Goal: Task Accomplishment & Management: Use online tool/utility

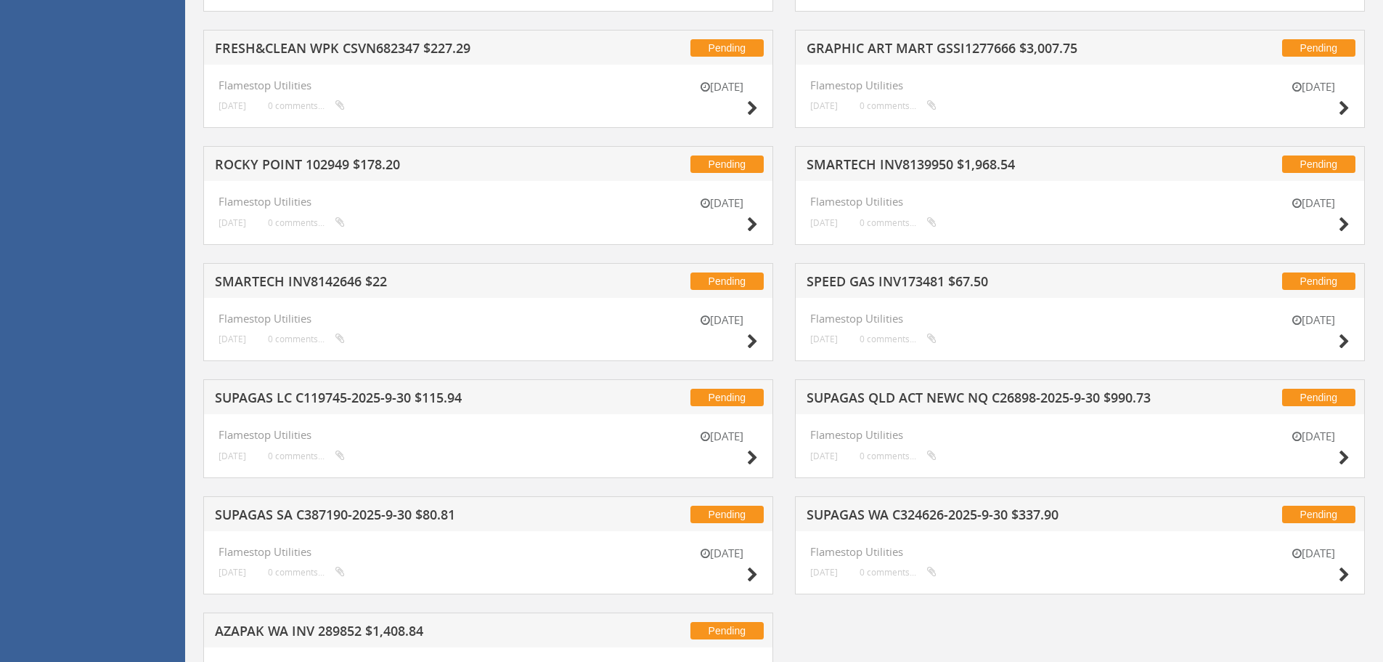
scroll to position [2394, 0]
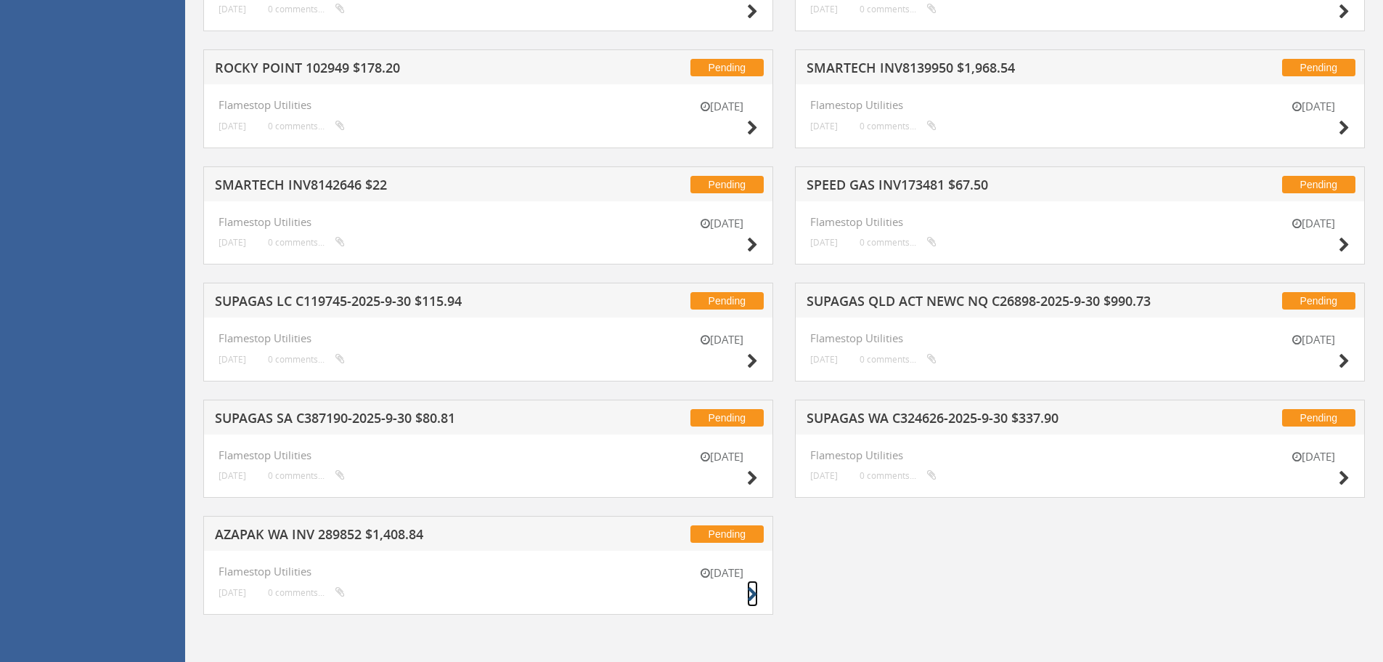
click at [749, 595] on icon at bounding box center [752, 594] width 11 height 15
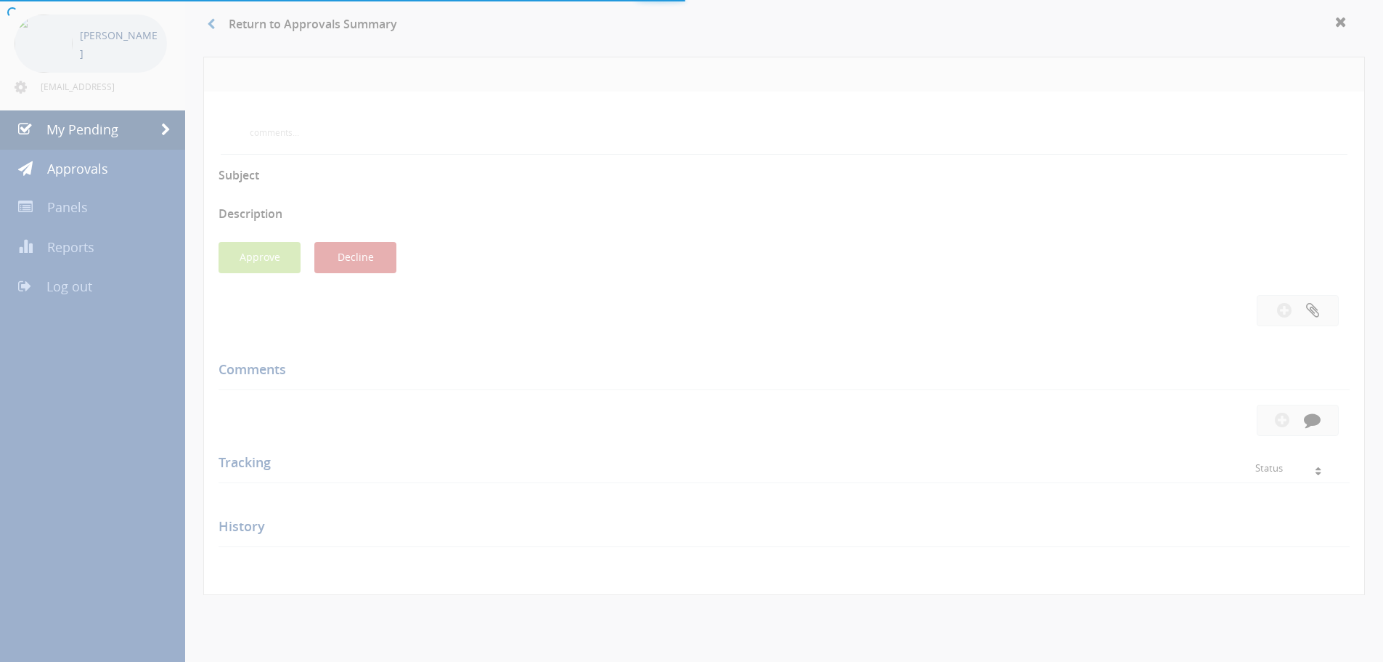
scroll to position [418, 0]
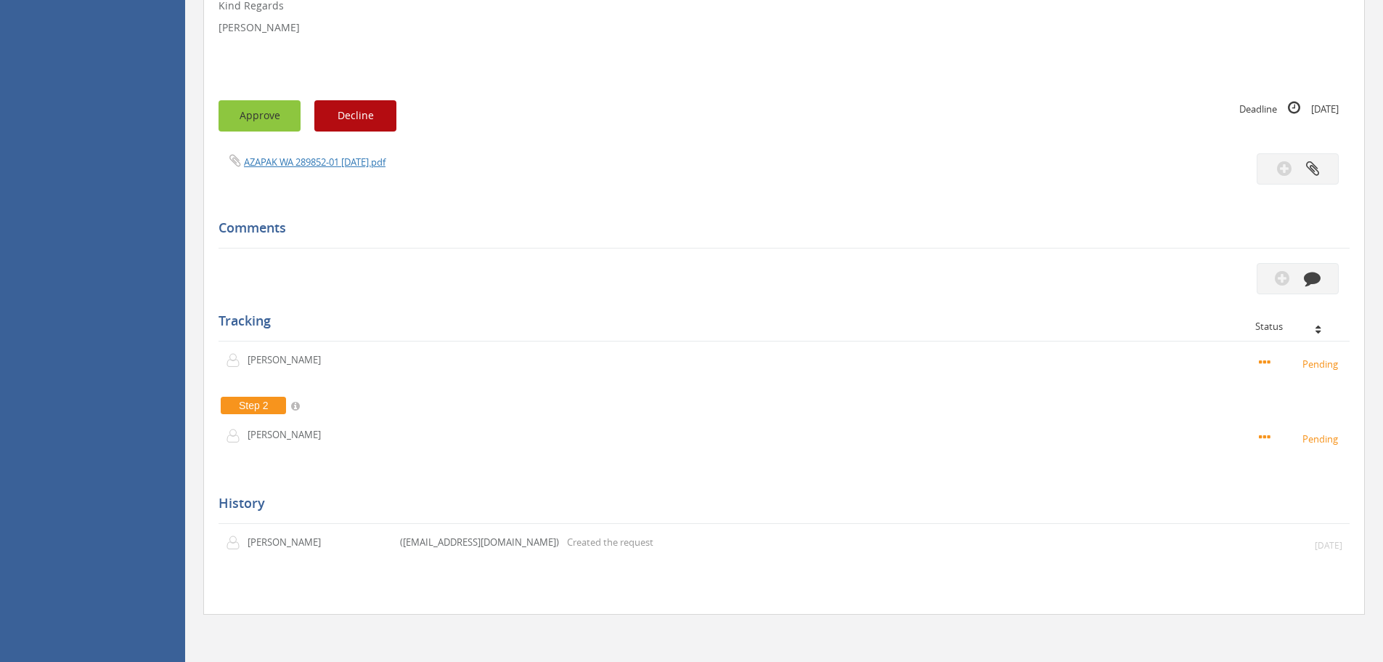
click at [247, 115] on button "Approve" at bounding box center [260, 115] width 82 height 31
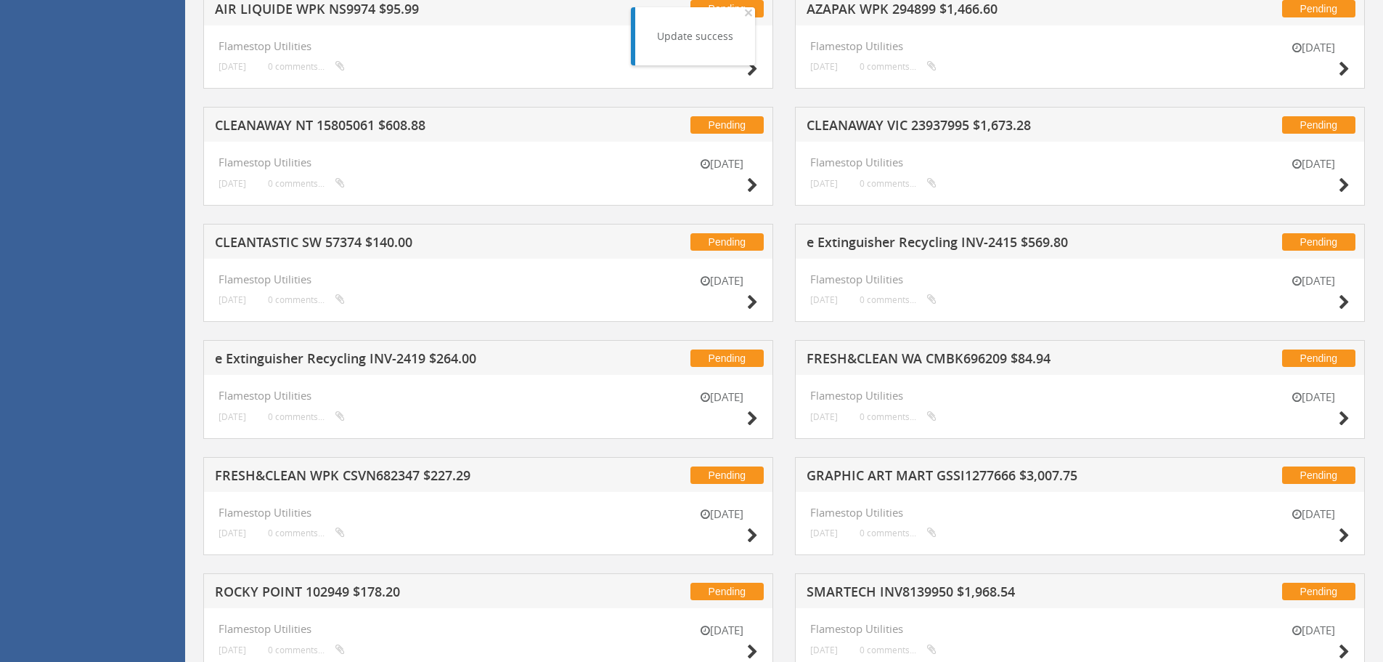
scroll to position [2277, 0]
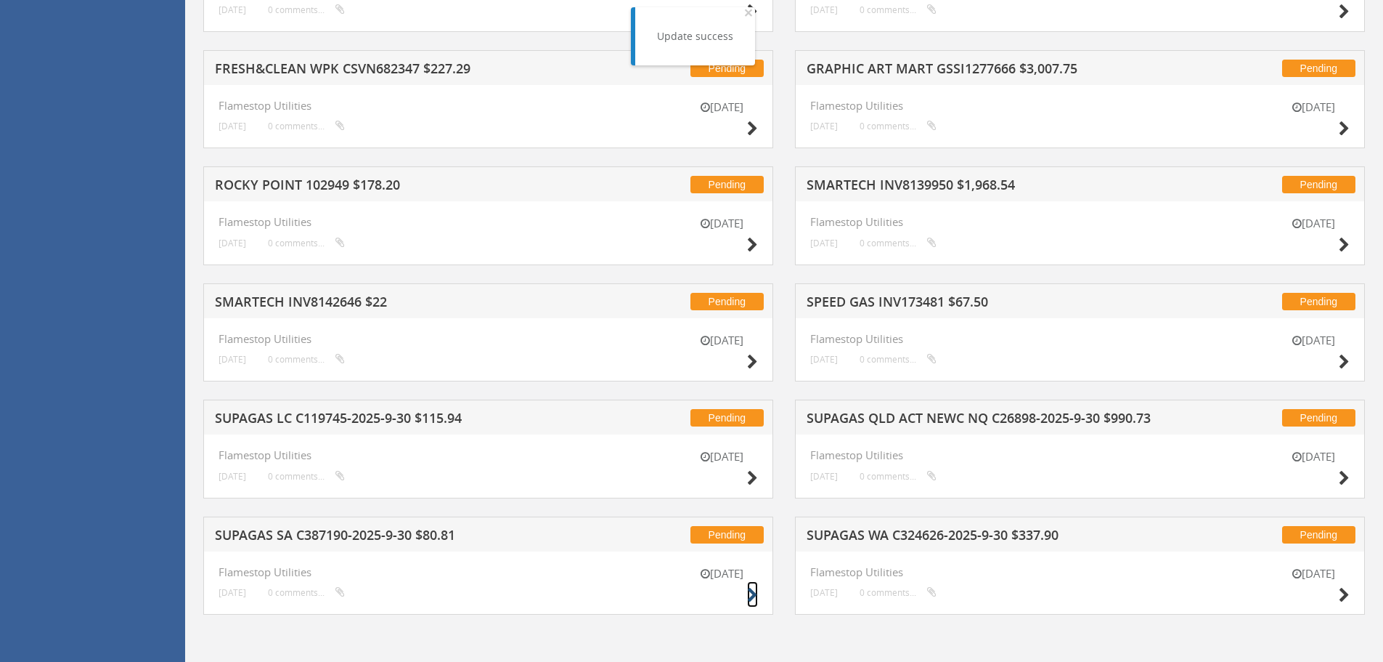
click at [752, 592] on icon at bounding box center [752, 594] width 11 height 15
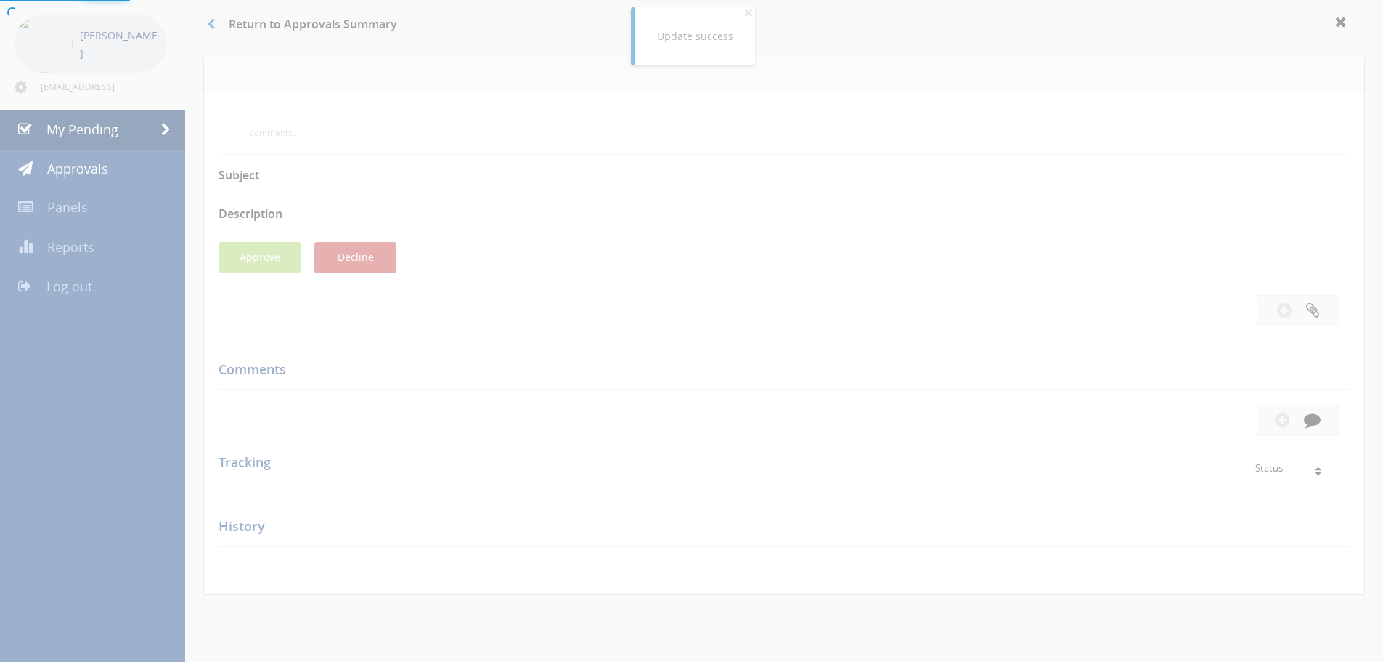
scroll to position [418, 0]
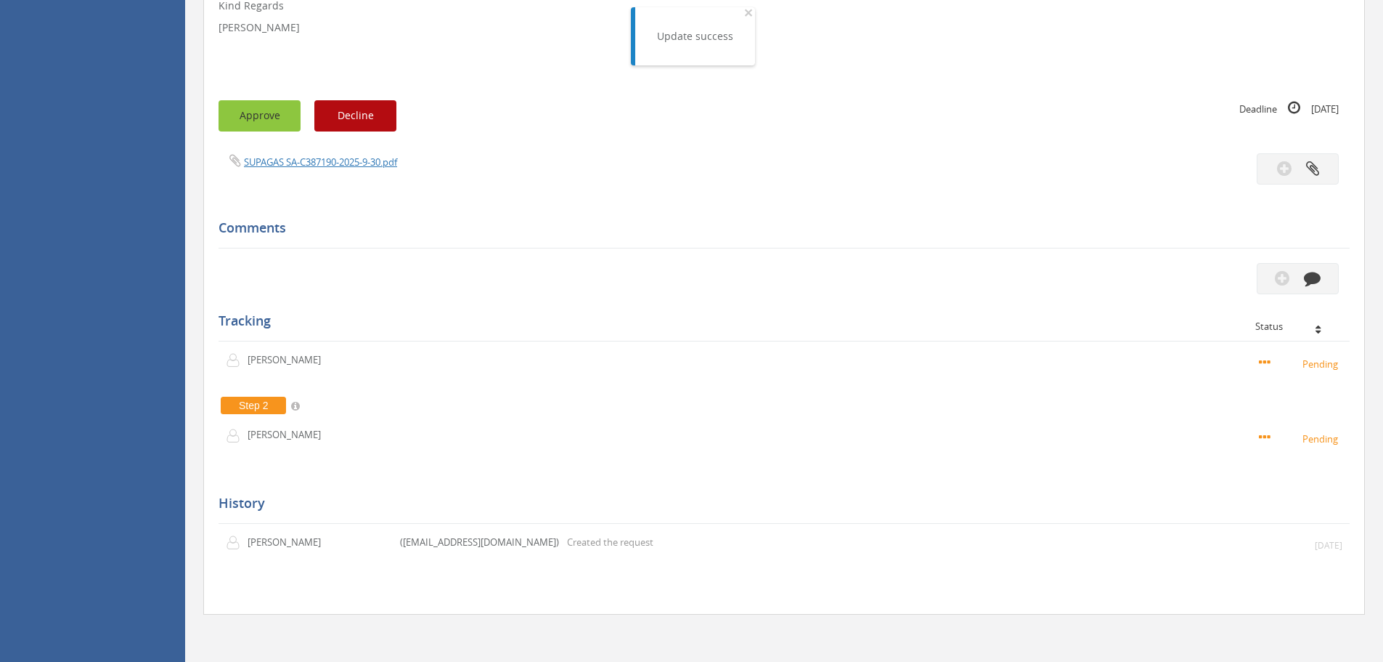
click at [255, 123] on button "Approve" at bounding box center [260, 115] width 82 height 31
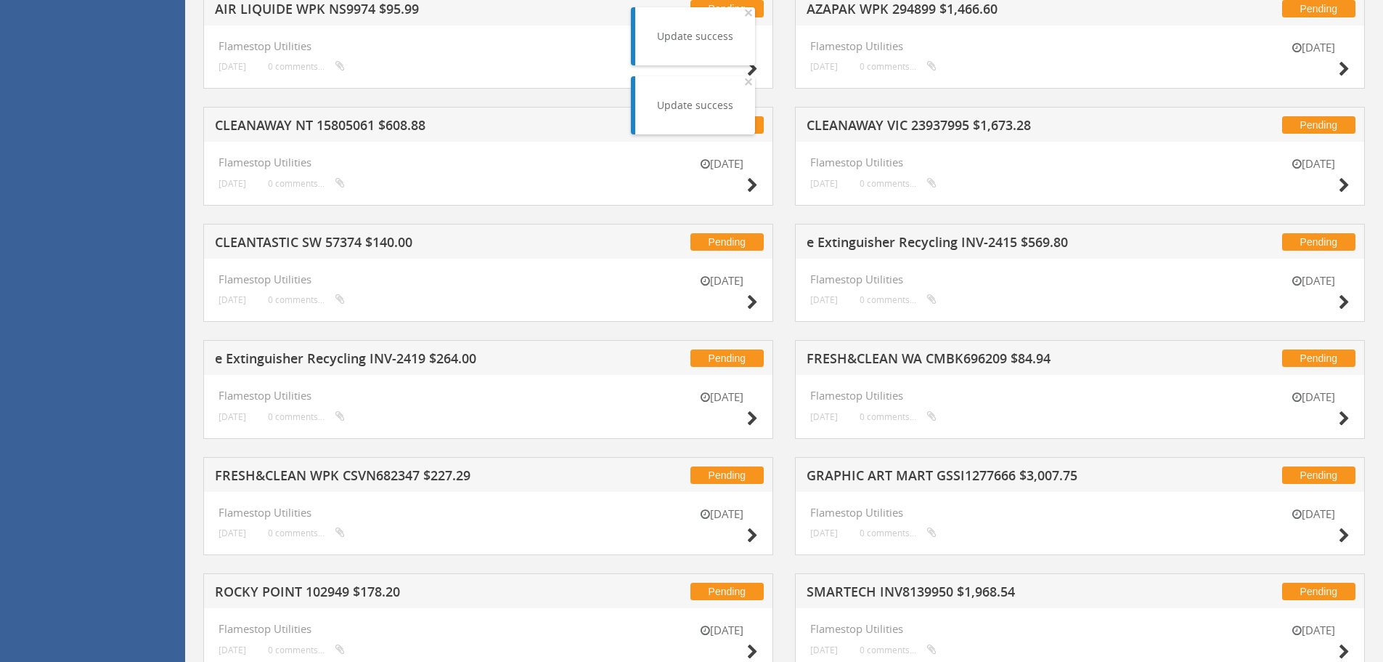
scroll to position [2277, 0]
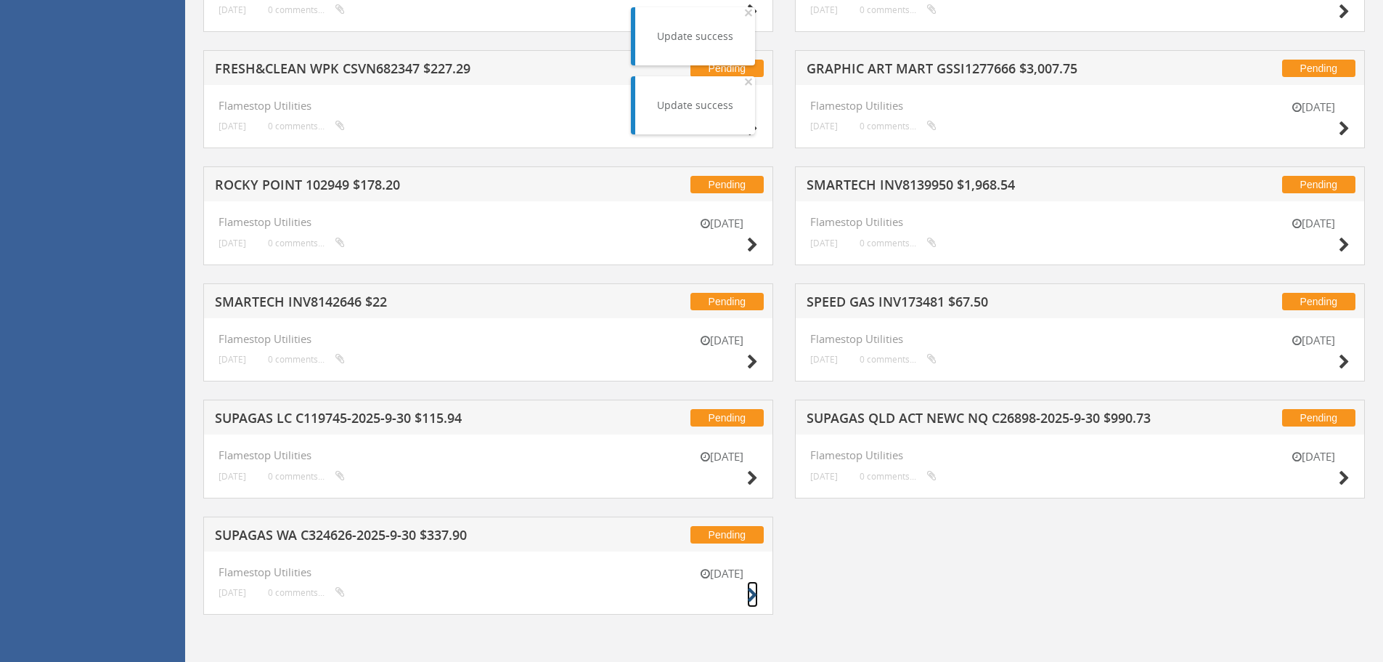
click at [751, 587] on icon at bounding box center [752, 594] width 11 height 15
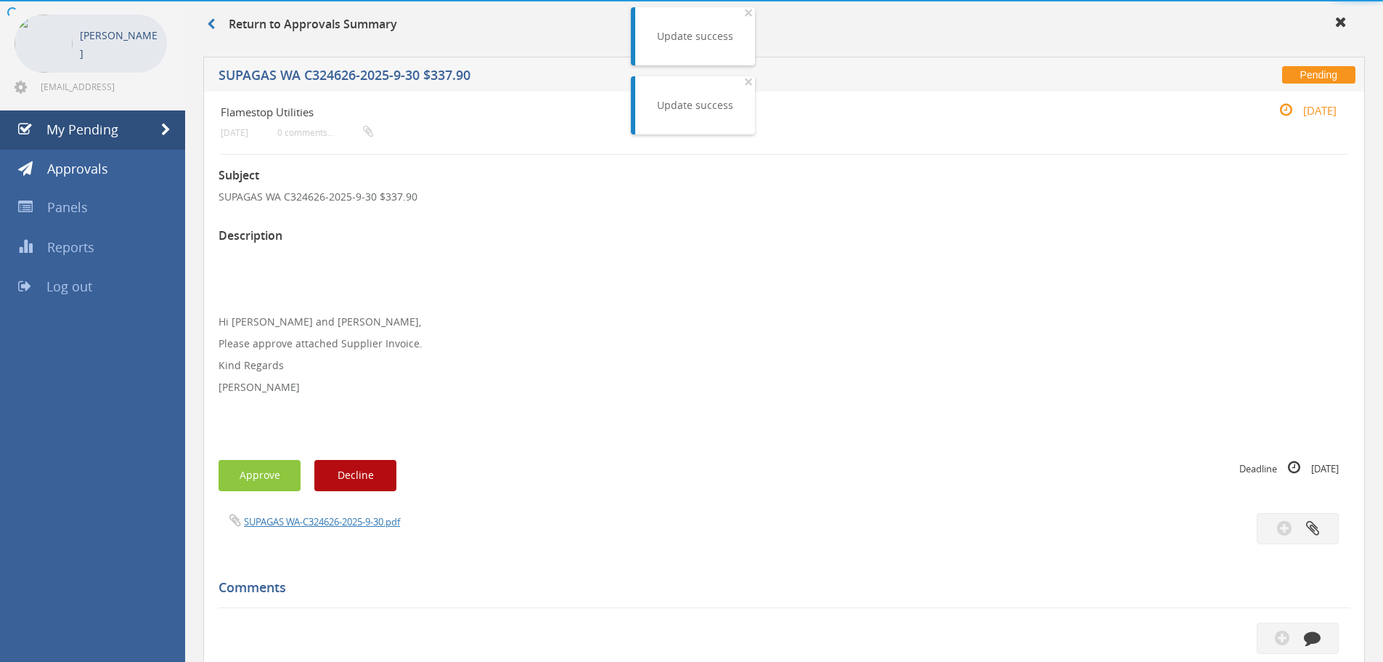
scroll to position [418, 0]
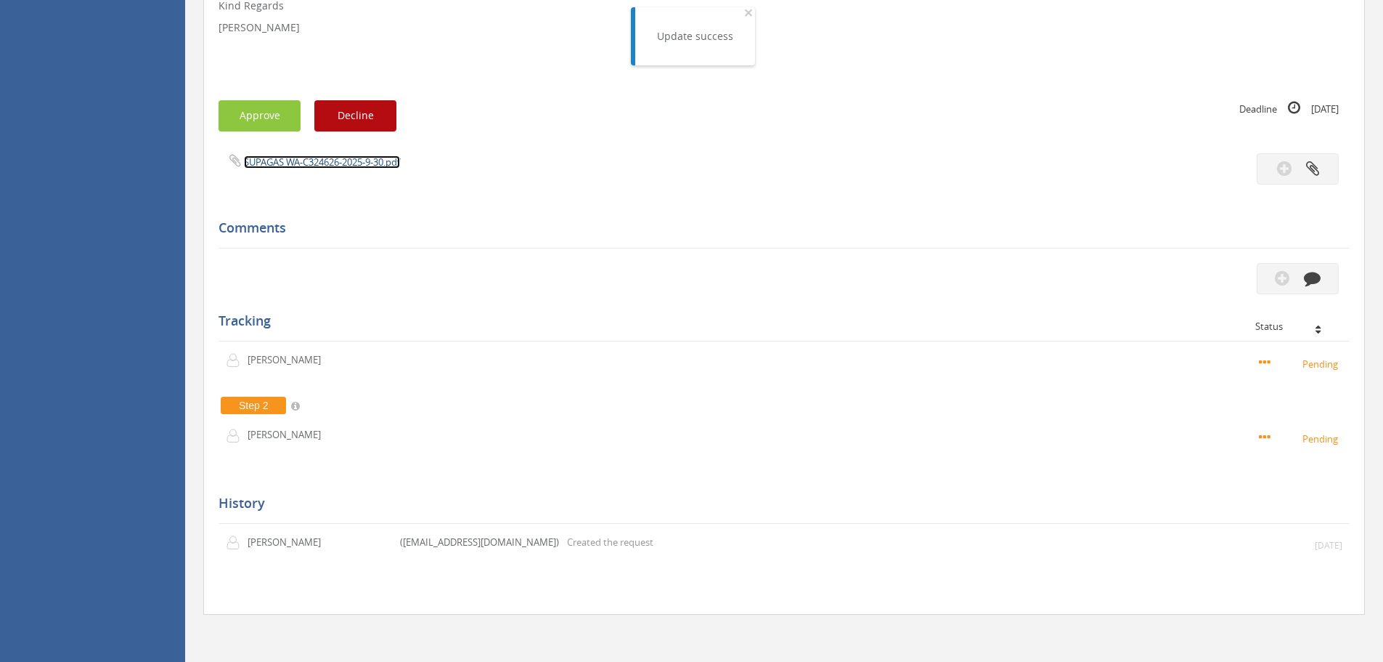
click at [304, 156] on link "SUPAGAS WA-C324626-2025-9-30.pdf" at bounding box center [322, 161] width 156 height 13
click at [277, 134] on div "Subject SUPAGAS WA C324626-2025-9-30 $337.90 Description Hi [PERSON_NAME] and […" at bounding box center [784, 197] width 1131 height 804
click at [274, 118] on button "Approve" at bounding box center [260, 115] width 82 height 31
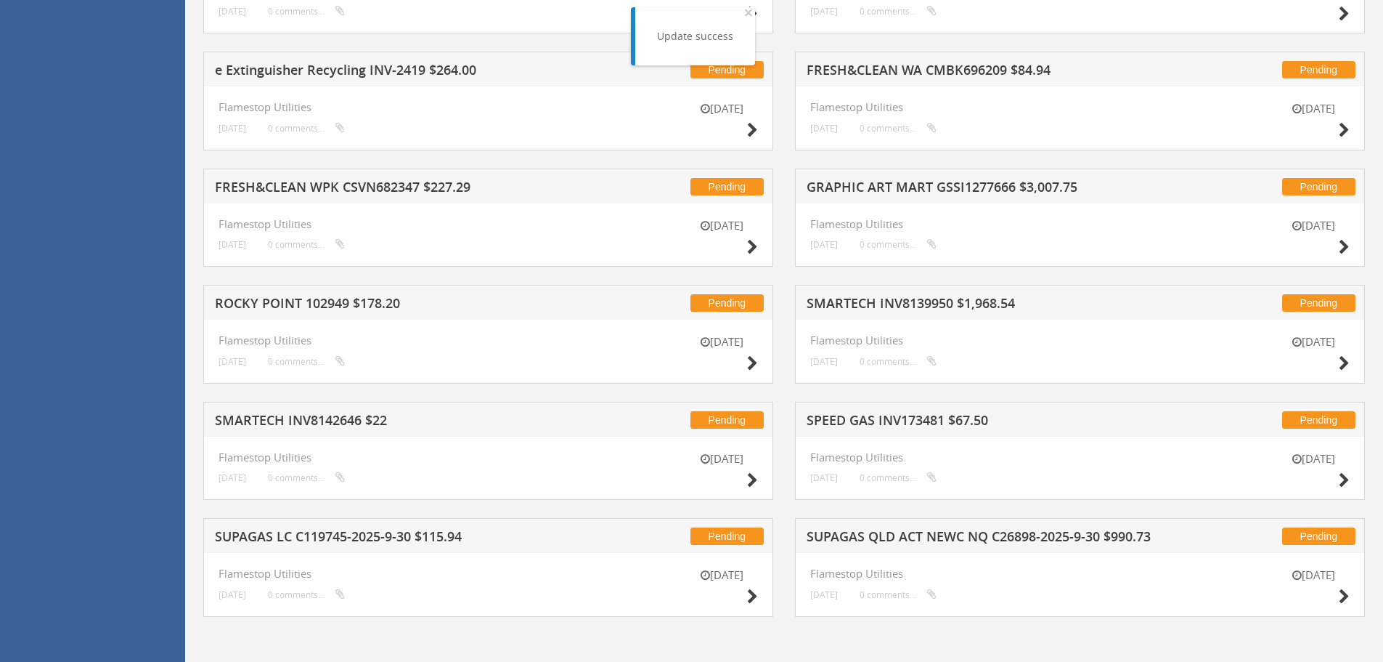
scroll to position [2161, 0]
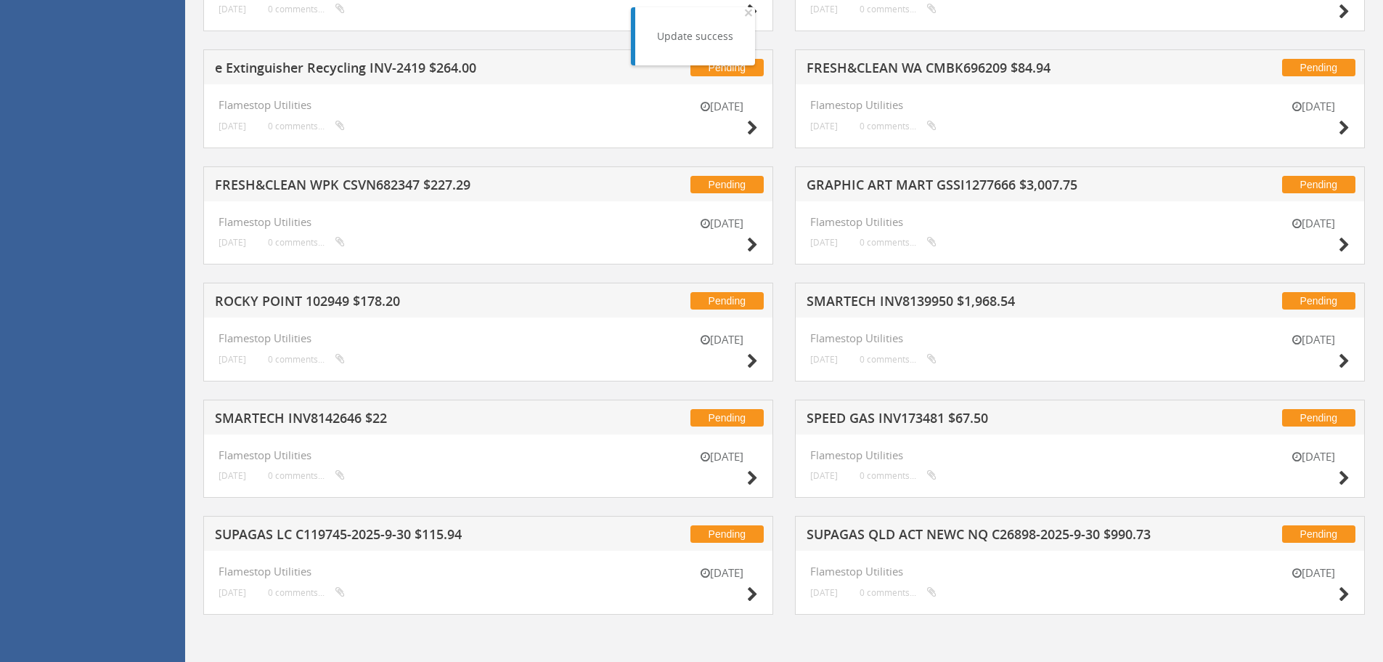
click at [745, 587] on div "[DATE]" at bounding box center [722, 585] width 73 height 41
click at [754, 593] on icon at bounding box center [752, 594] width 11 height 15
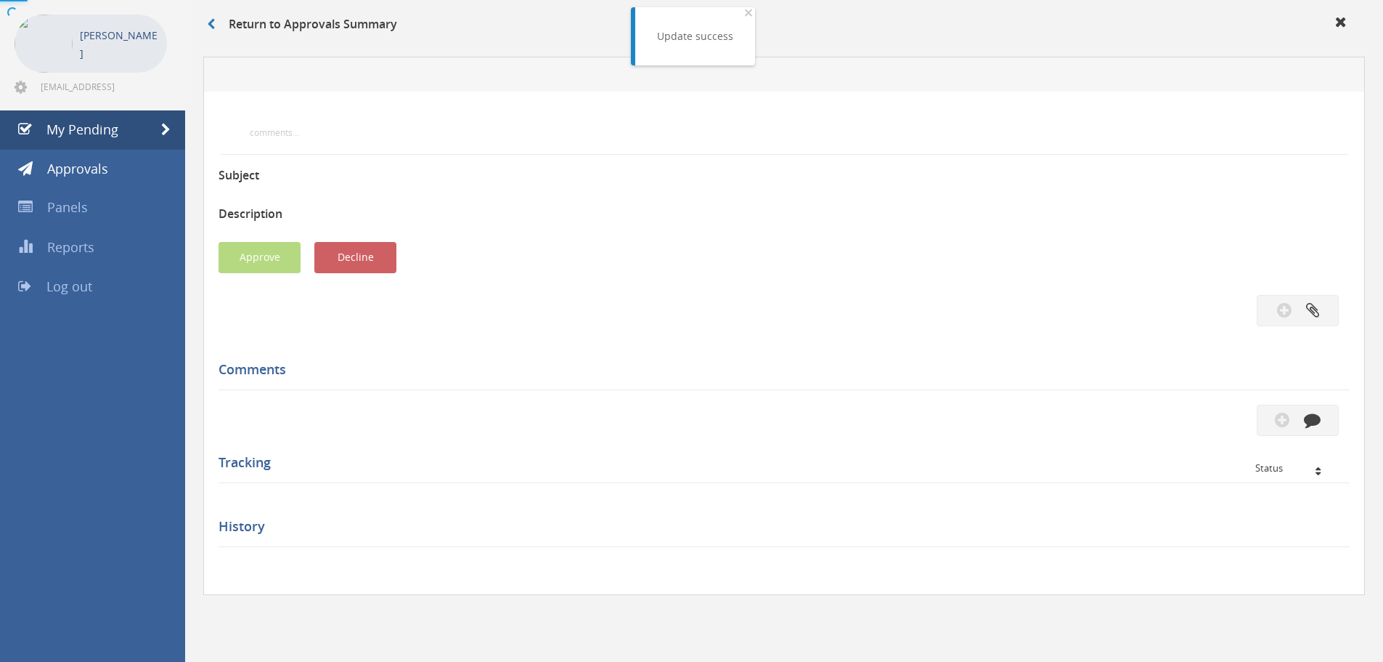
scroll to position [418, 0]
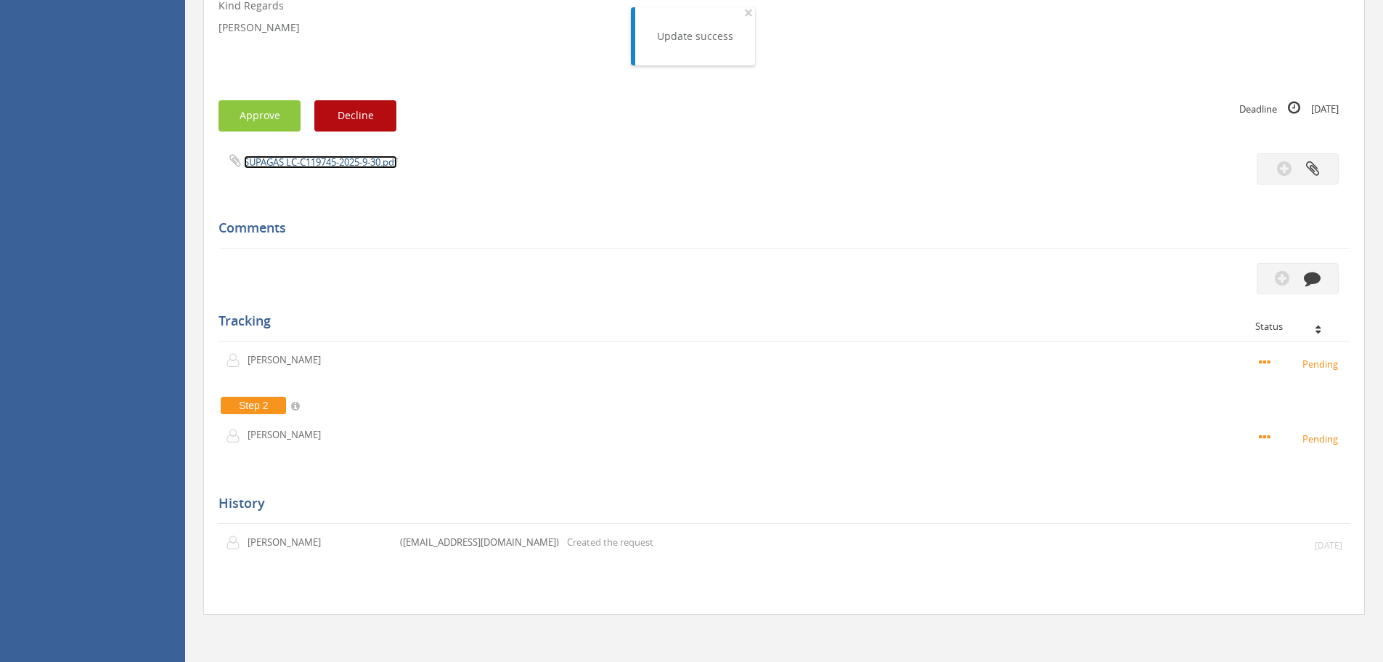
click at [305, 161] on link "SUPAGAS LC-C119745-2025-9-30.pdf" at bounding box center [320, 161] width 153 height 13
click at [264, 111] on button "Approve" at bounding box center [260, 115] width 82 height 31
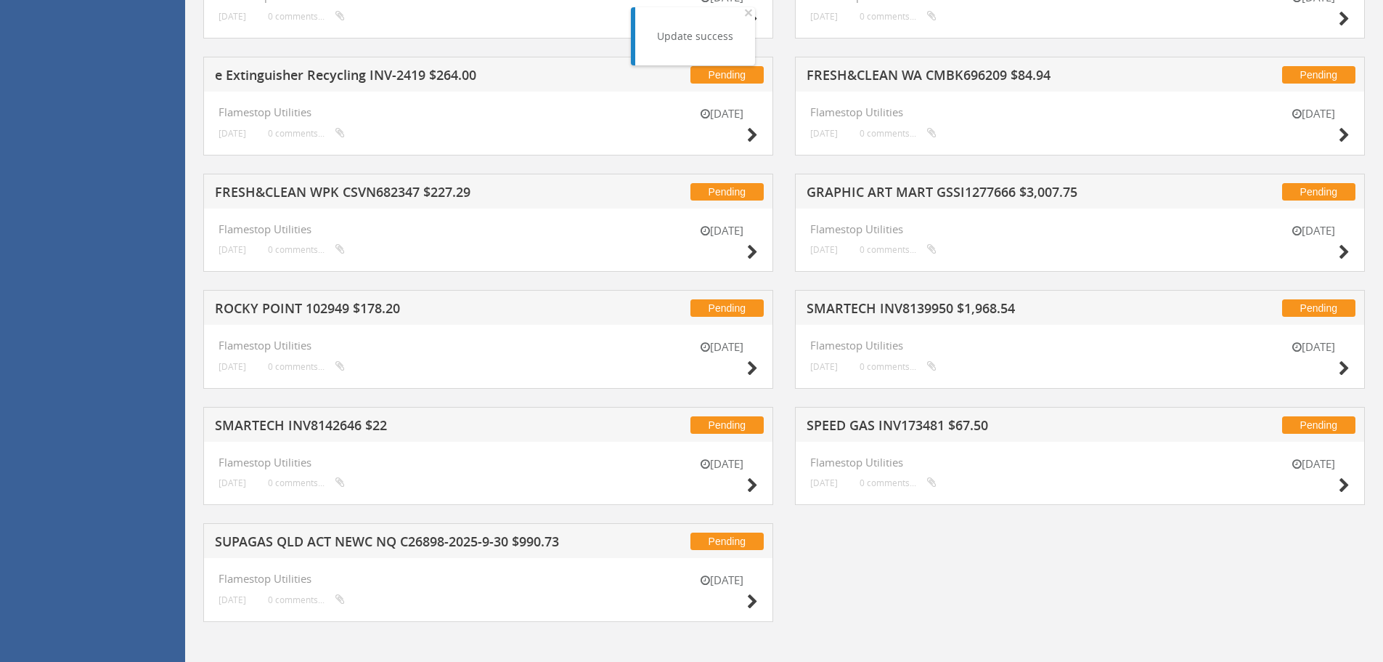
scroll to position [2161, 0]
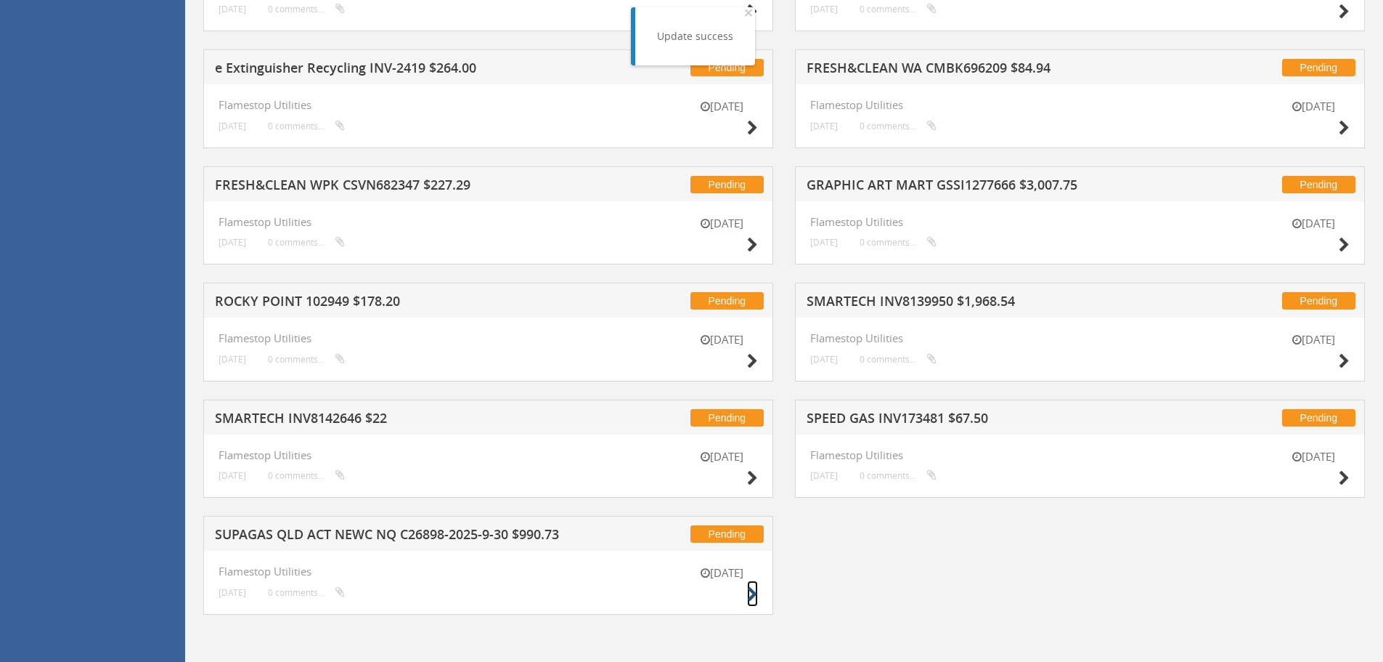
click at [753, 595] on icon at bounding box center [752, 594] width 11 height 15
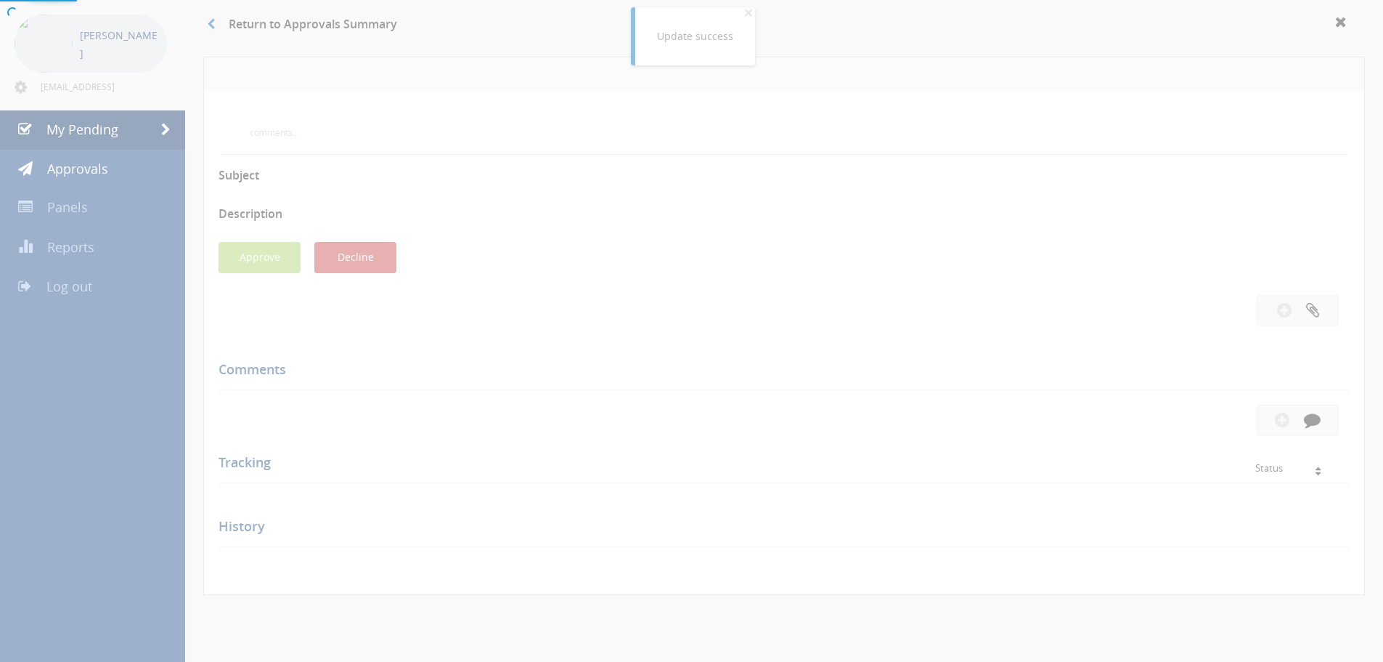
scroll to position [418, 0]
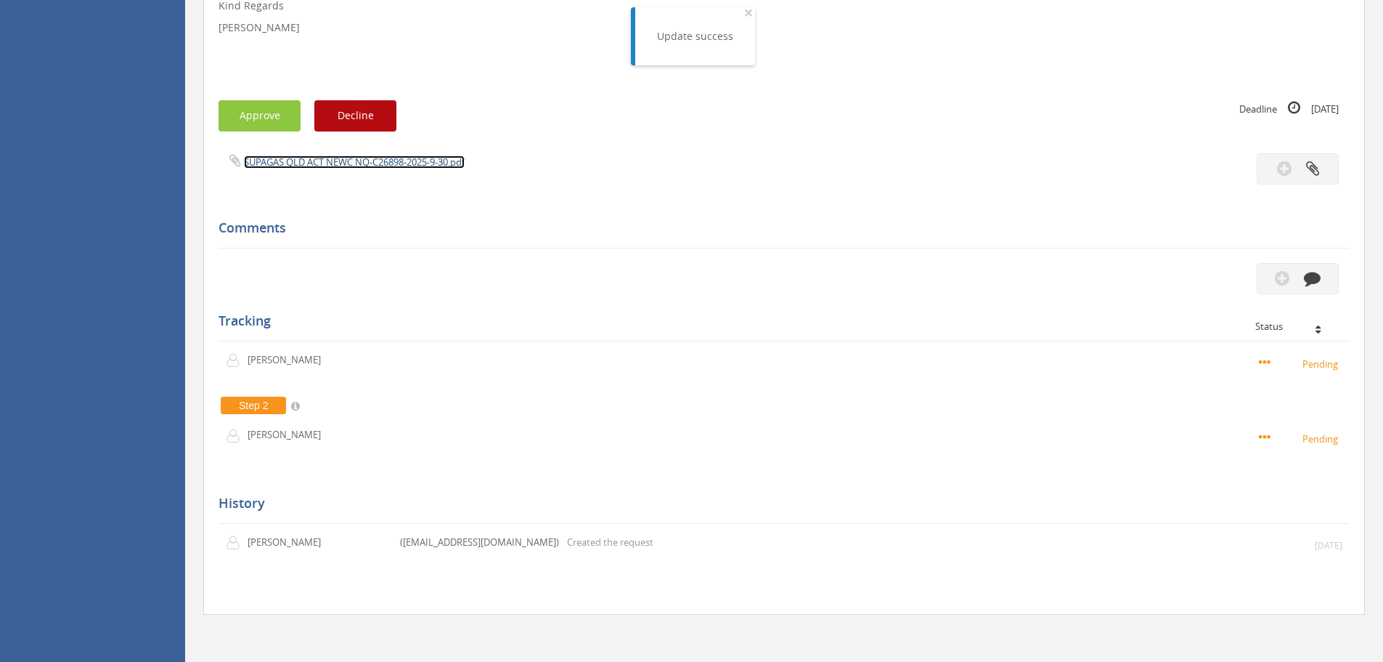
click at [305, 164] on link "SUPAGAS QLD ACT NEWC NQ-C26898-2025-9-30.pdf" at bounding box center [354, 161] width 221 height 13
click at [269, 118] on button "Approve" at bounding box center [260, 115] width 82 height 31
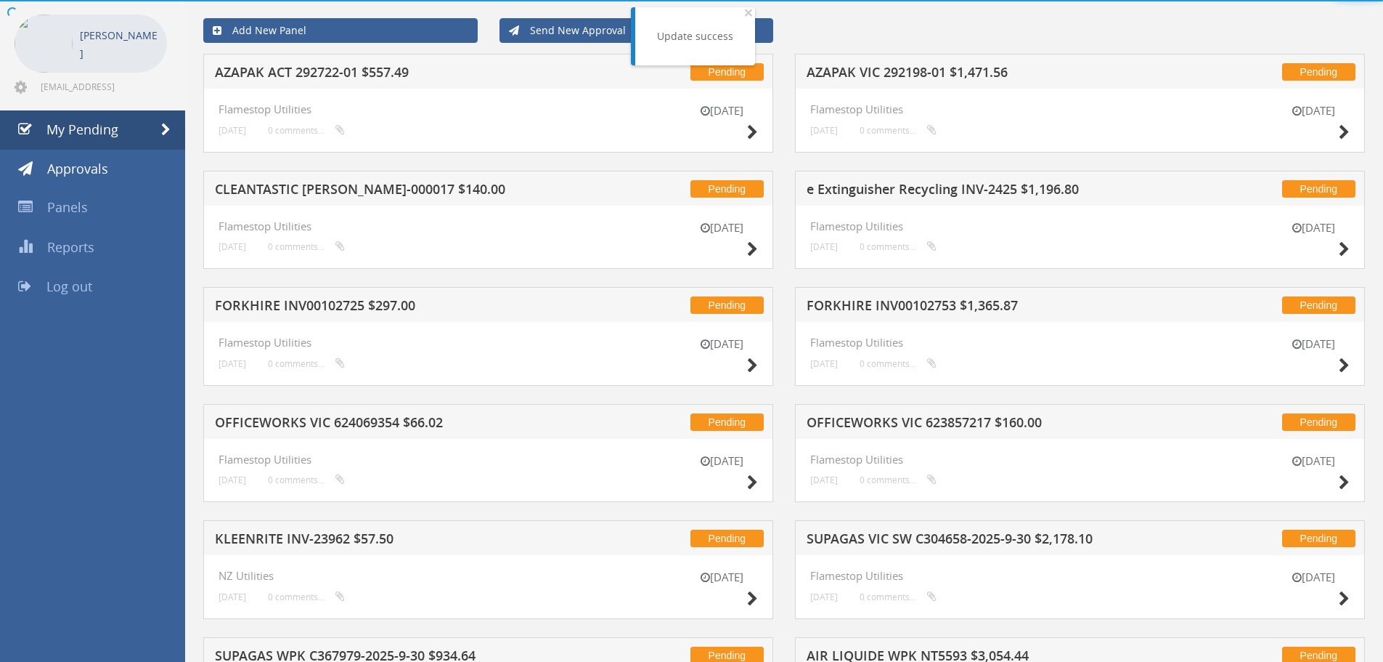
scroll to position [418, 0]
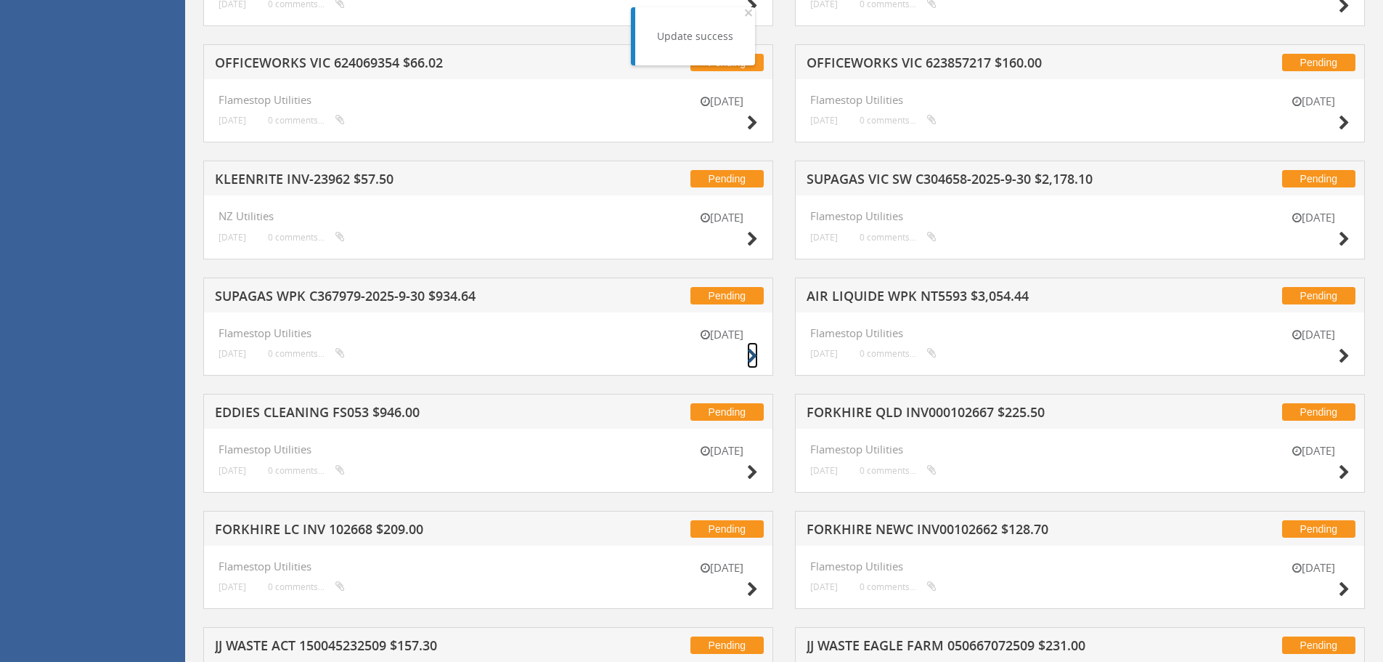
click at [750, 353] on icon at bounding box center [752, 356] width 11 height 15
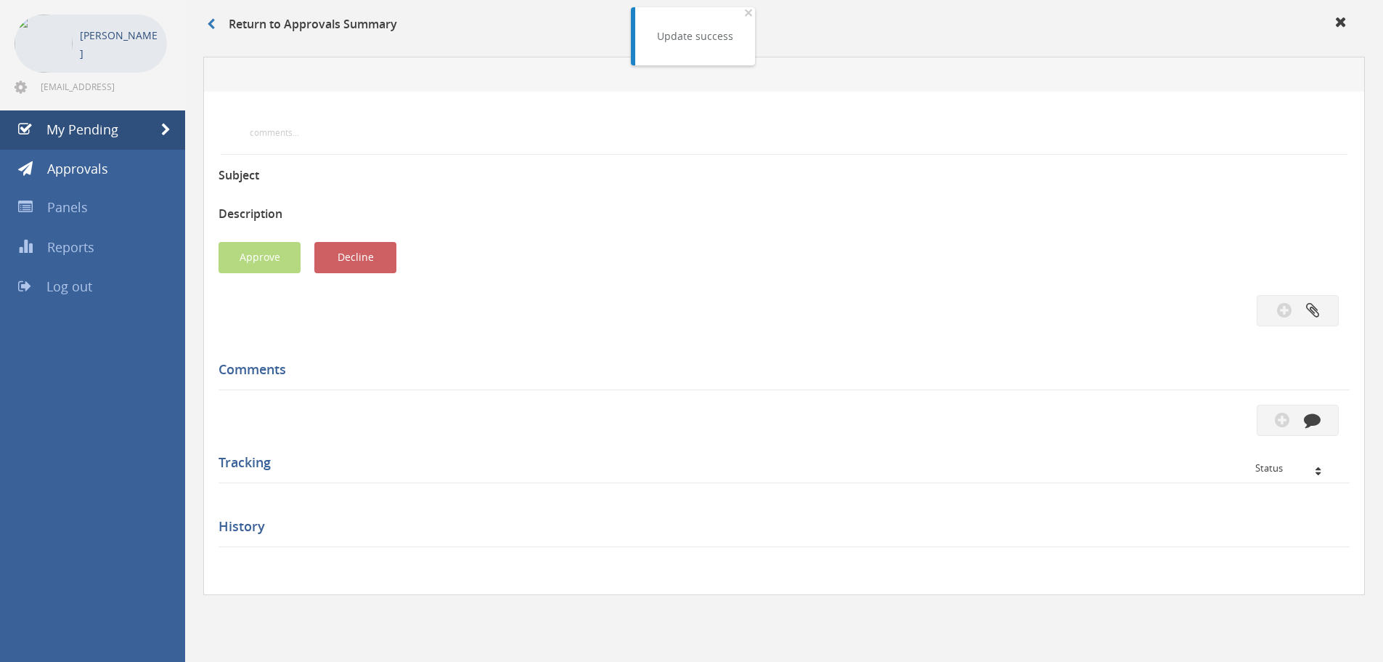
scroll to position [418, 0]
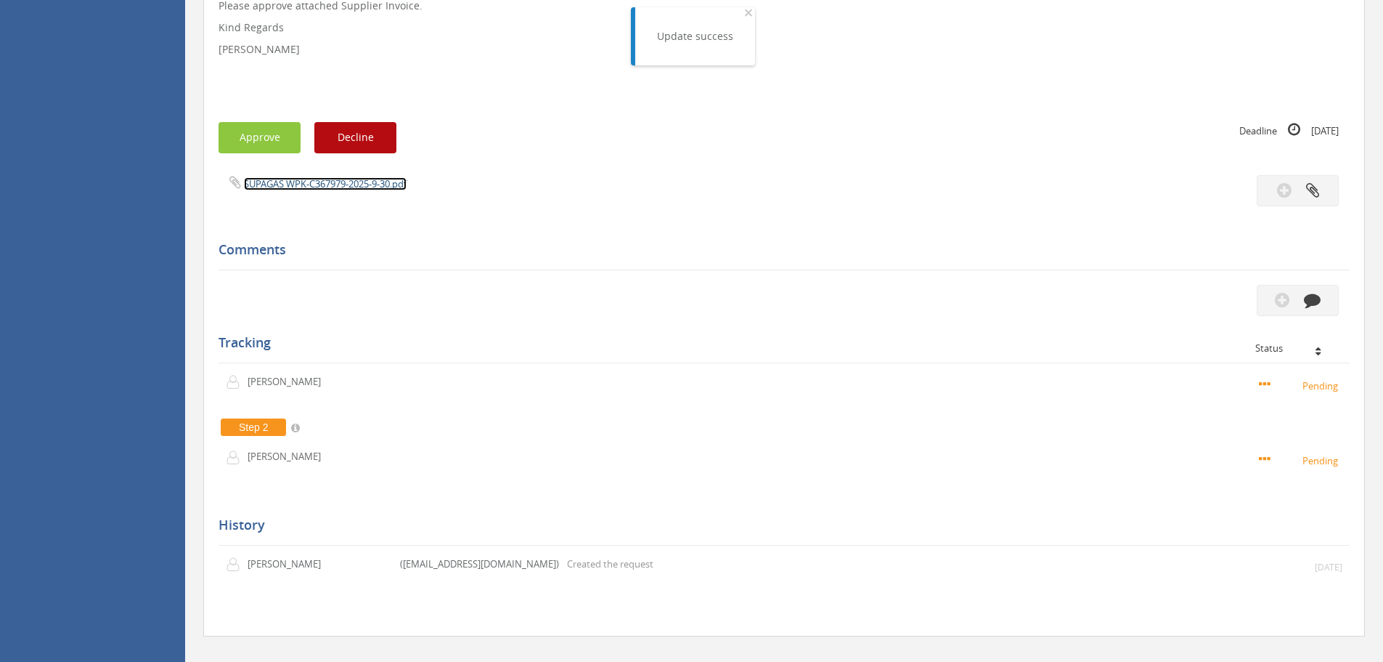
click at [320, 185] on link "SUPAGAS WPK-C367979-2025-9-30.pdf" at bounding box center [325, 183] width 163 height 13
click at [263, 134] on button "Approve" at bounding box center [260, 137] width 82 height 31
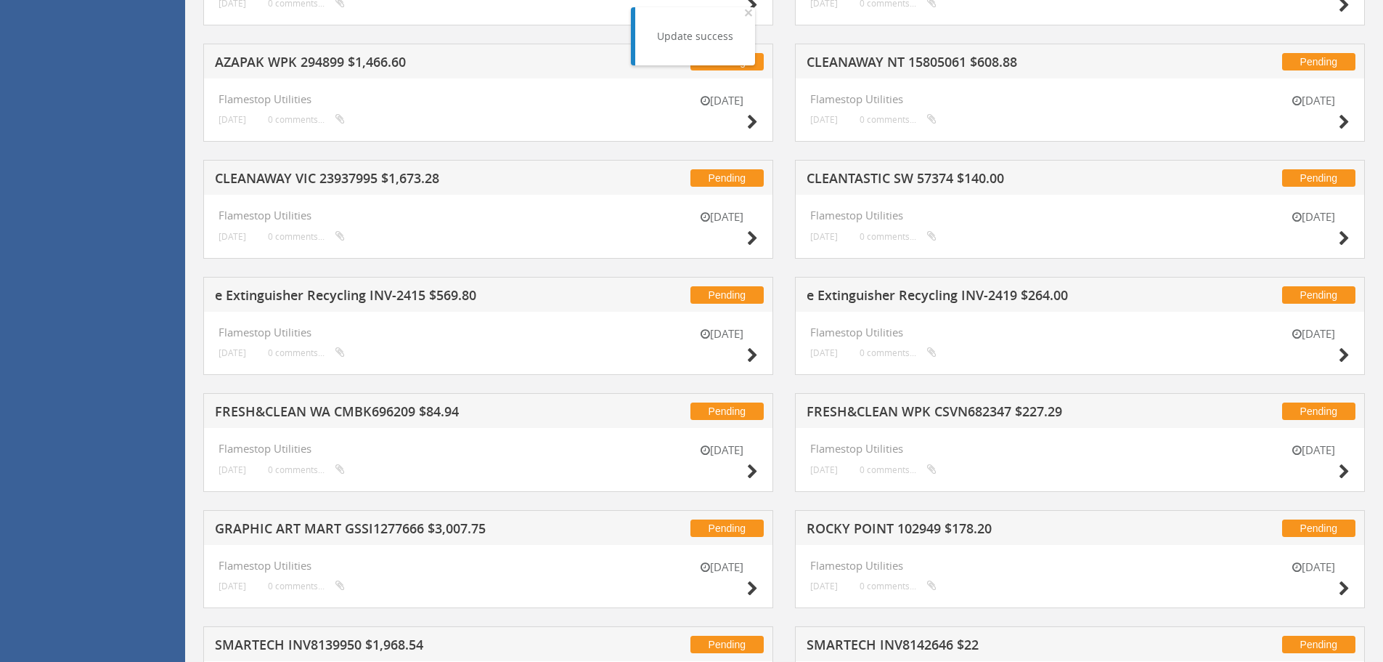
scroll to position [2044, 0]
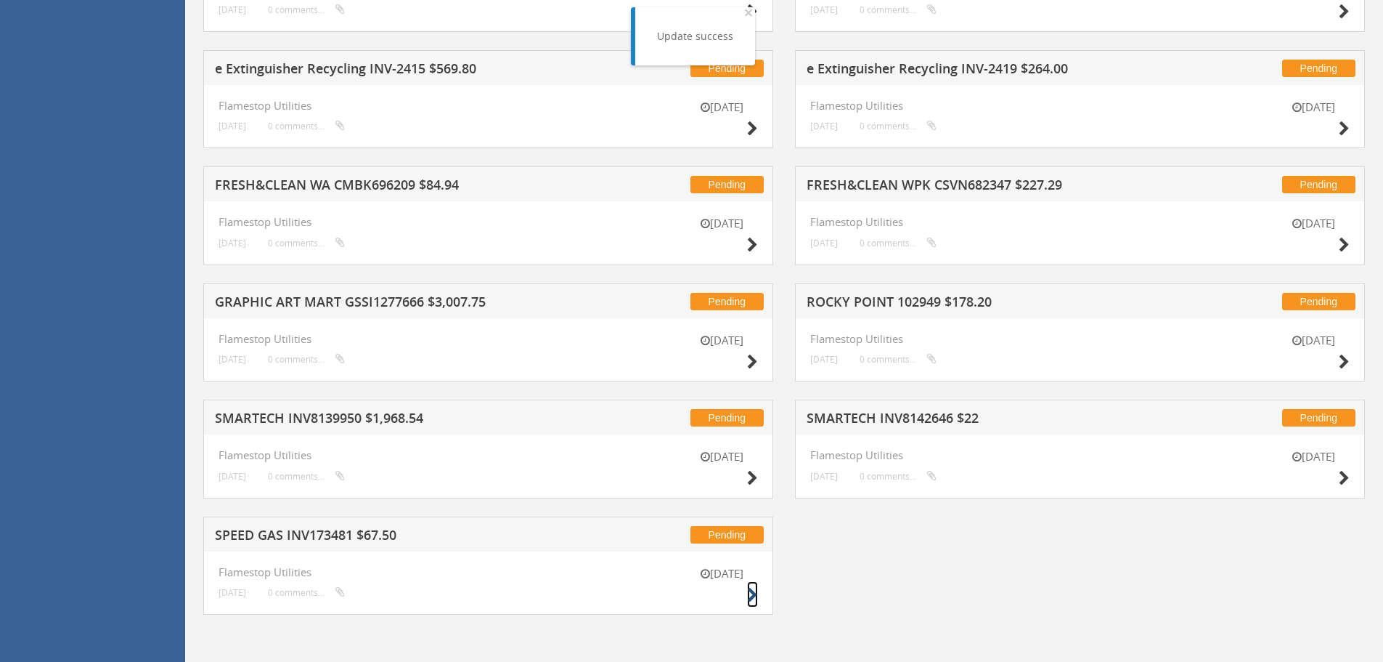
click at [749, 593] on icon at bounding box center [752, 594] width 11 height 15
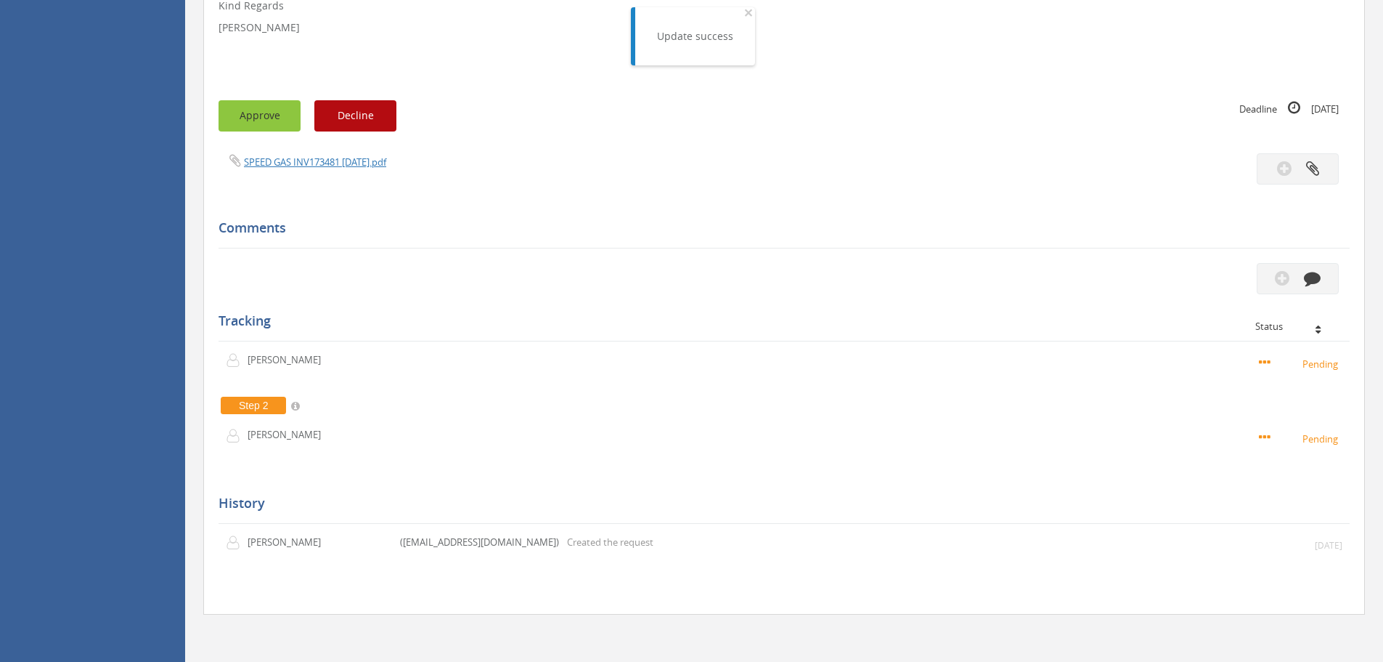
click at [235, 124] on button "Approve" at bounding box center [260, 115] width 82 height 31
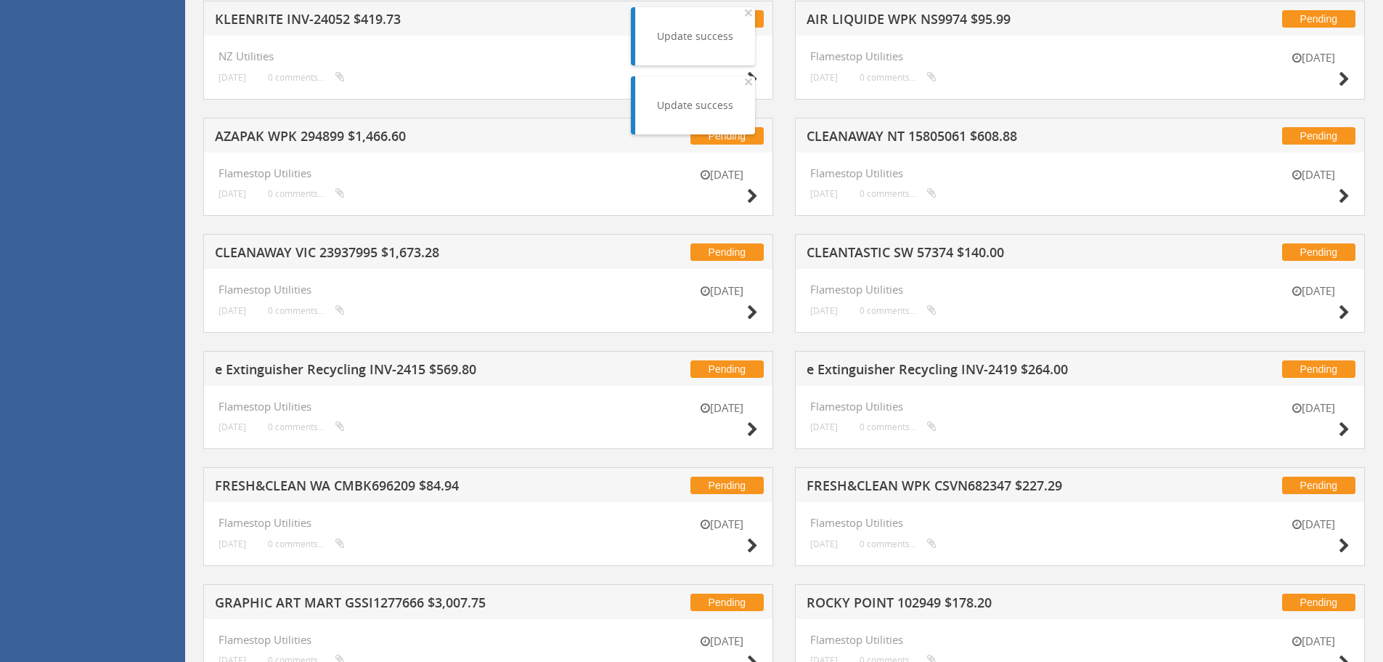
scroll to position [1928, 0]
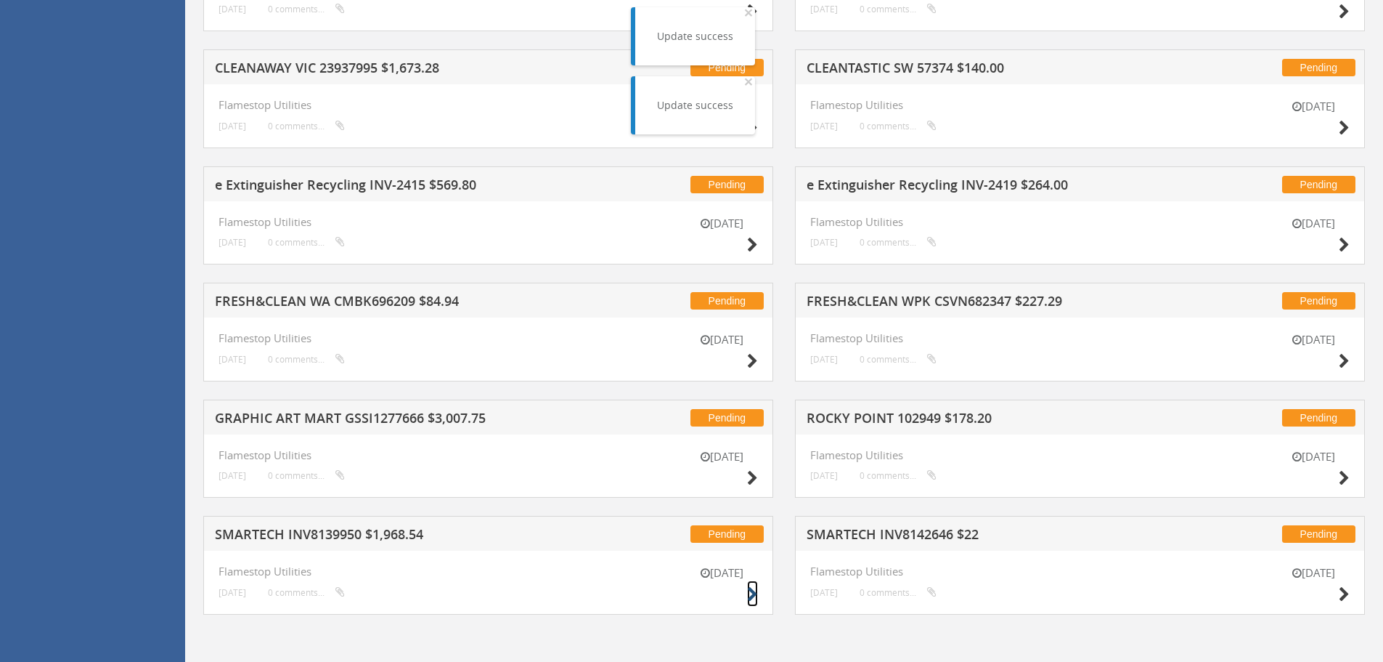
click at [754, 596] on icon at bounding box center [752, 594] width 11 height 15
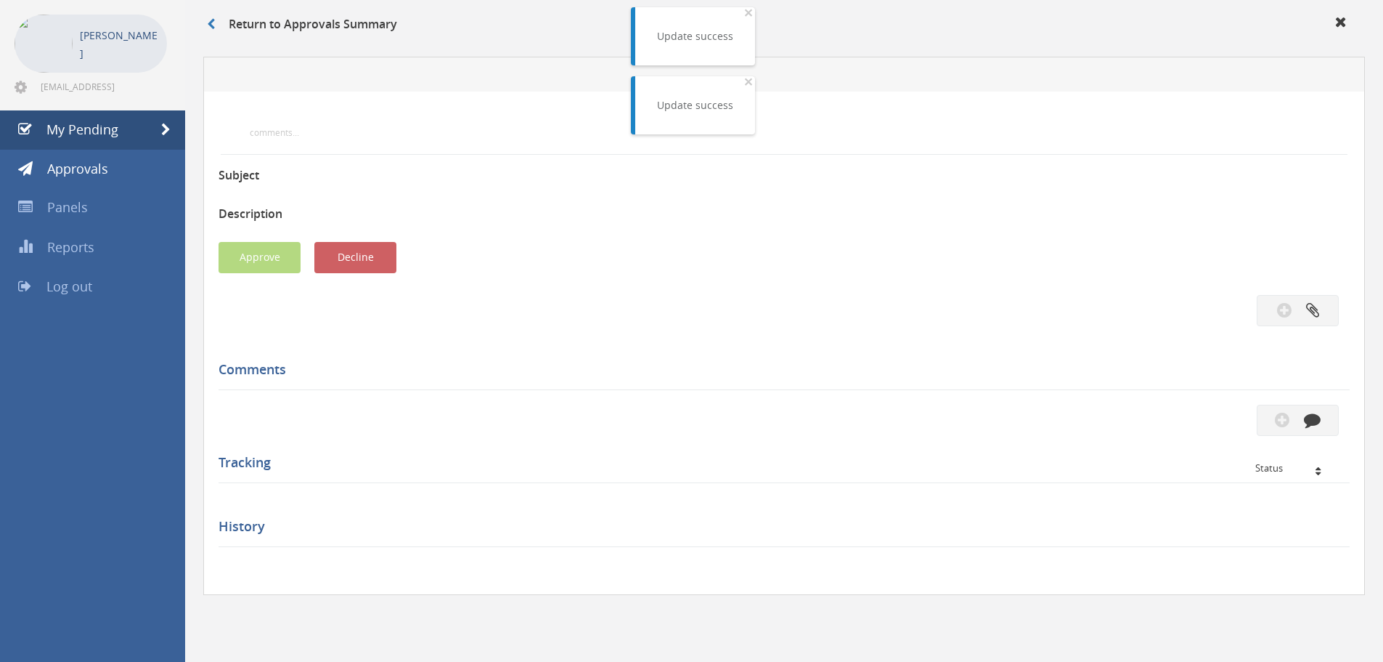
scroll to position [418, 0]
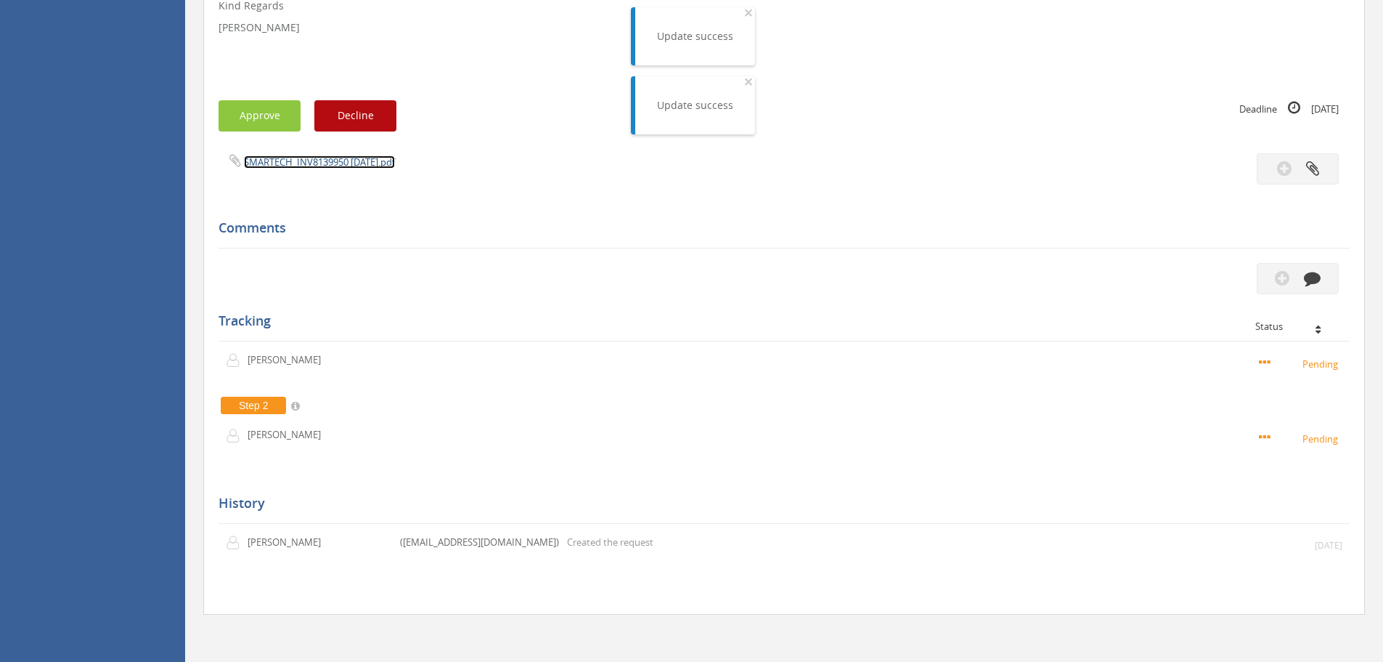
click at [306, 159] on link "SMARTECH_INV8139950 [DATE].pdf" at bounding box center [319, 161] width 151 height 13
click at [266, 122] on button "Approve" at bounding box center [260, 115] width 82 height 31
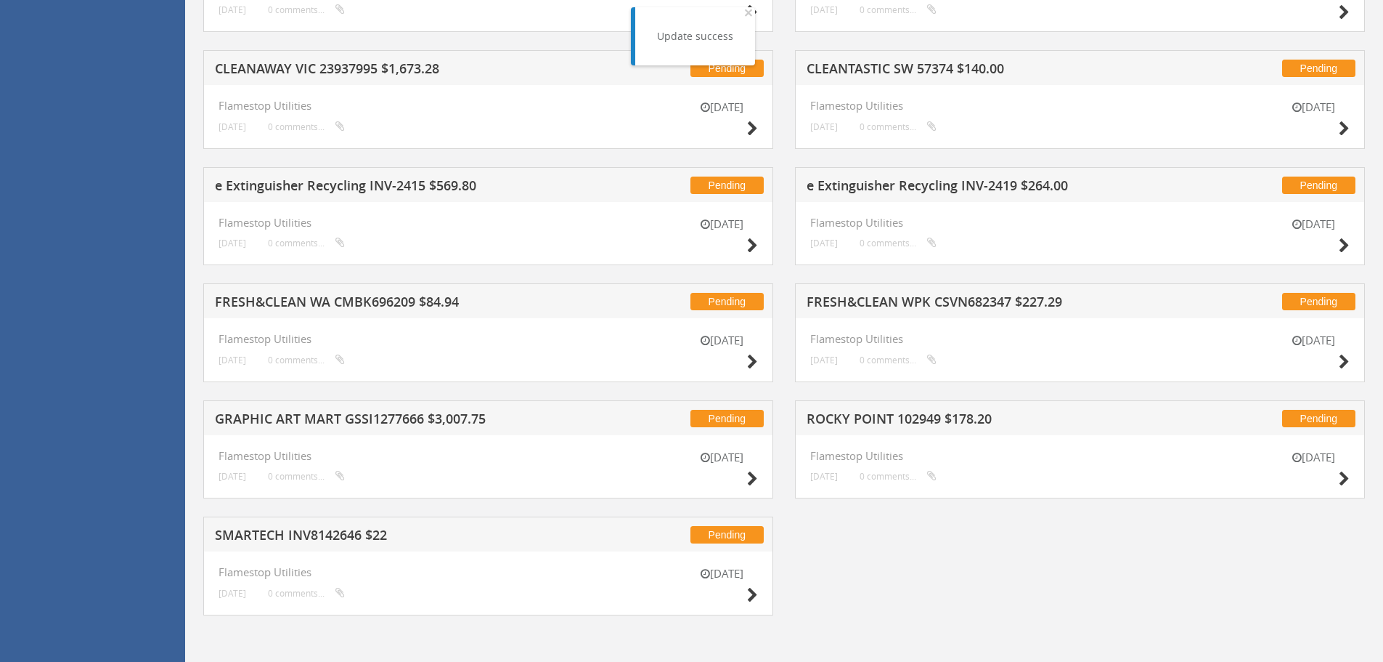
scroll to position [1928, 0]
click at [751, 592] on icon at bounding box center [752, 594] width 11 height 15
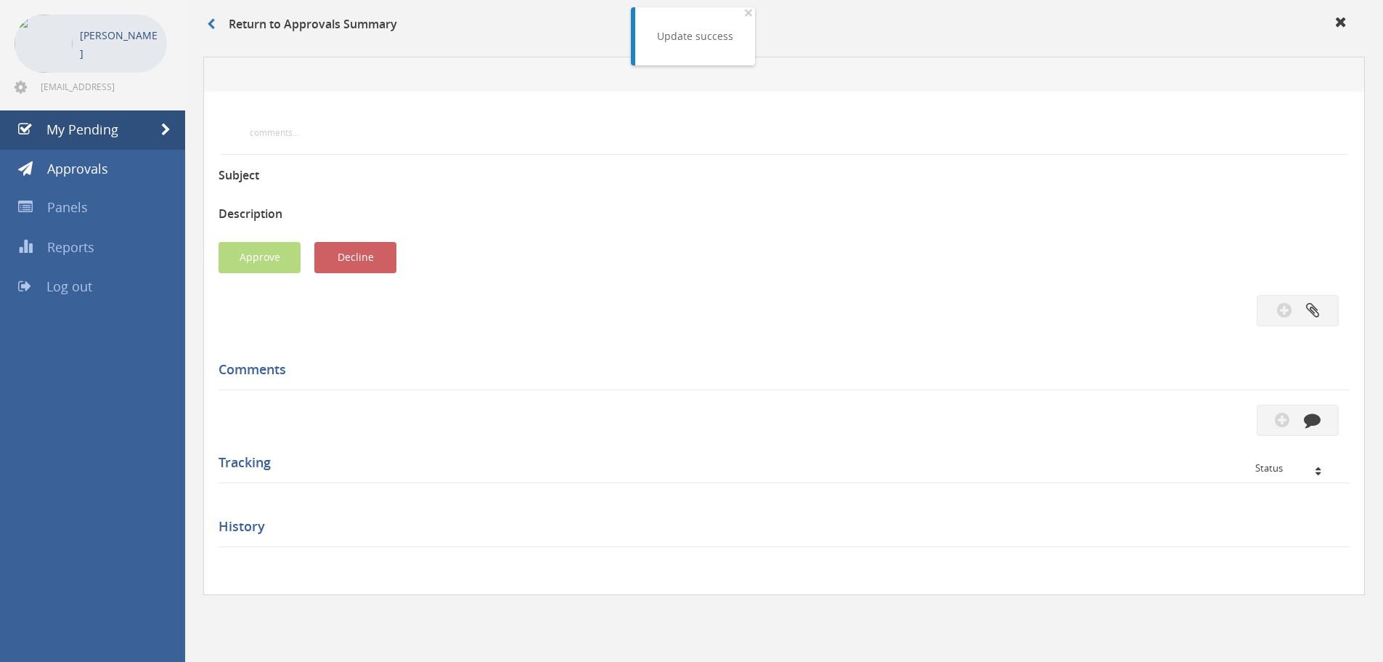
scroll to position [418, 0]
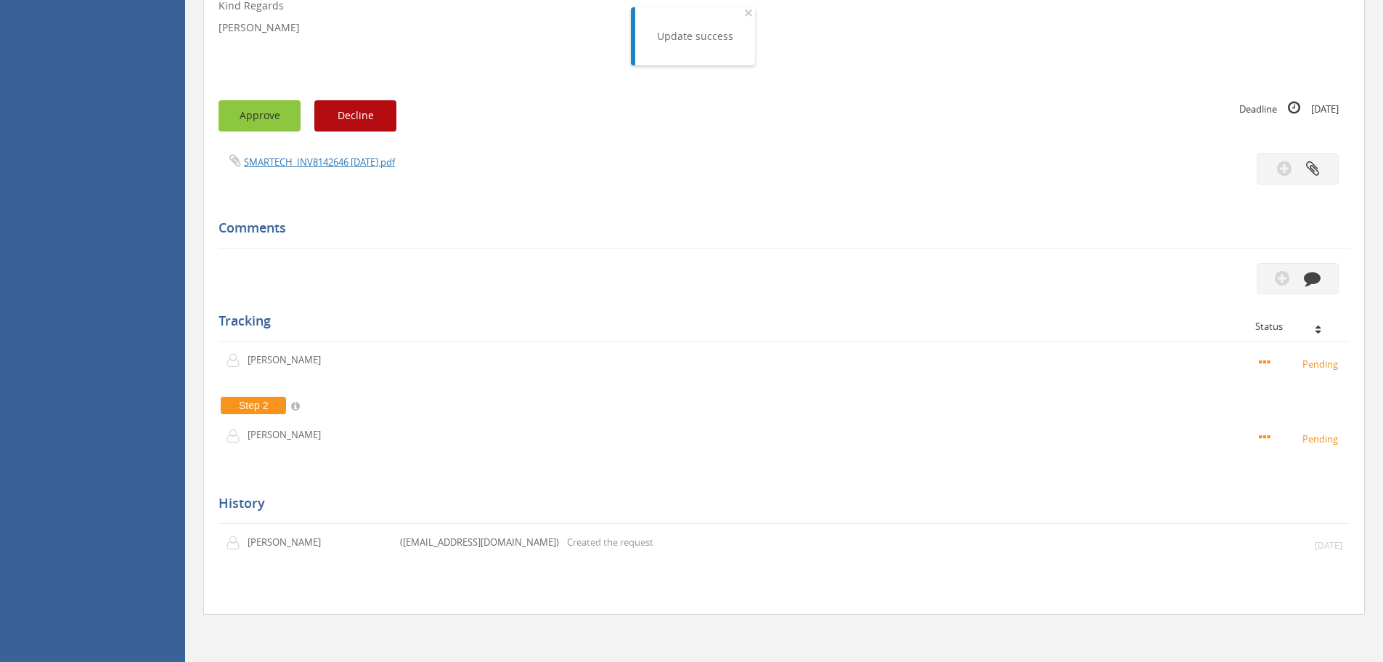
click at [259, 113] on button "Approve" at bounding box center [260, 115] width 82 height 31
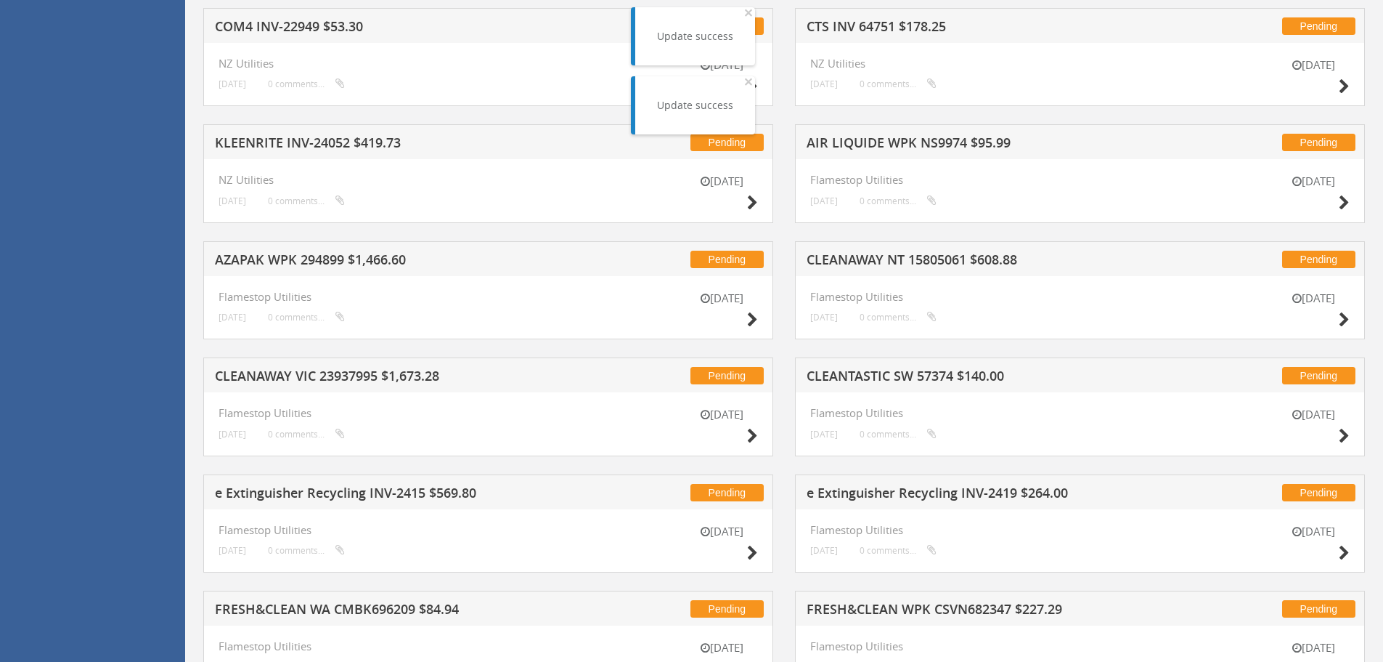
scroll to position [1811, 0]
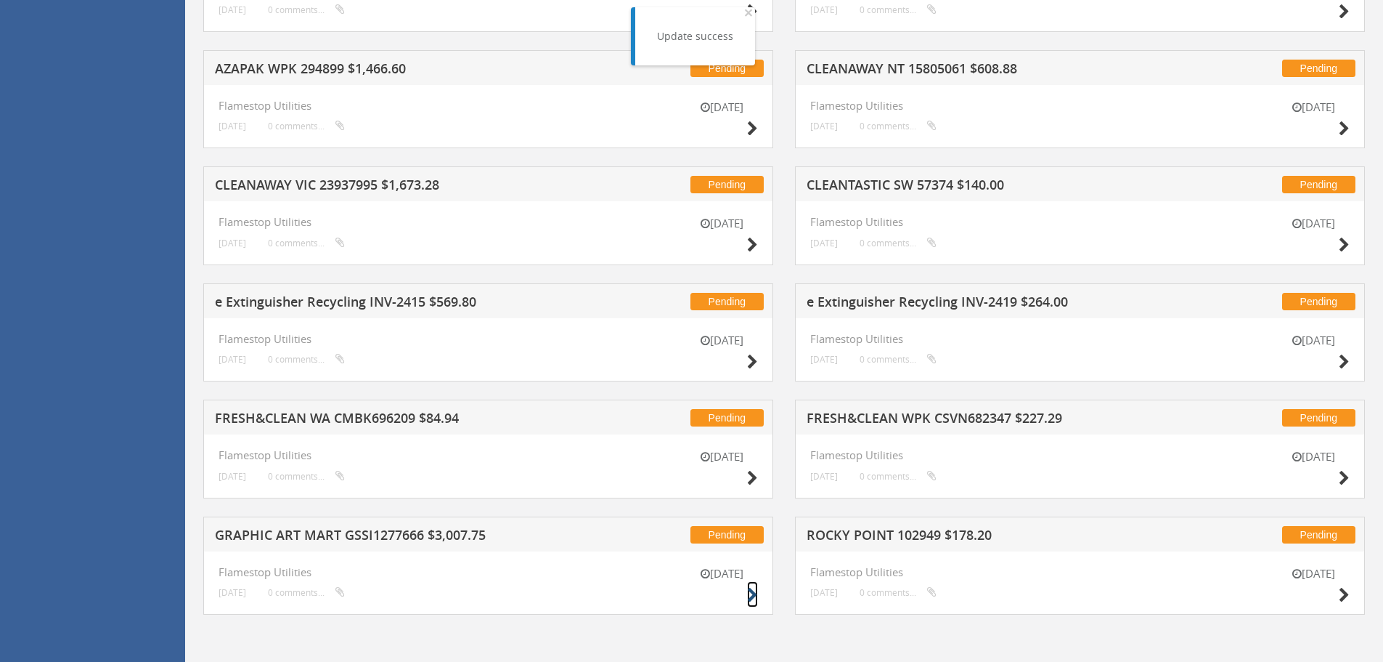
click at [750, 592] on icon at bounding box center [752, 594] width 11 height 15
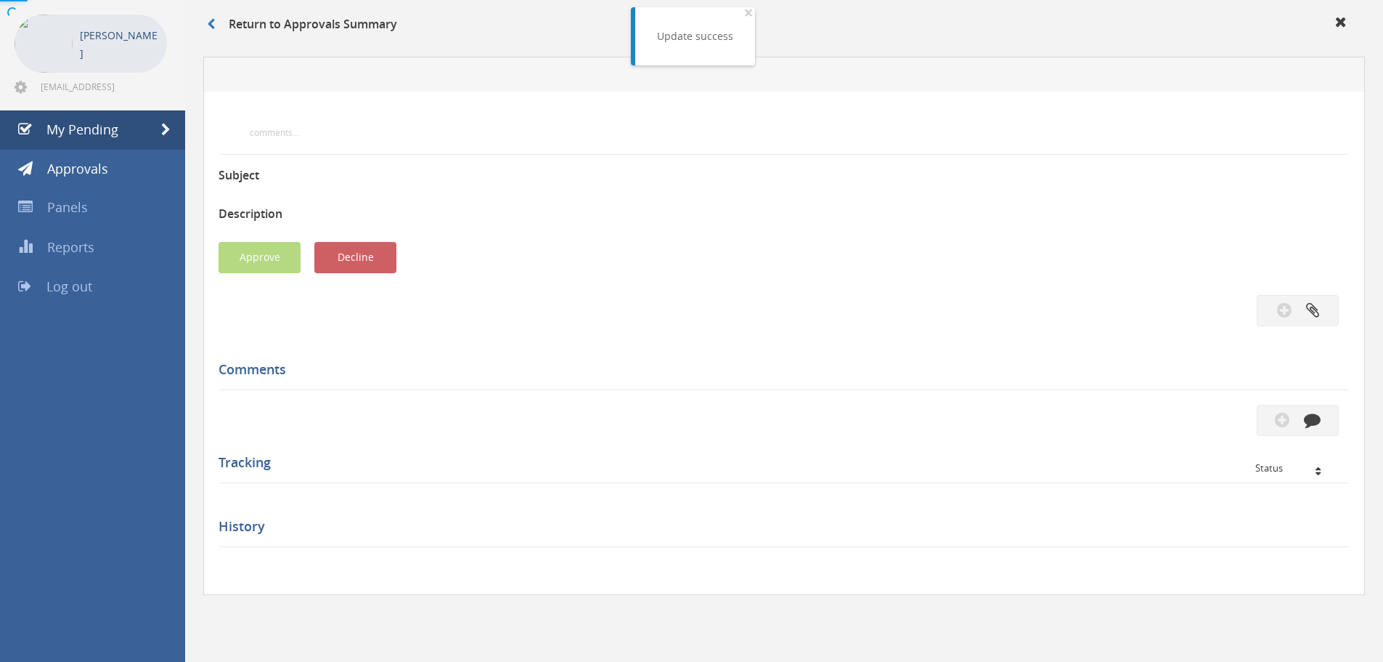
scroll to position [418, 0]
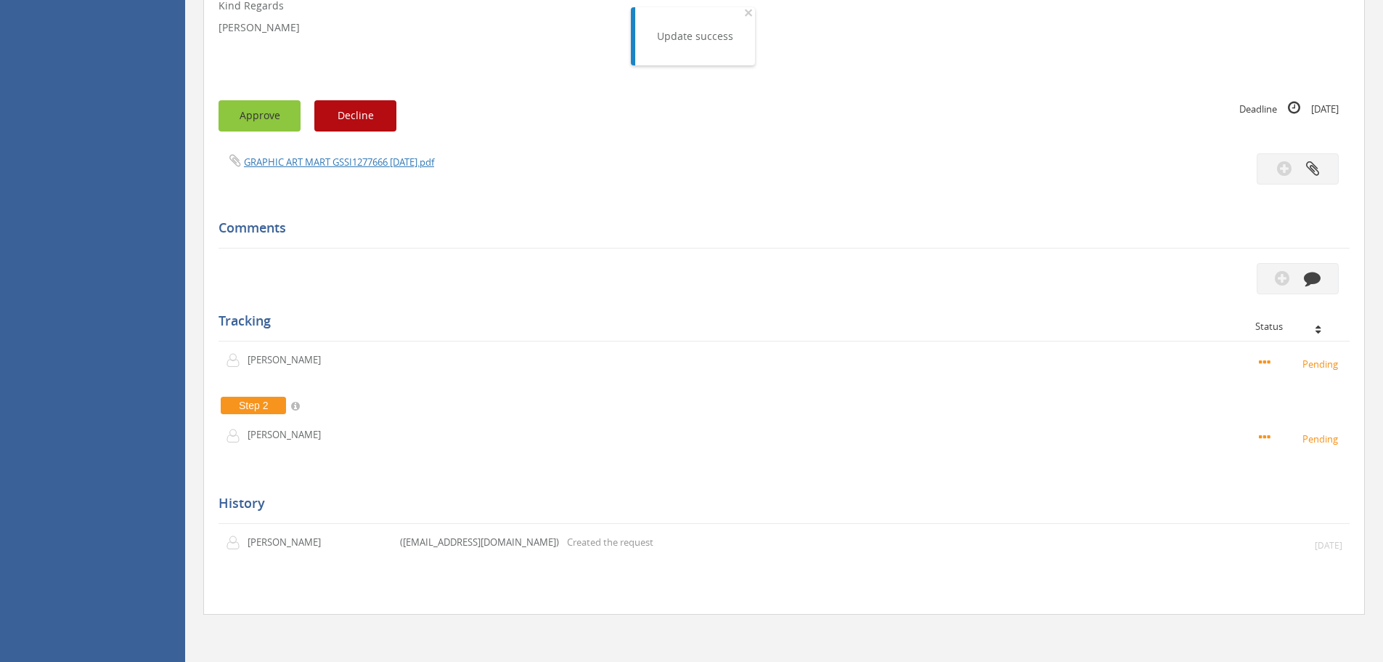
click at [258, 123] on button "Approve" at bounding box center [260, 115] width 82 height 31
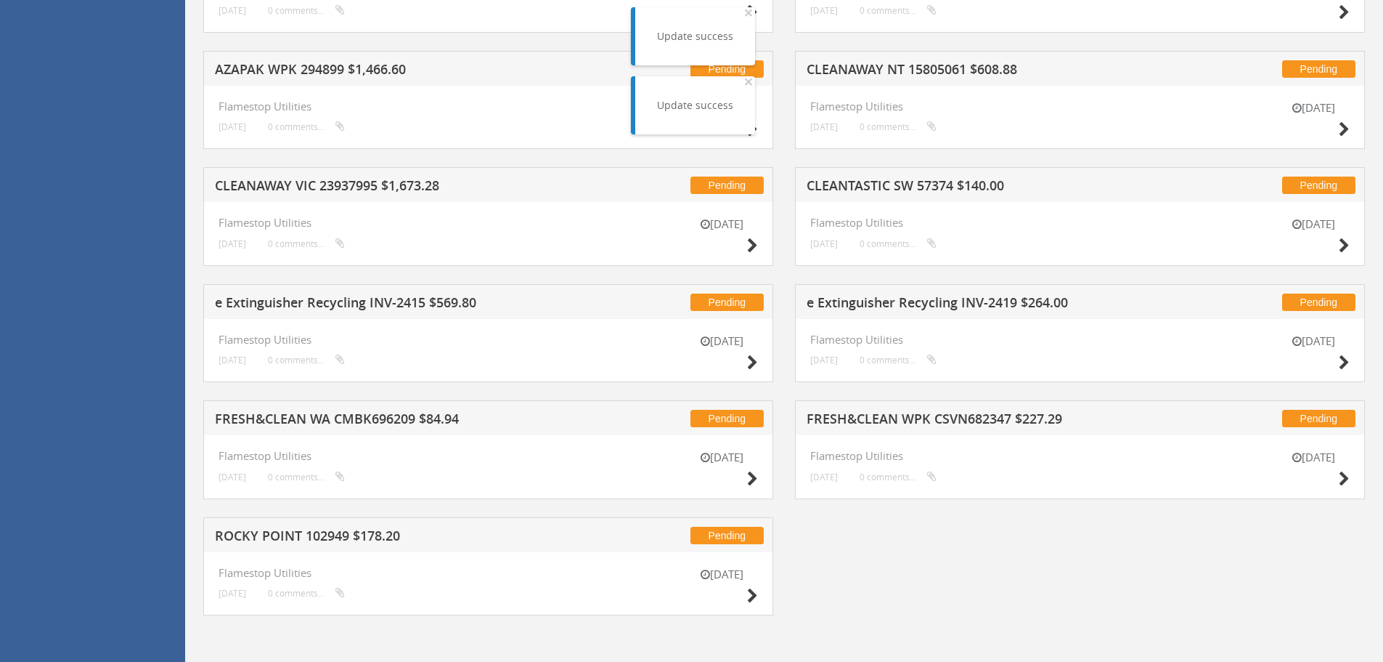
scroll to position [1811, 0]
drag, startPoint x: 753, startPoint y: 596, endPoint x: 726, endPoint y: 556, distance: 48.7
click at [753, 595] on icon at bounding box center [752, 594] width 11 height 15
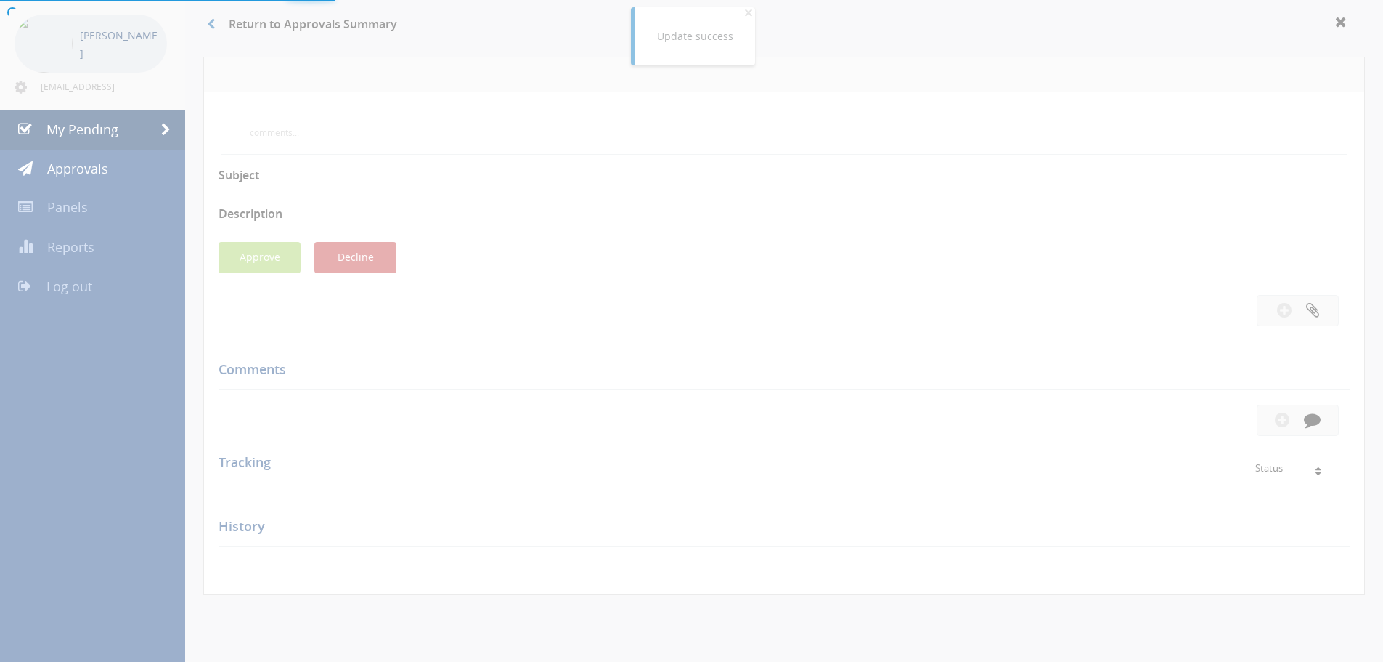
scroll to position [418, 0]
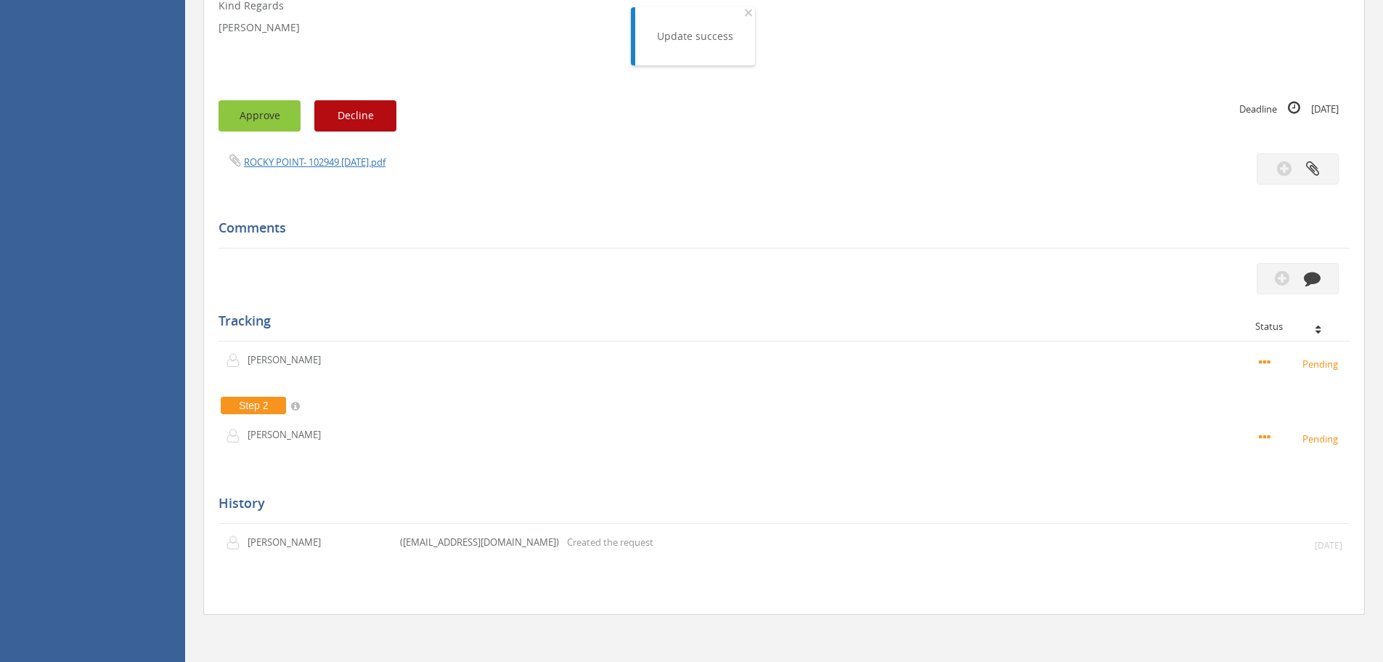
click at [253, 115] on button "Approve" at bounding box center [260, 115] width 82 height 31
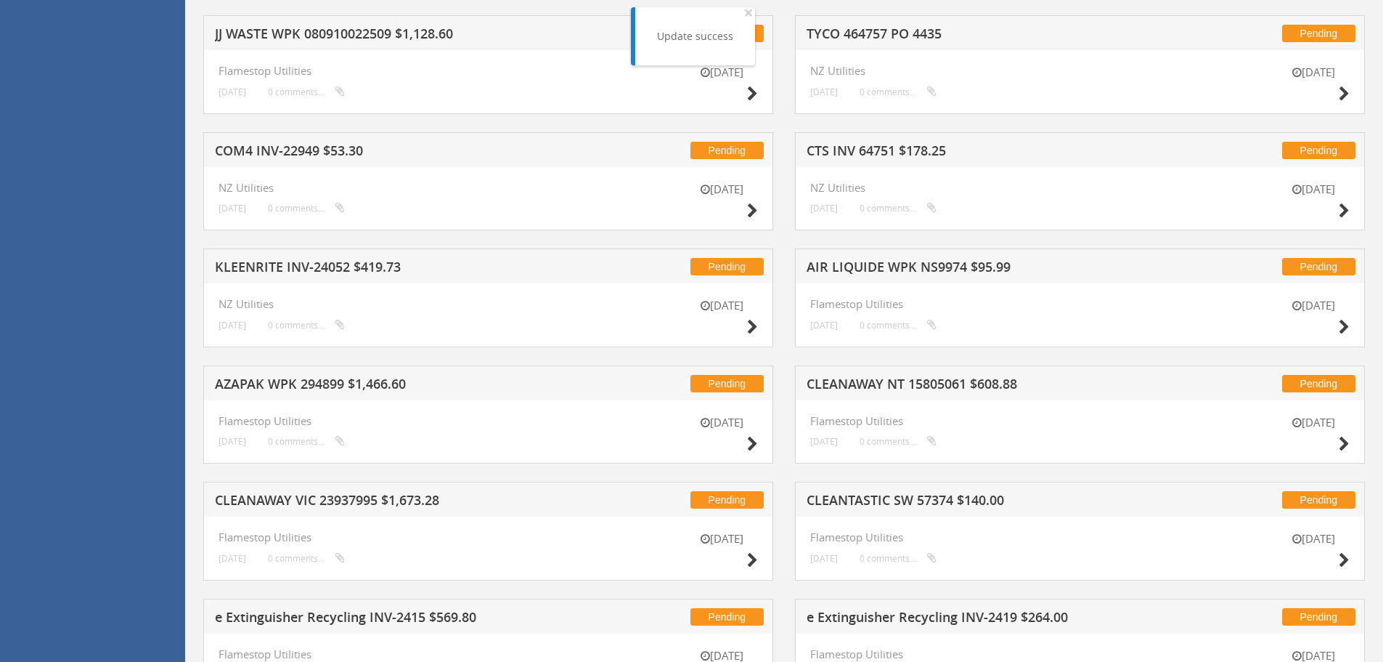
scroll to position [1695, 0]
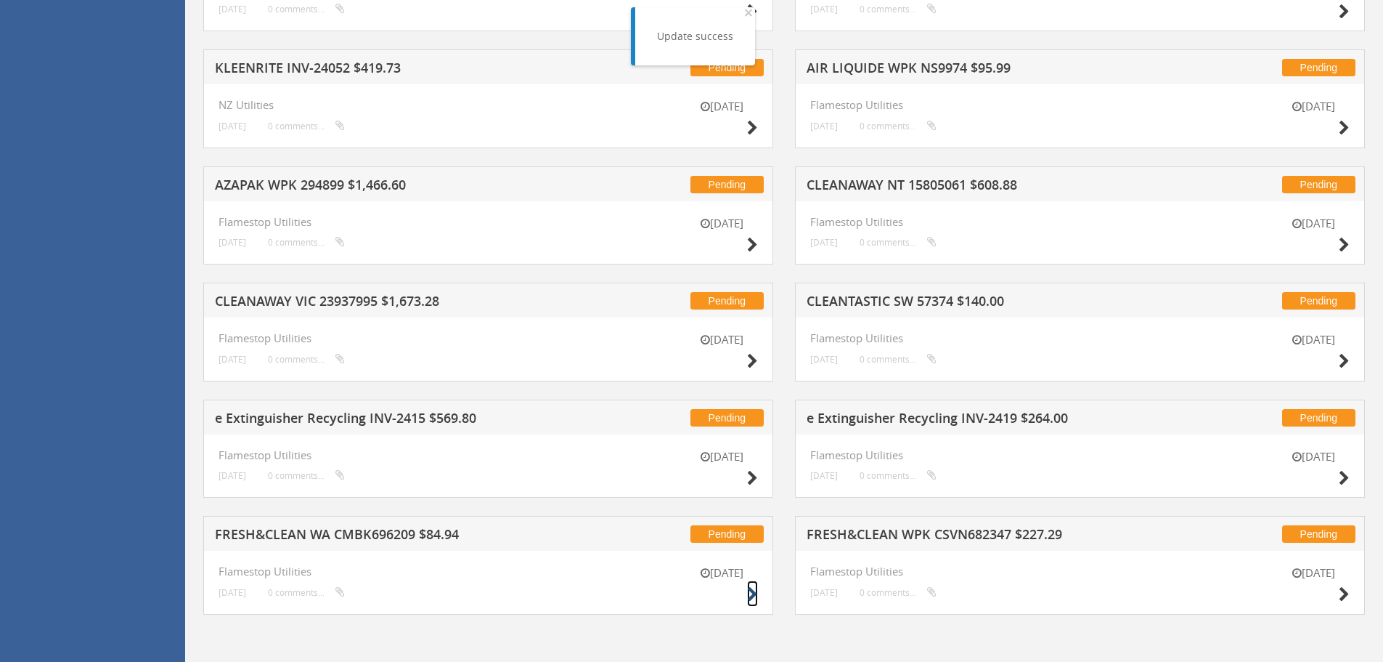
click at [753, 592] on icon at bounding box center [752, 594] width 11 height 15
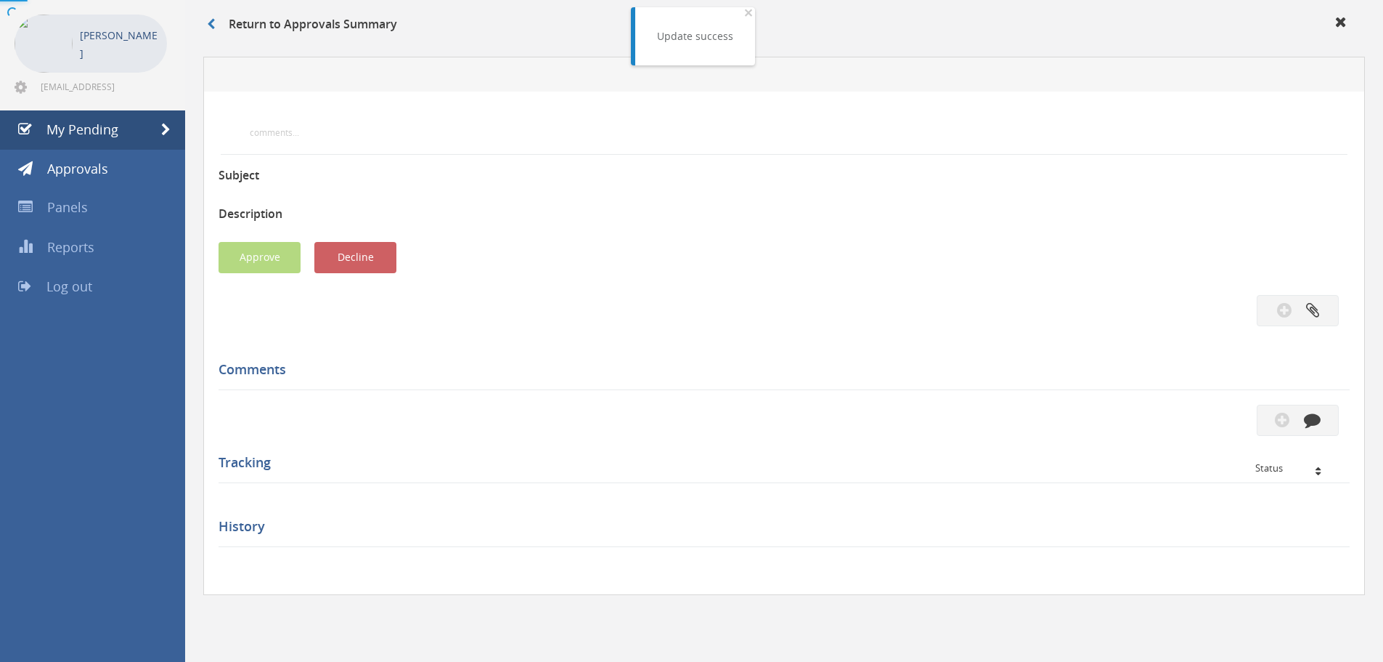
scroll to position [418, 0]
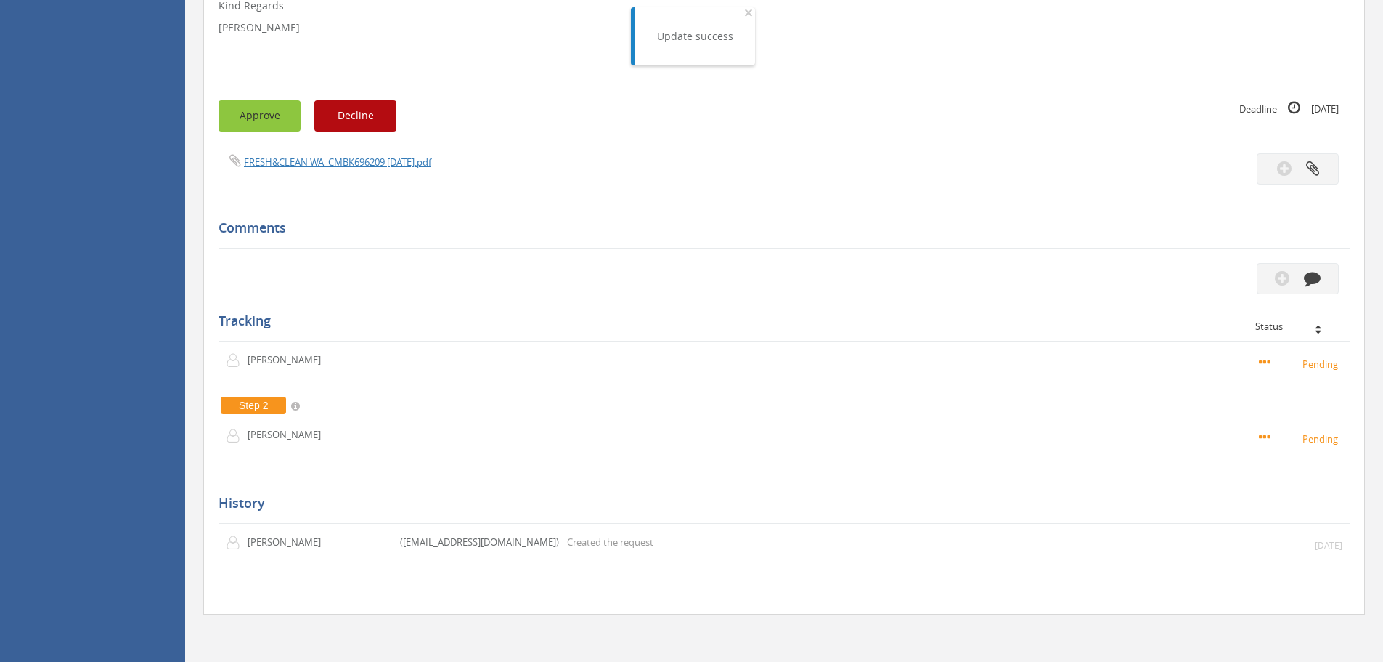
click at [280, 120] on button "Approve" at bounding box center [260, 115] width 82 height 31
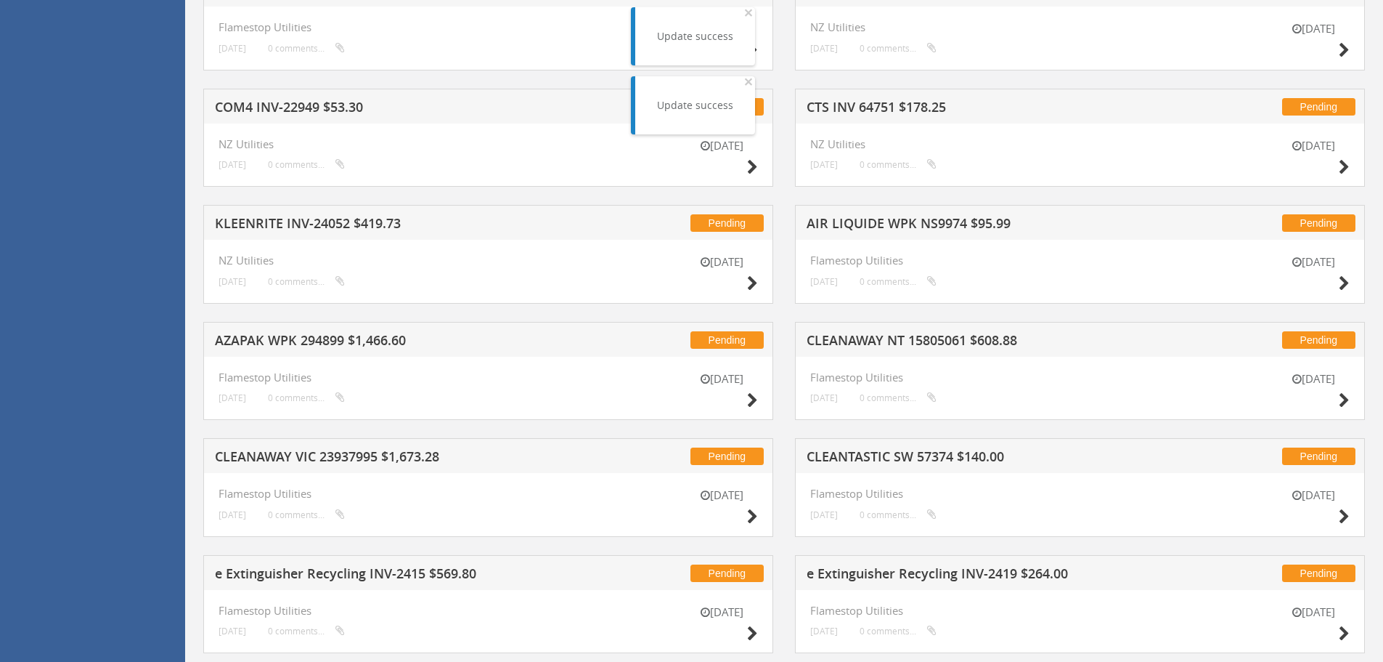
scroll to position [1695, 0]
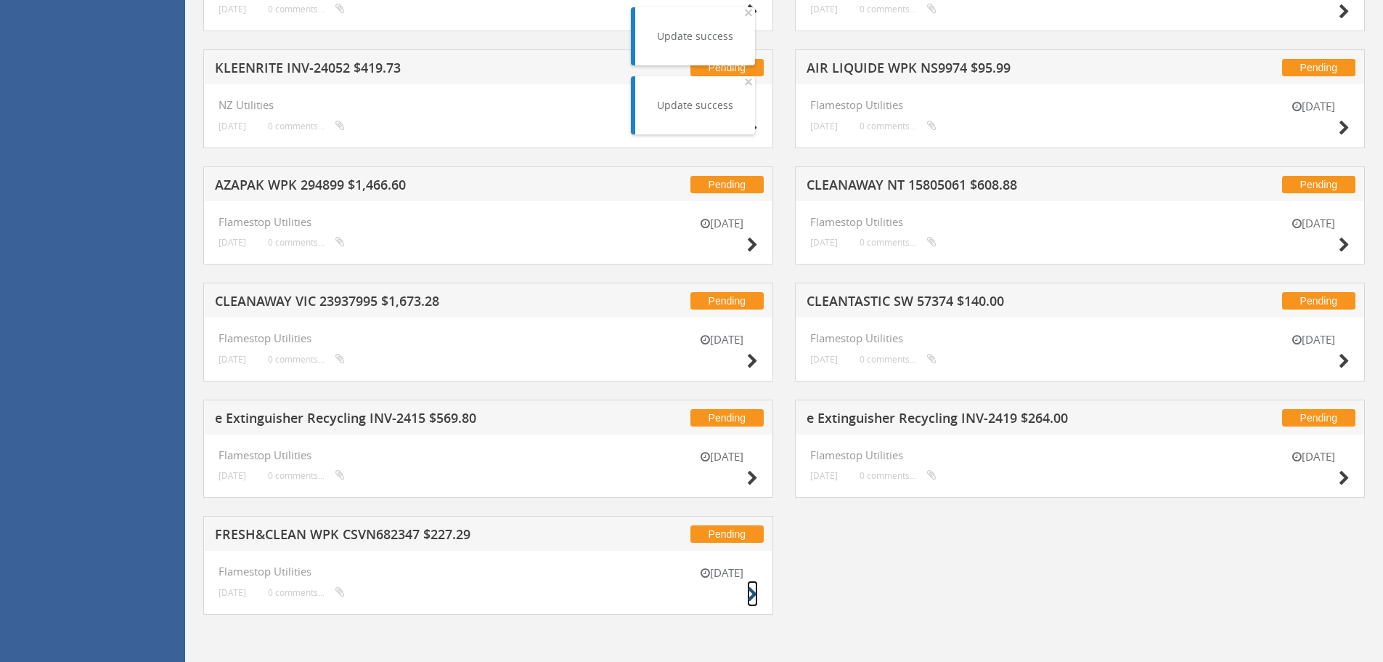
click at [747, 593] on icon at bounding box center [752, 594] width 11 height 15
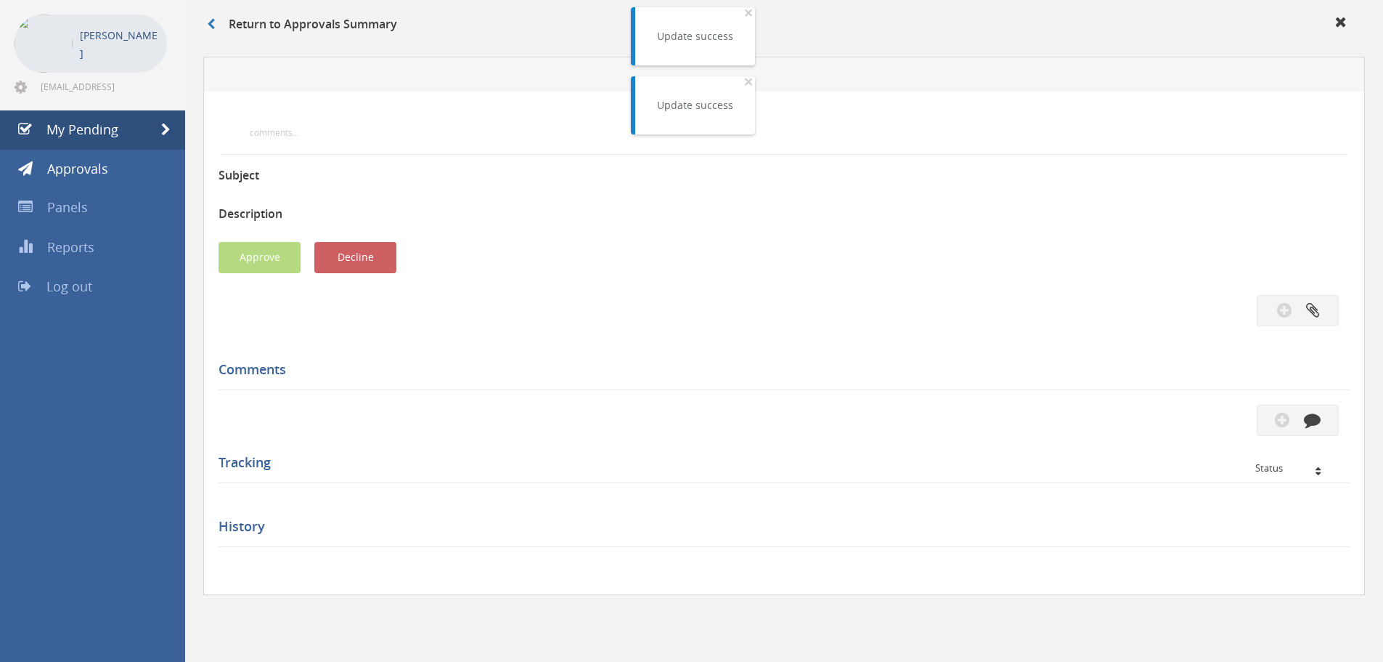
scroll to position [418, 0]
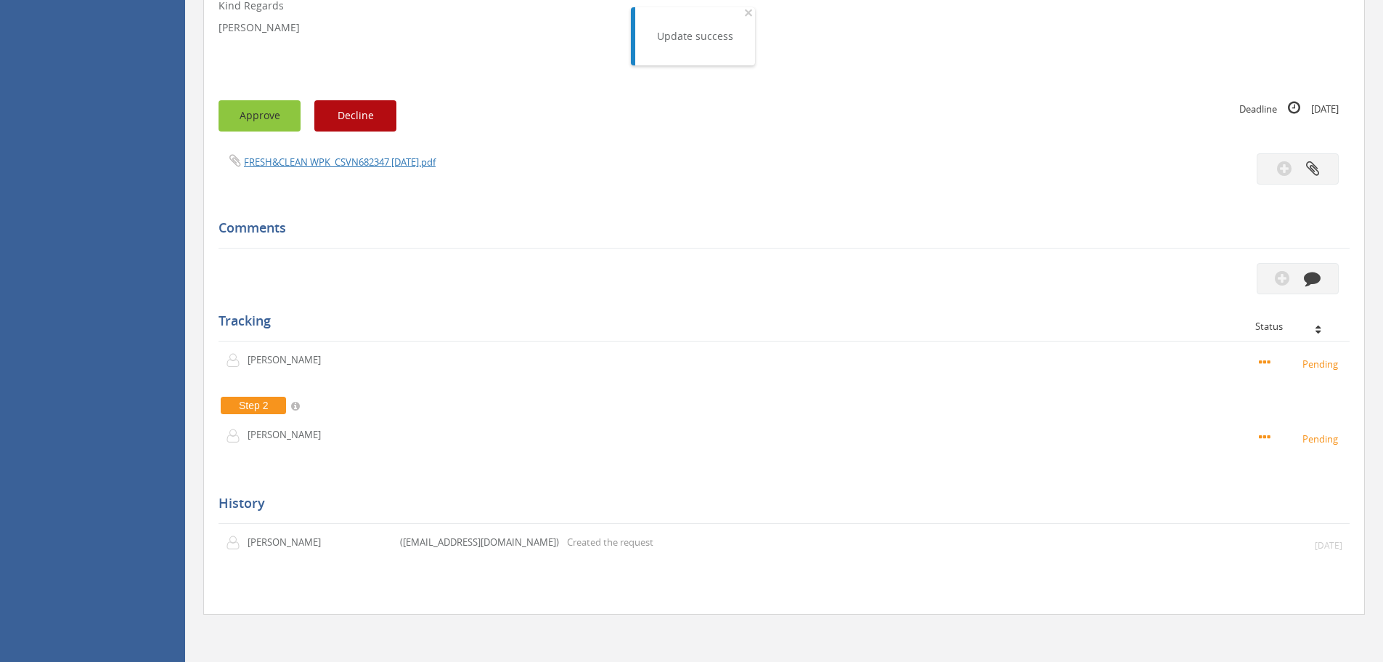
click at [251, 116] on button "Approve" at bounding box center [260, 115] width 82 height 31
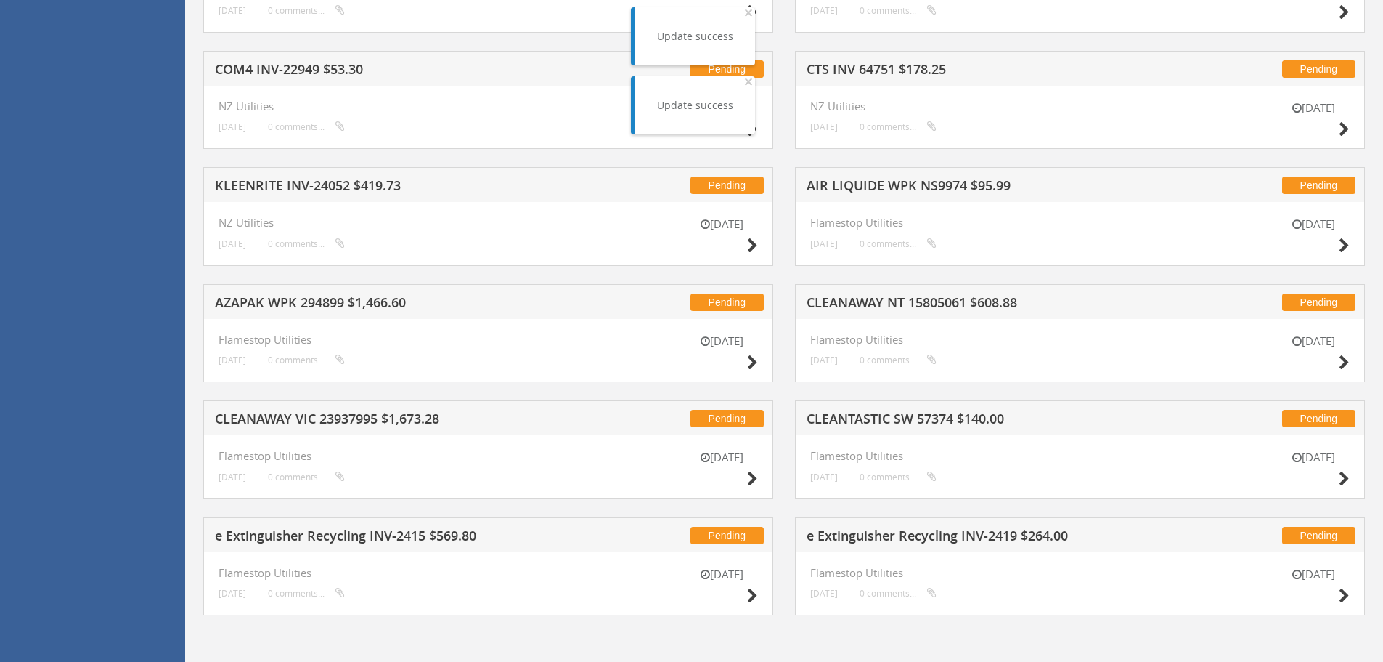
scroll to position [1578, 0]
click at [754, 595] on icon at bounding box center [752, 594] width 11 height 15
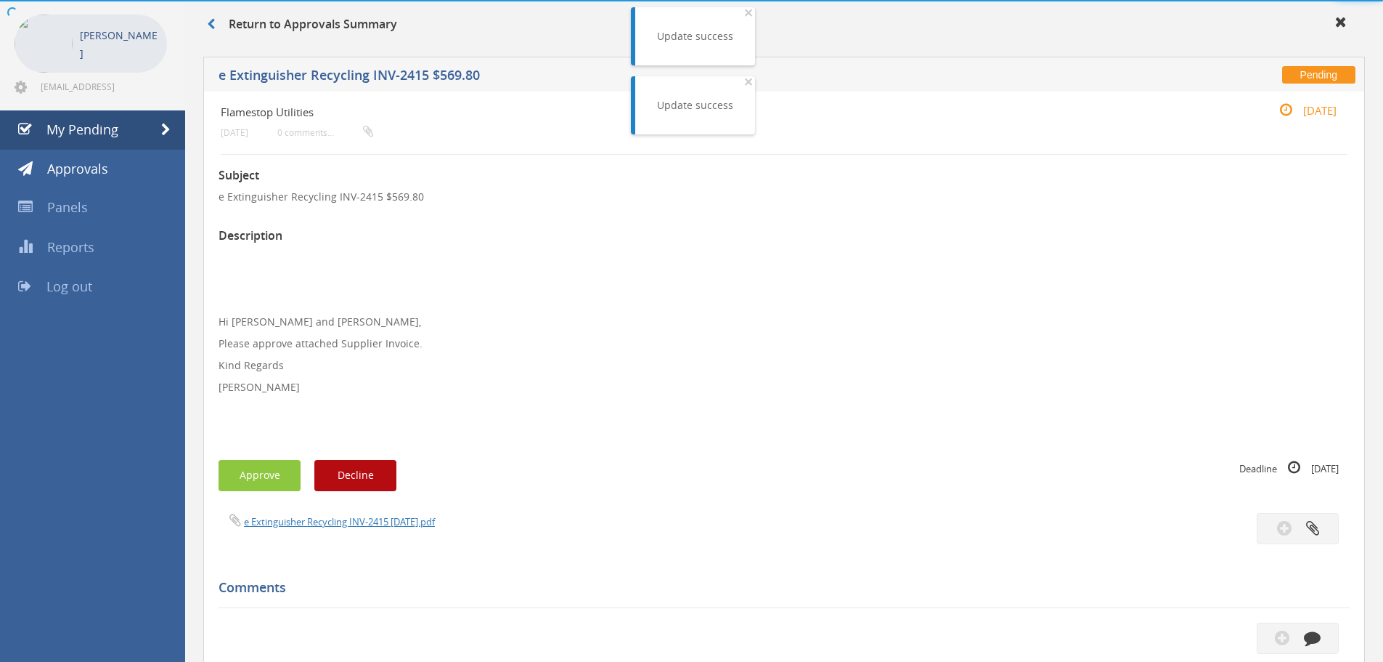
scroll to position [418, 0]
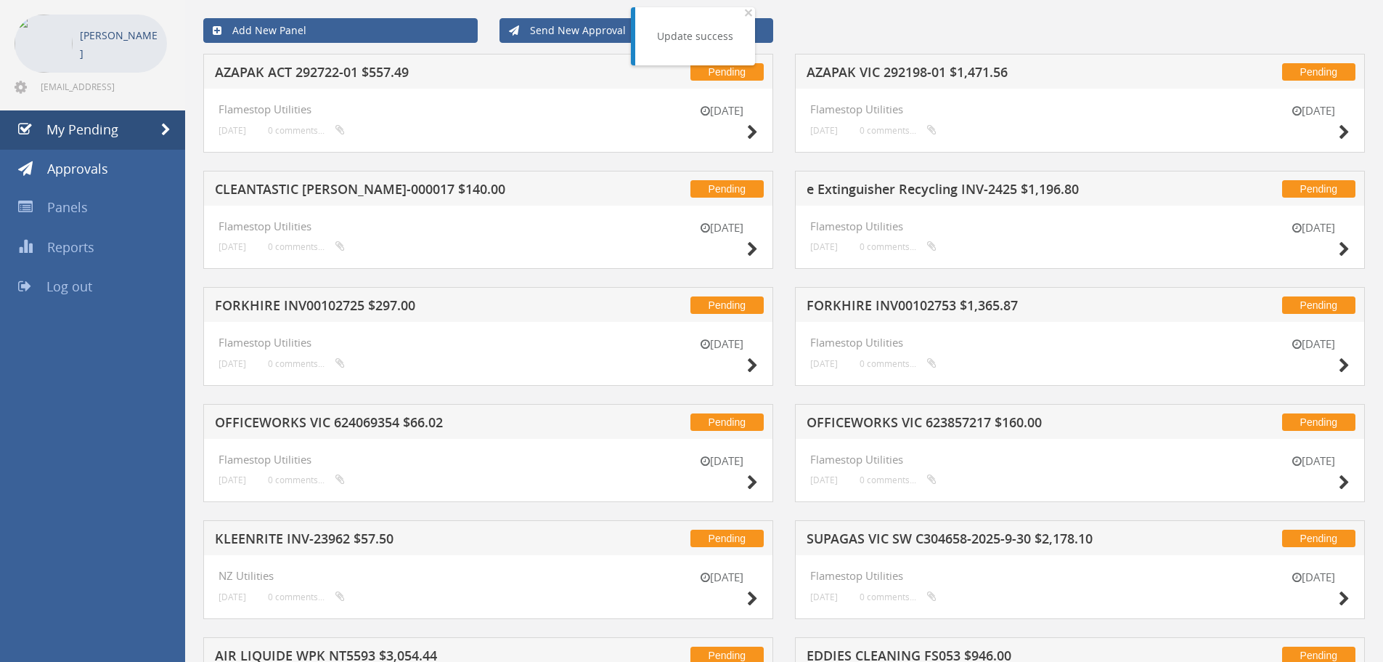
scroll to position [1578, 0]
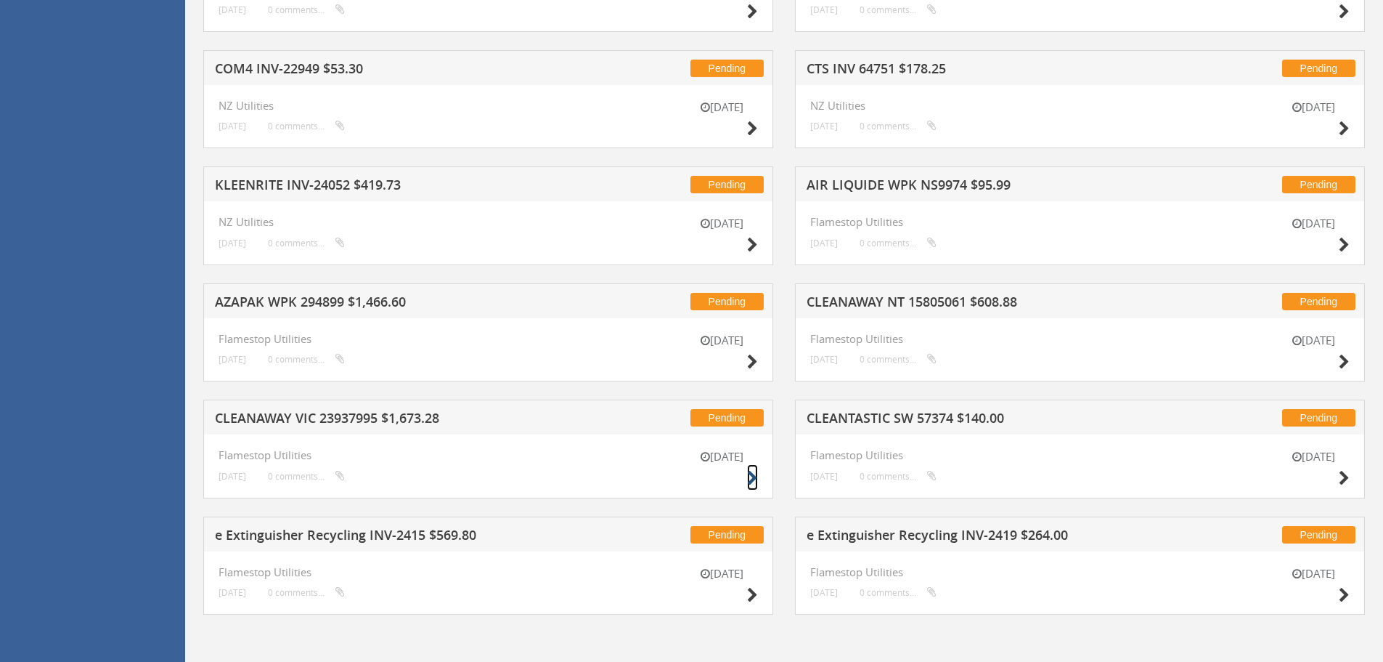
click at [754, 471] on icon at bounding box center [752, 478] width 11 height 15
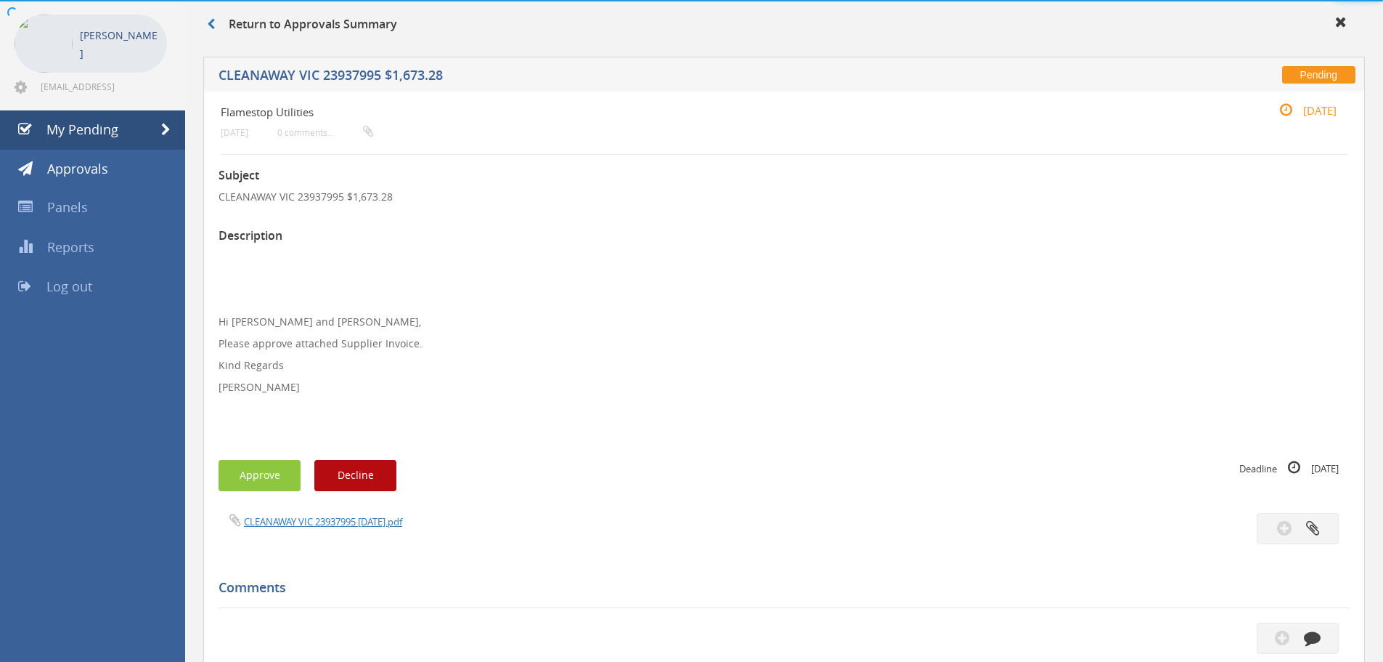
scroll to position [418, 0]
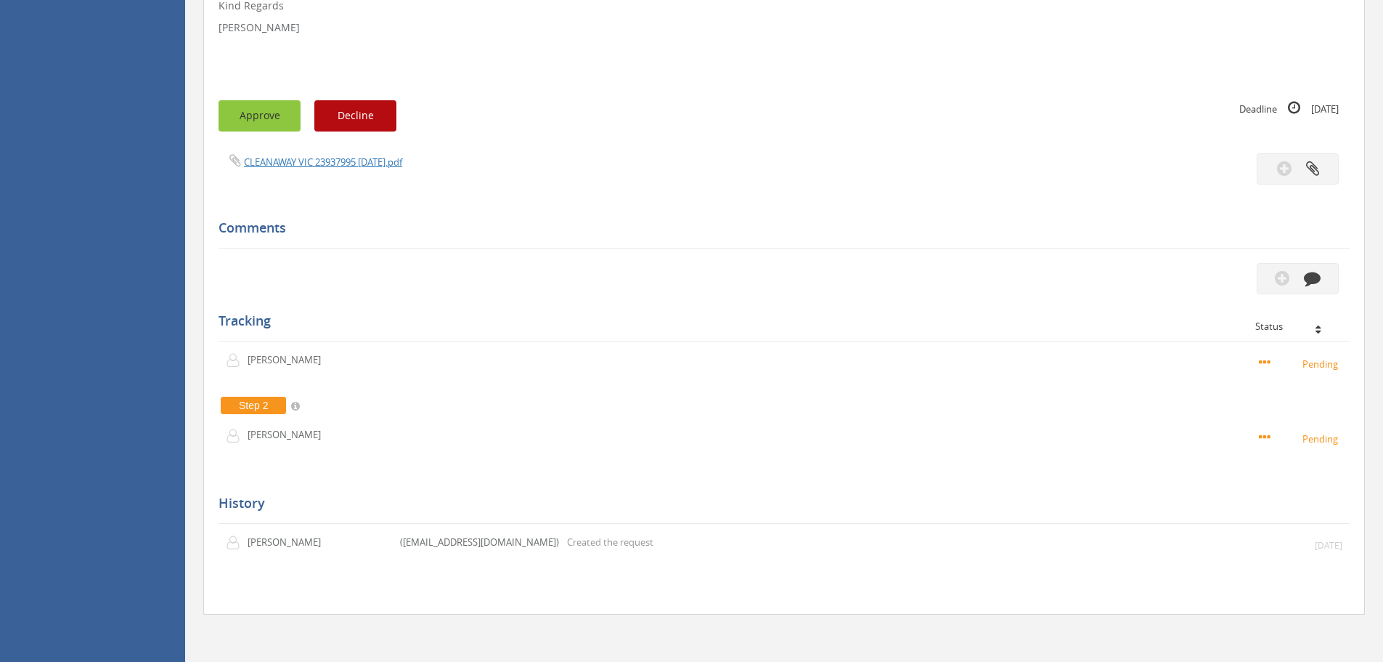
click at [266, 123] on button "Approve" at bounding box center [260, 115] width 82 height 31
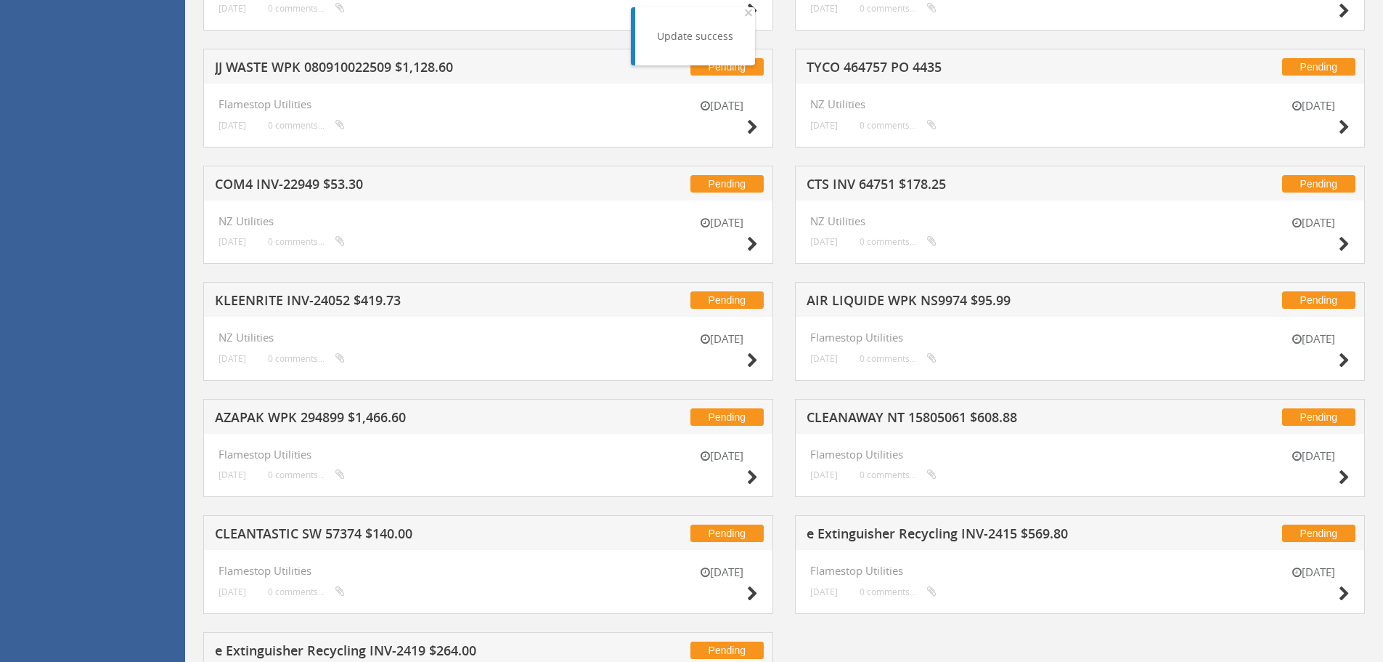
scroll to position [1578, 0]
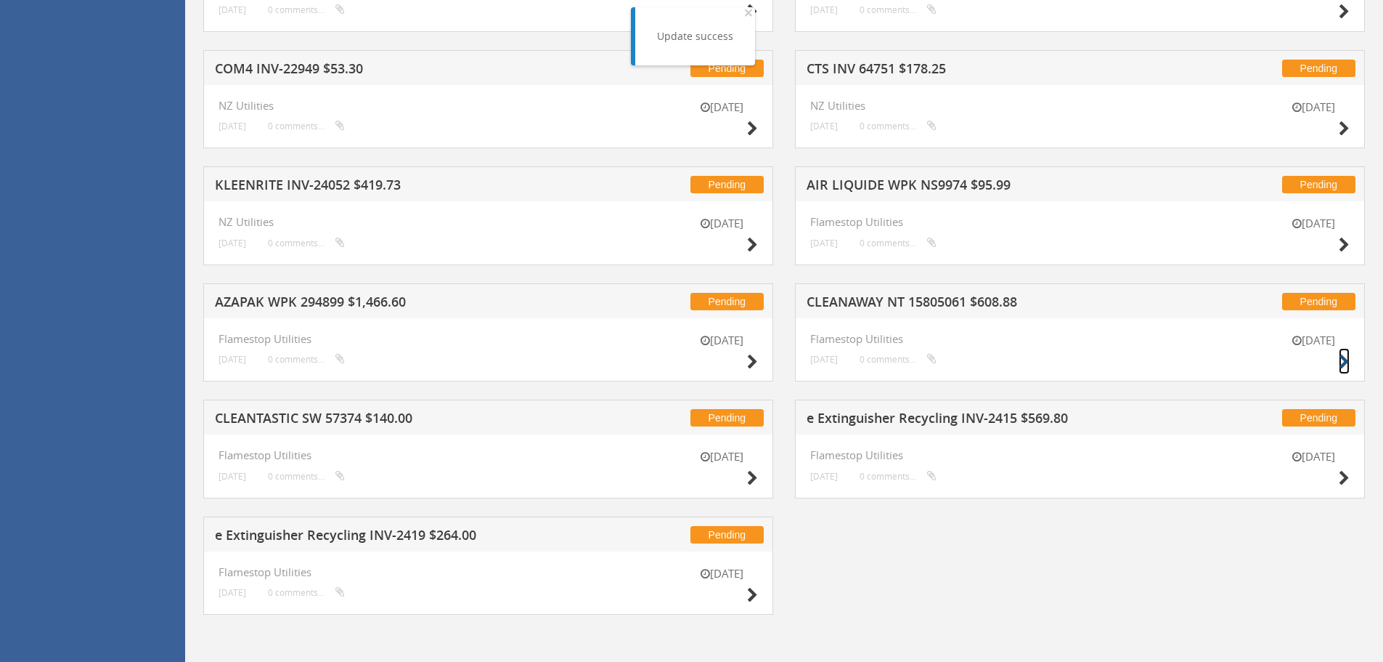
click at [1344, 358] on icon at bounding box center [1344, 361] width 11 height 15
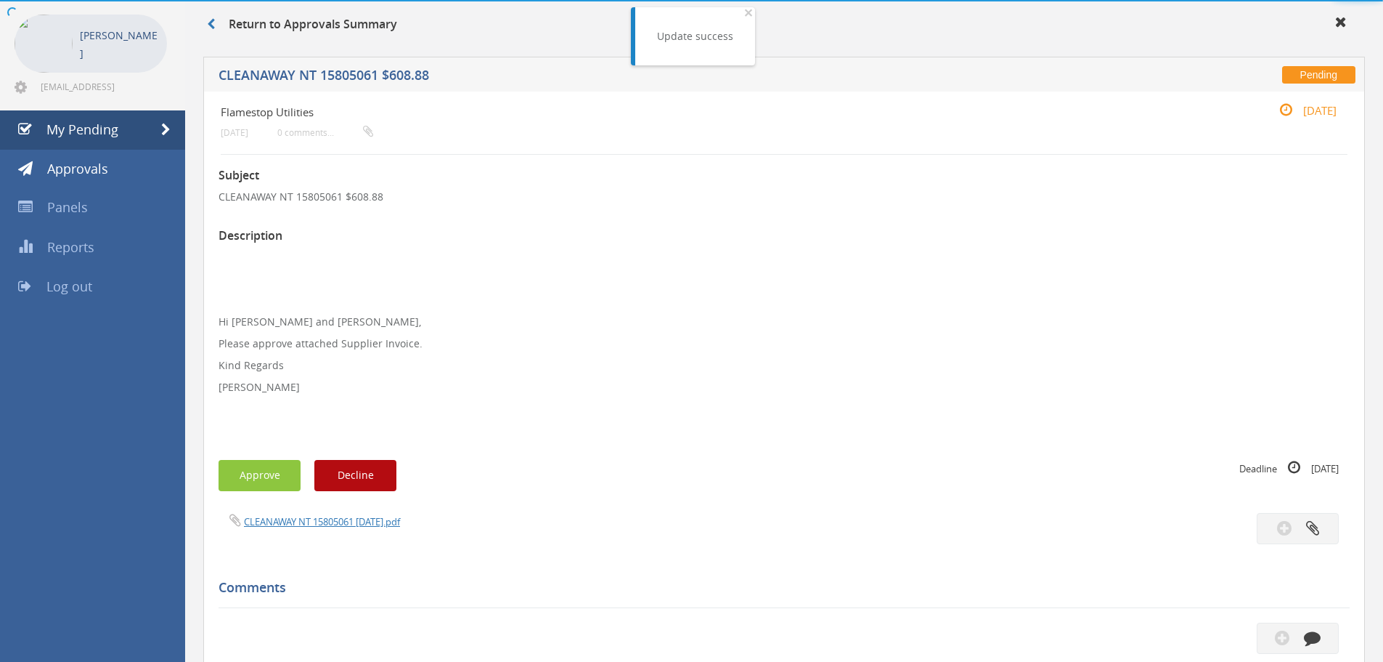
scroll to position [418, 0]
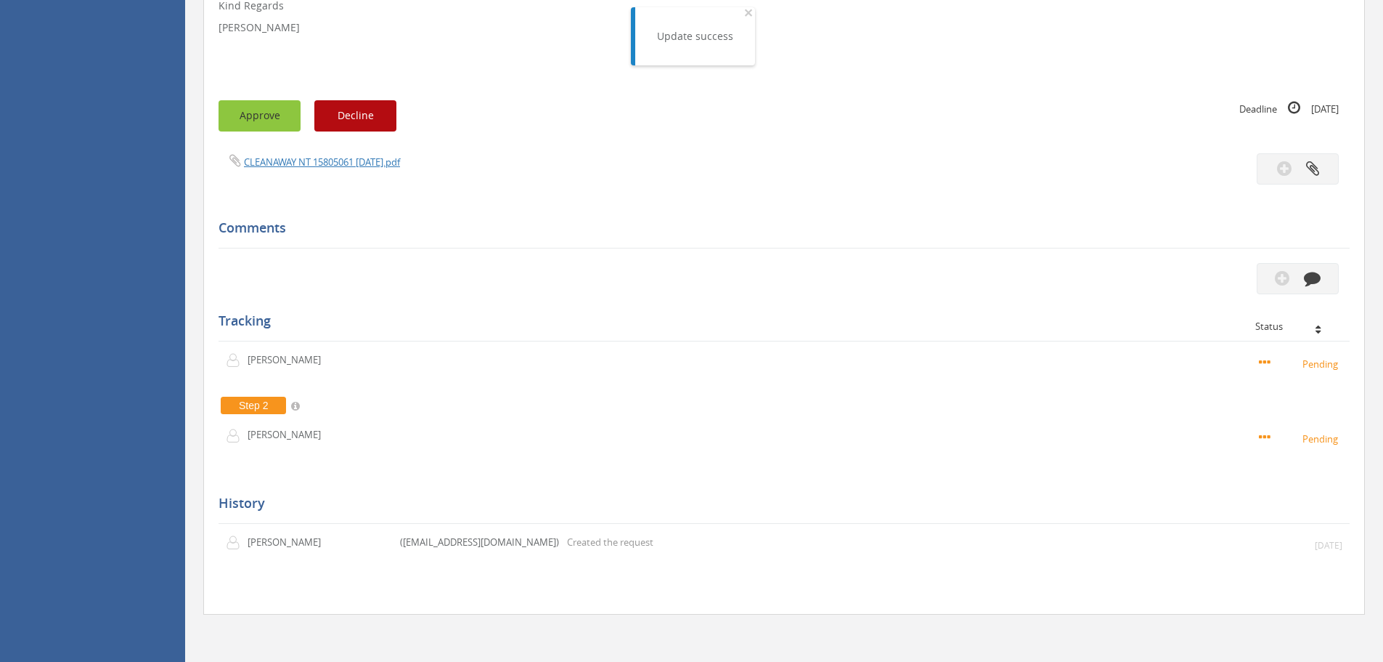
click at [291, 122] on button "Approve" at bounding box center [260, 115] width 82 height 31
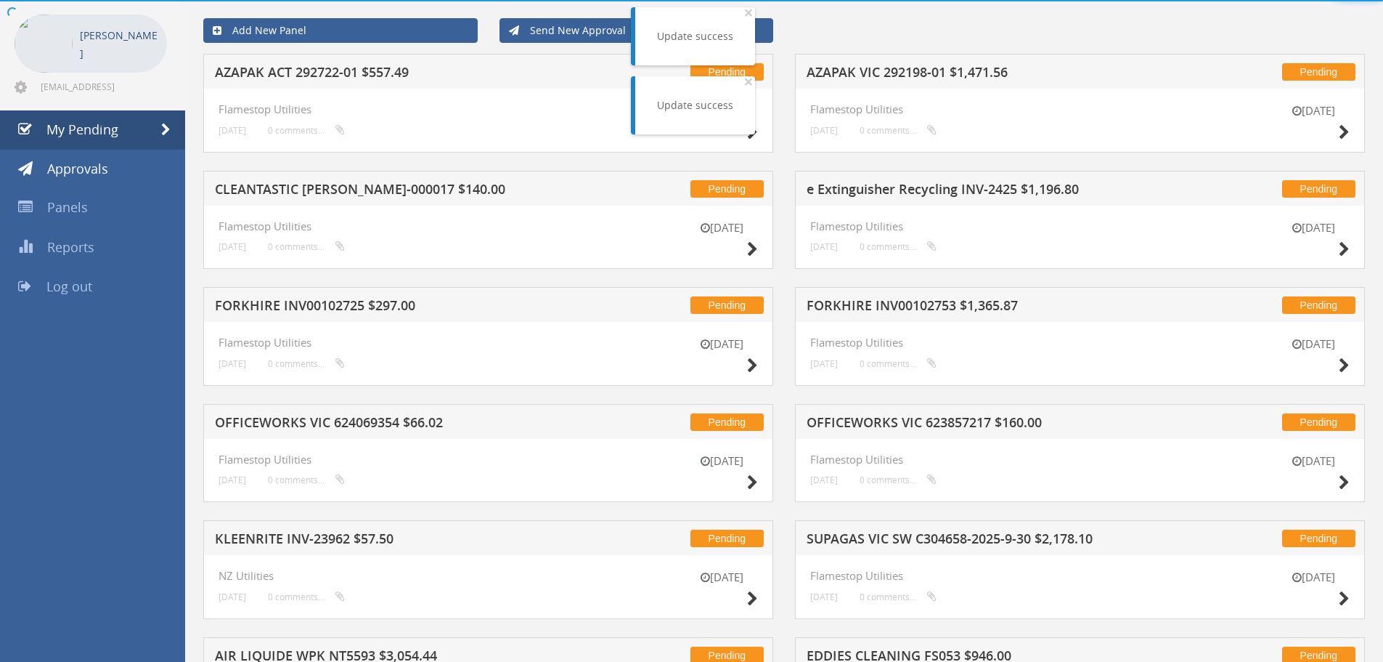
scroll to position [418, 0]
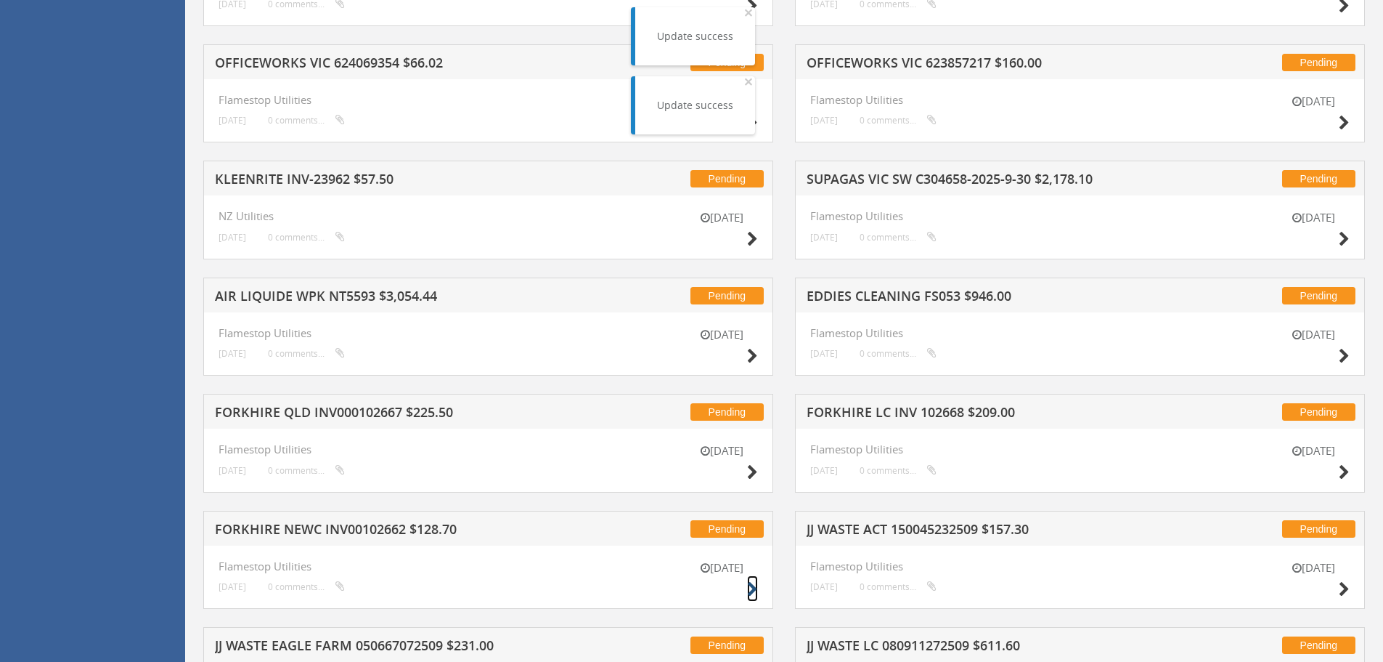
click at [751, 590] on icon at bounding box center [752, 589] width 11 height 15
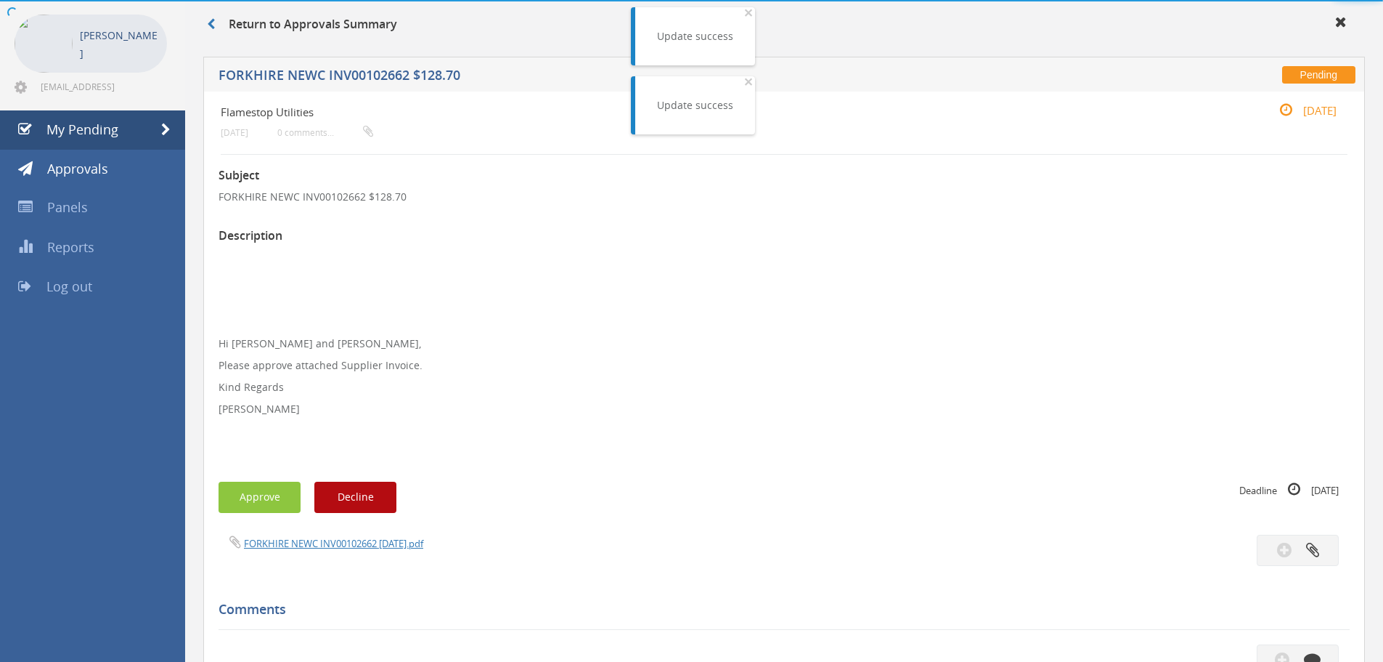
scroll to position [418, 0]
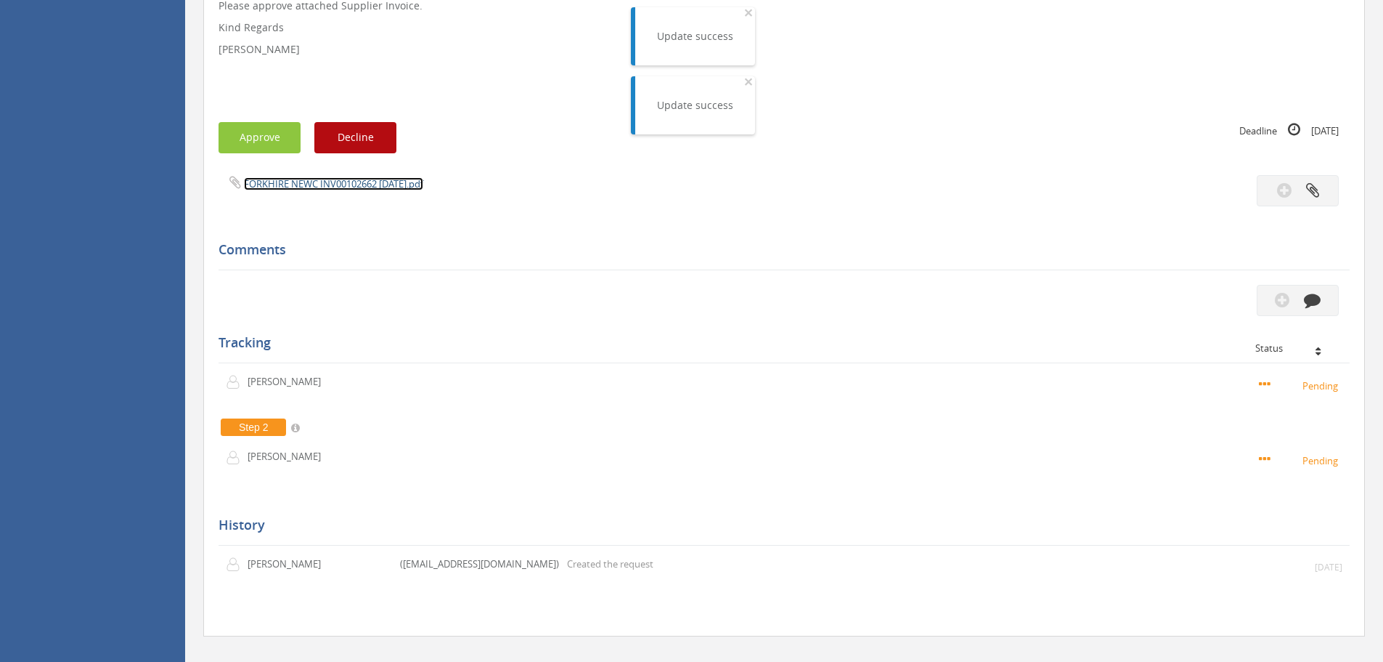
click at [287, 186] on link "FORKHIRE NEWC INV00102662 [DATE].pdf" at bounding box center [333, 183] width 179 height 13
click at [273, 149] on button "Approve" at bounding box center [260, 137] width 82 height 31
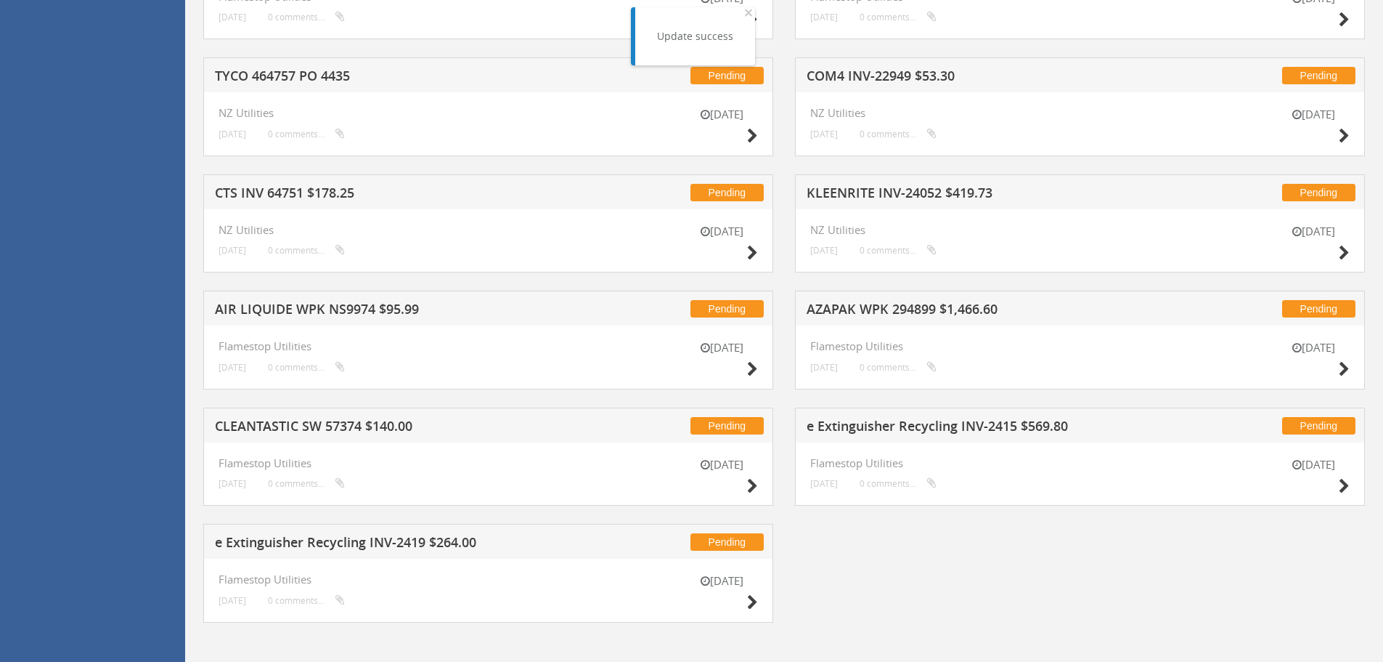
scroll to position [1462, 0]
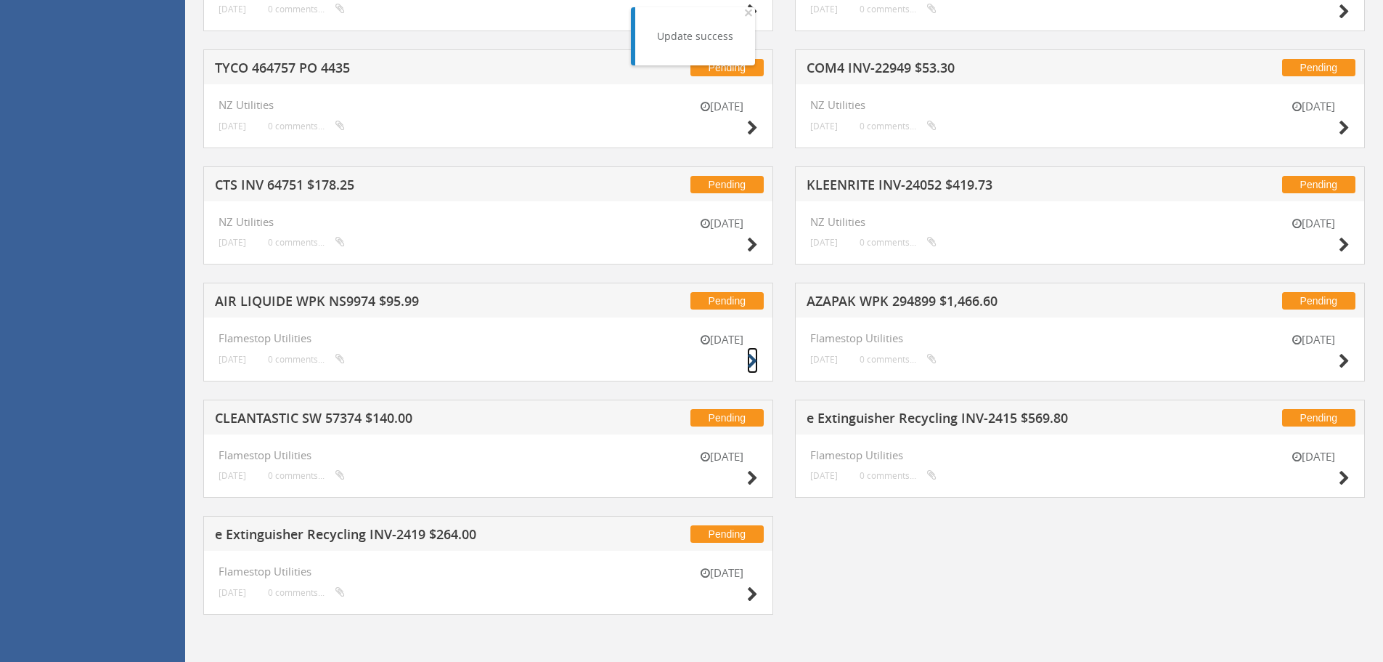
click at [751, 362] on icon at bounding box center [752, 361] width 11 height 15
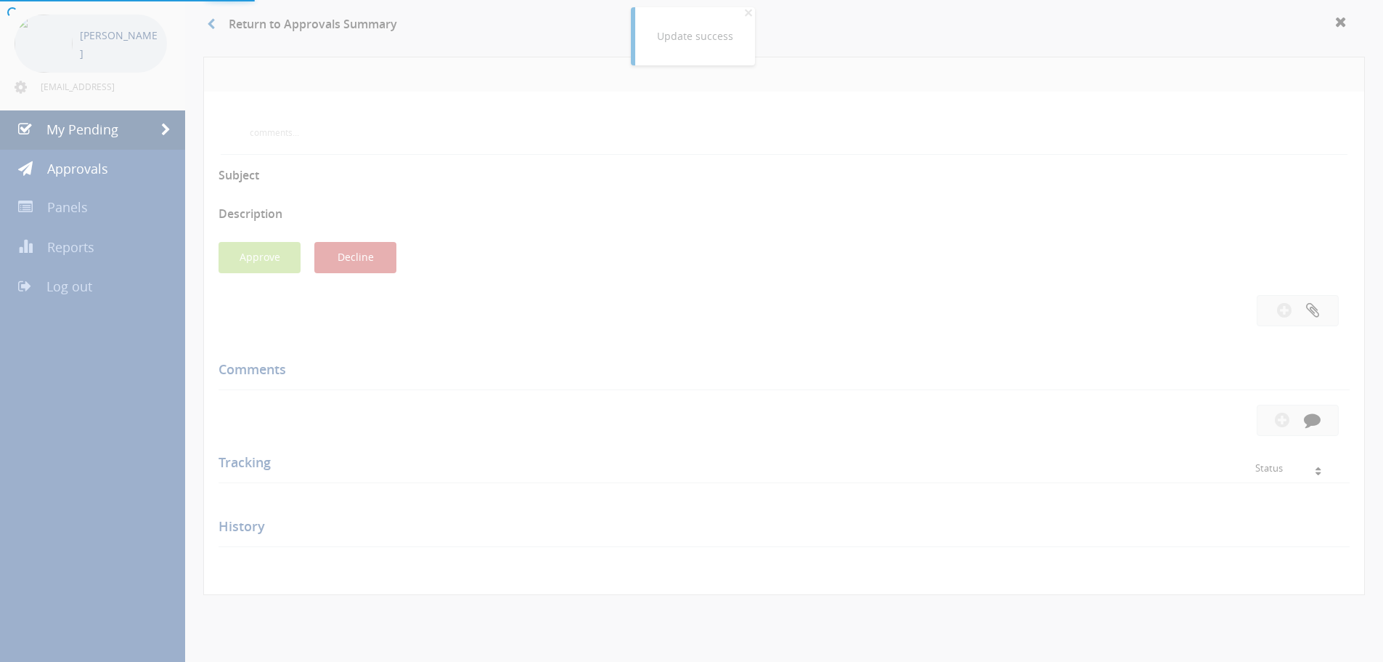
scroll to position [418, 0]
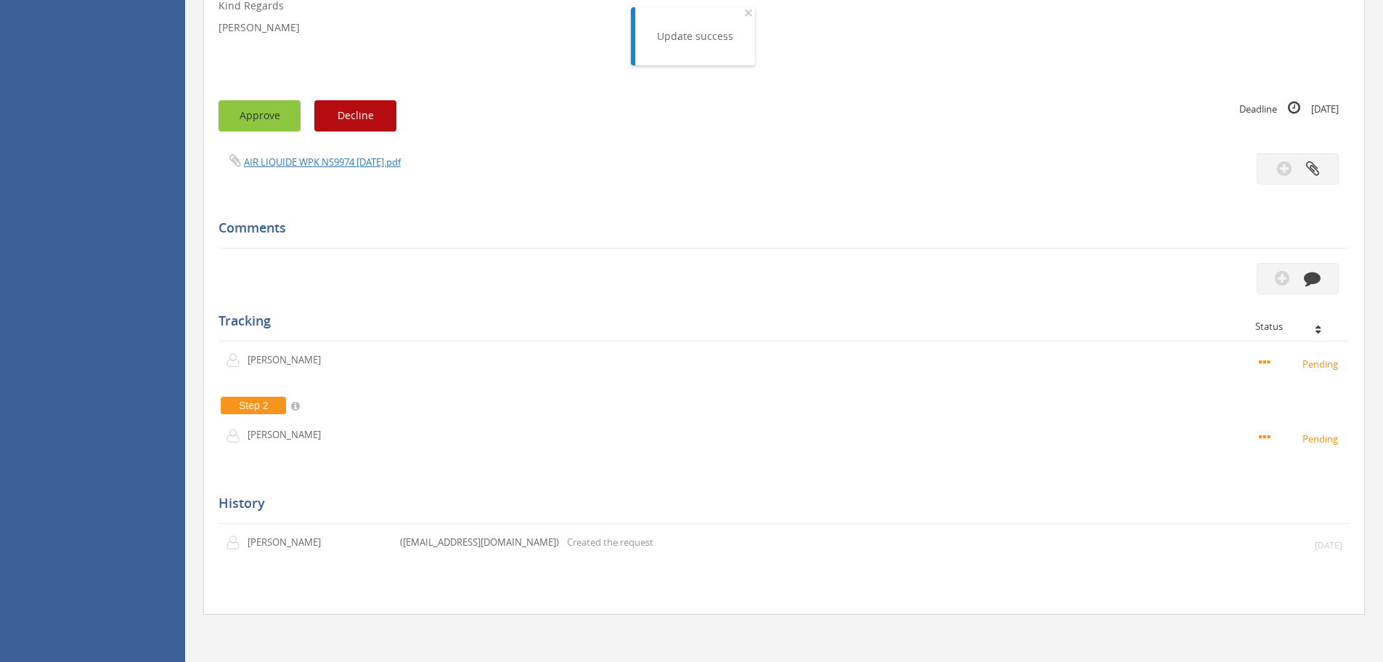
click at [278, 119] on button "Approve" at bounding box center [260, 115] width 82 height 31
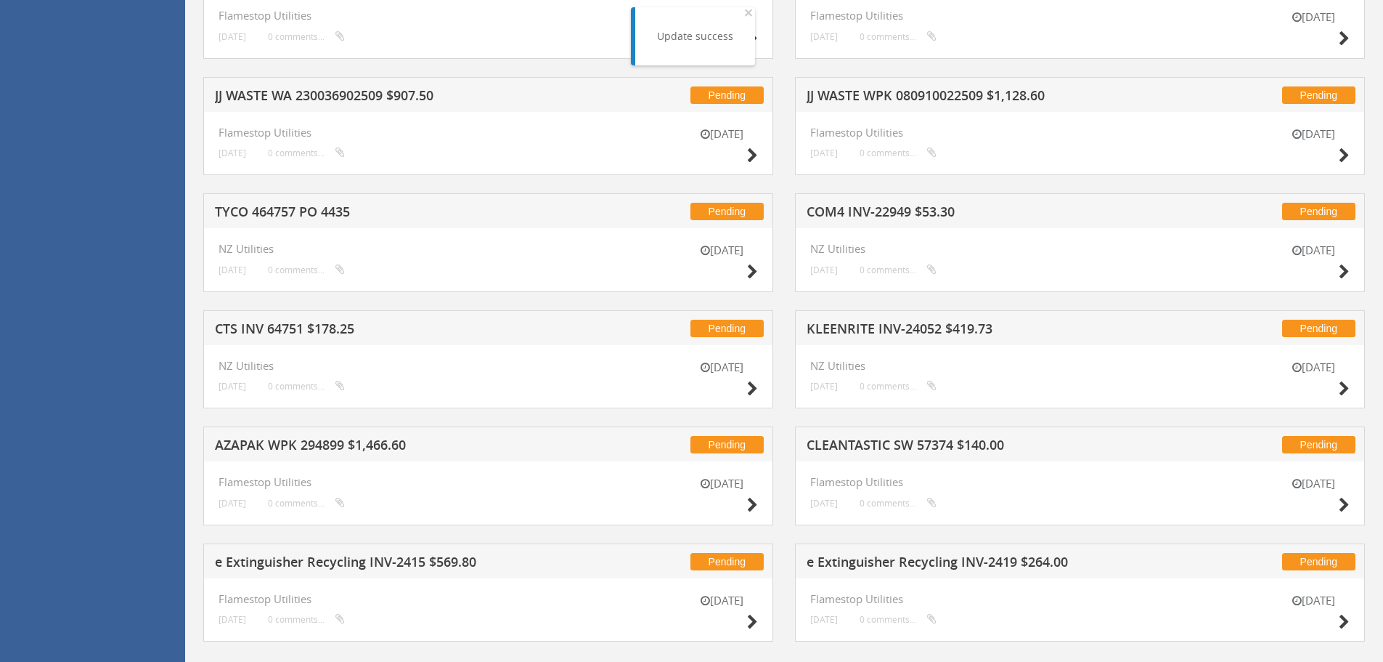
scroll to position [1345, 0]
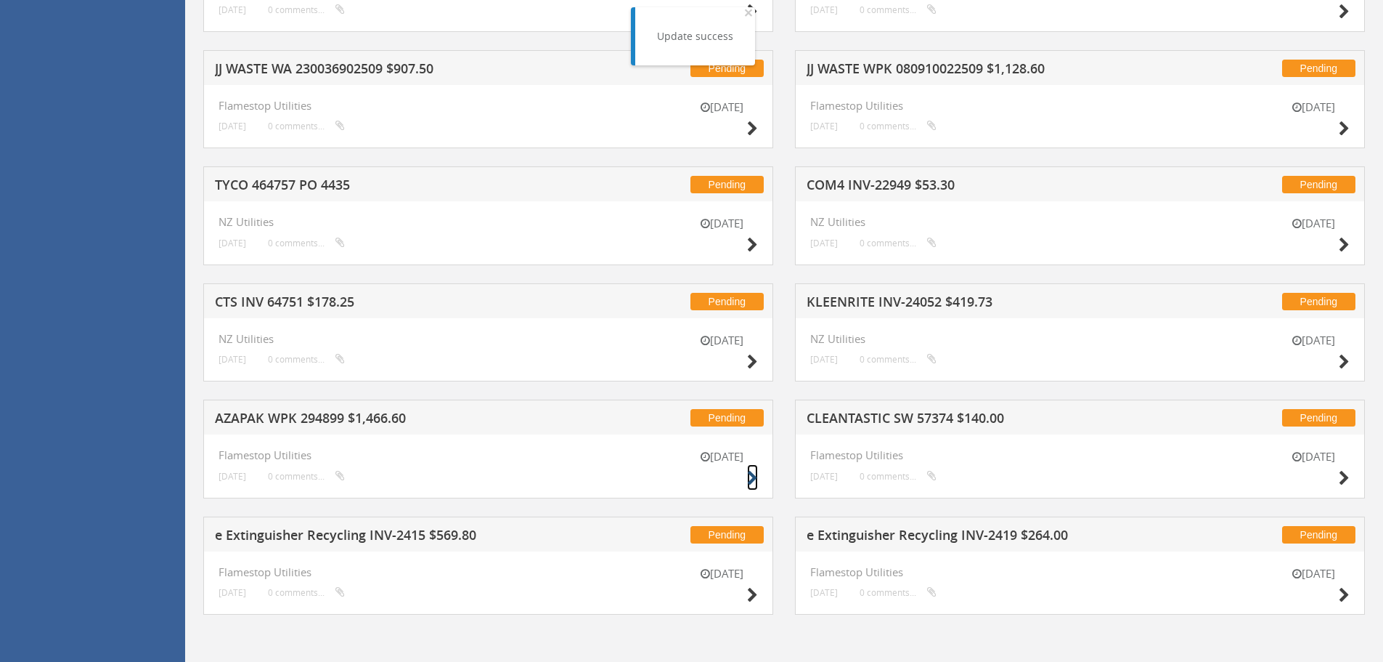
drag, startPoint x: 750, startPoint y: 478, endPoint x: 726, endPoint y: 471, distance: 25.0
click at [749, 478] on icon at bounding box center [752, 478] width 11 height 15
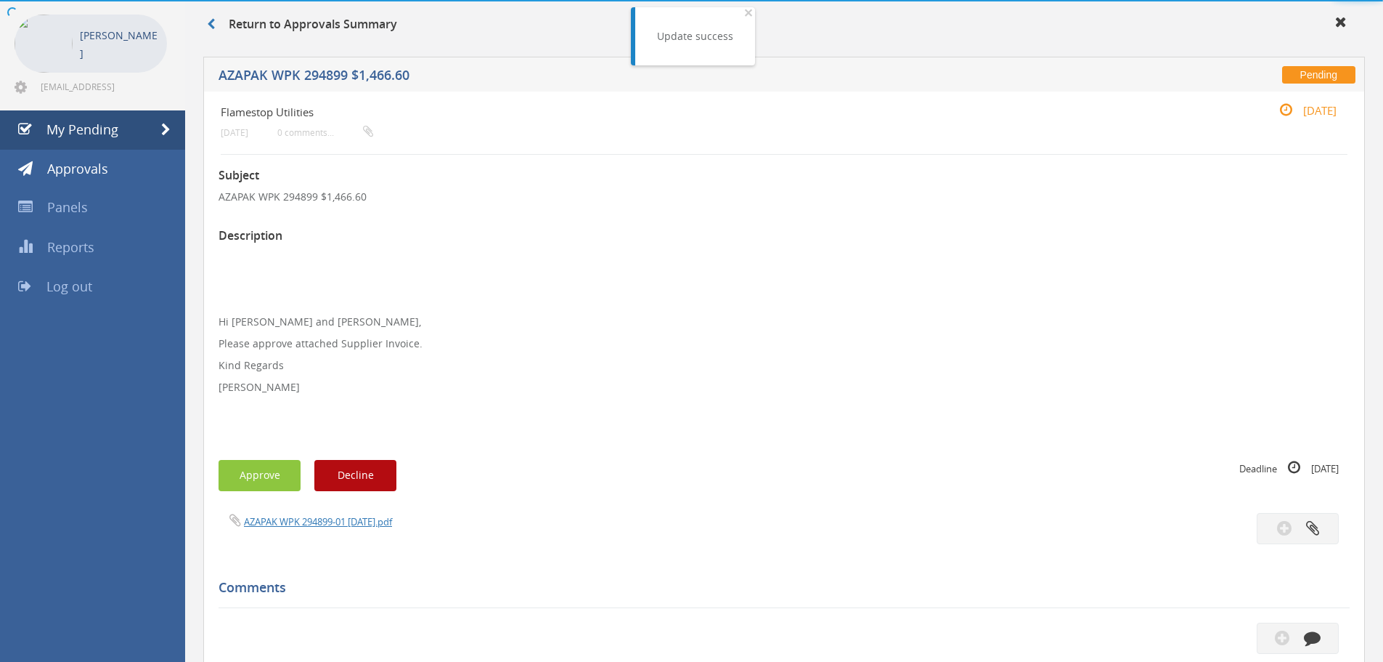
scroll to position [418, 0]
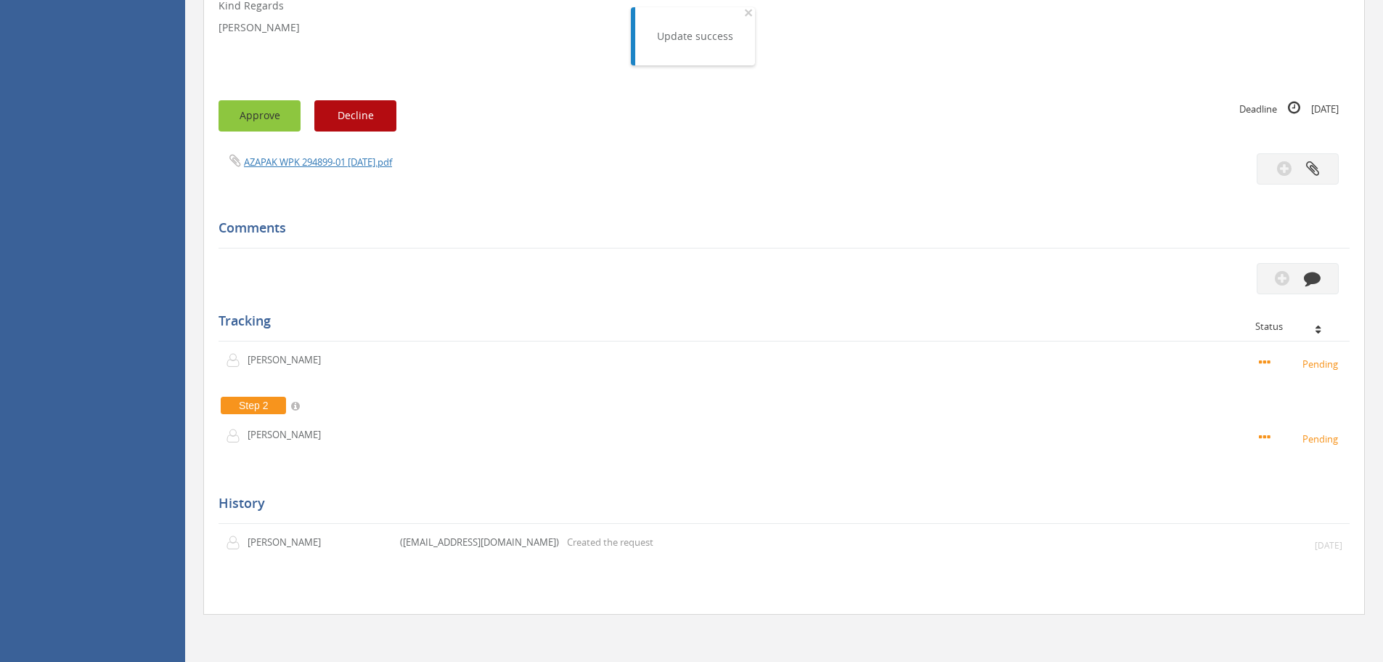
click at [280, 131] on button "Approve" at bounding box center [260, 115] width 82 height 31
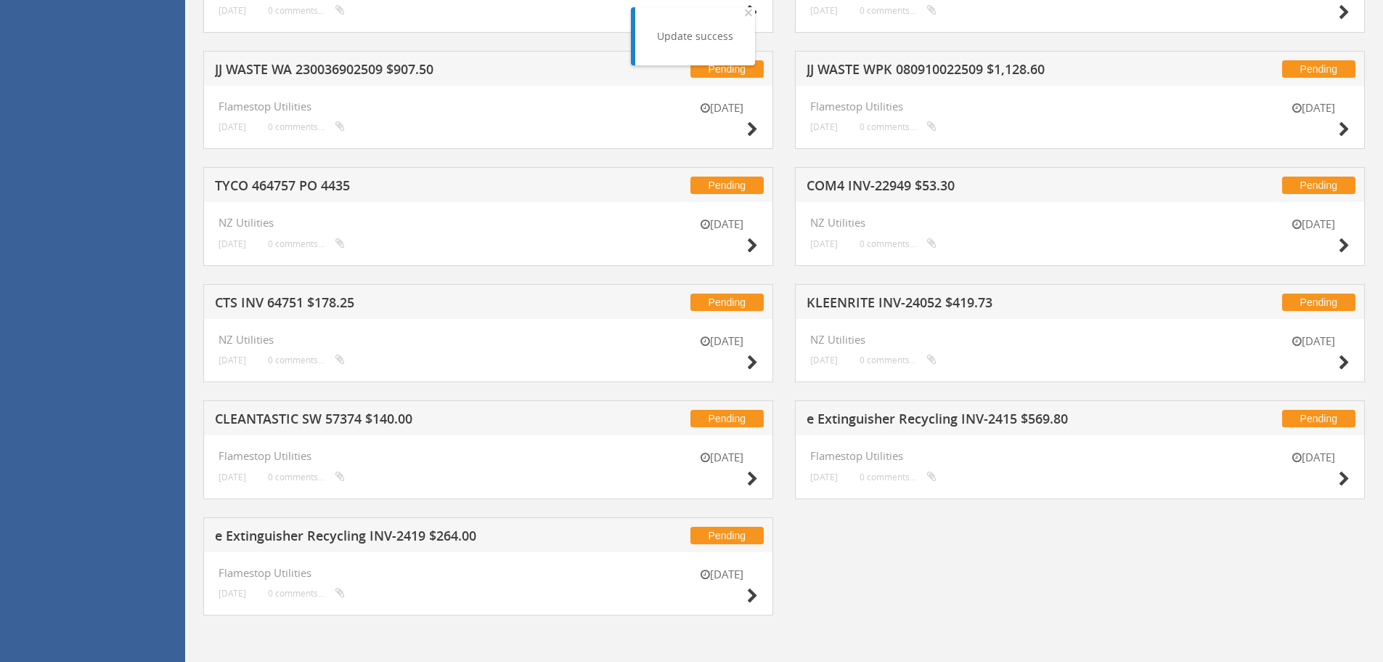
scroll to position [1345, 0]
click at [1346, 360] on icon at bounding box center [1344, 361] width 11 height 15
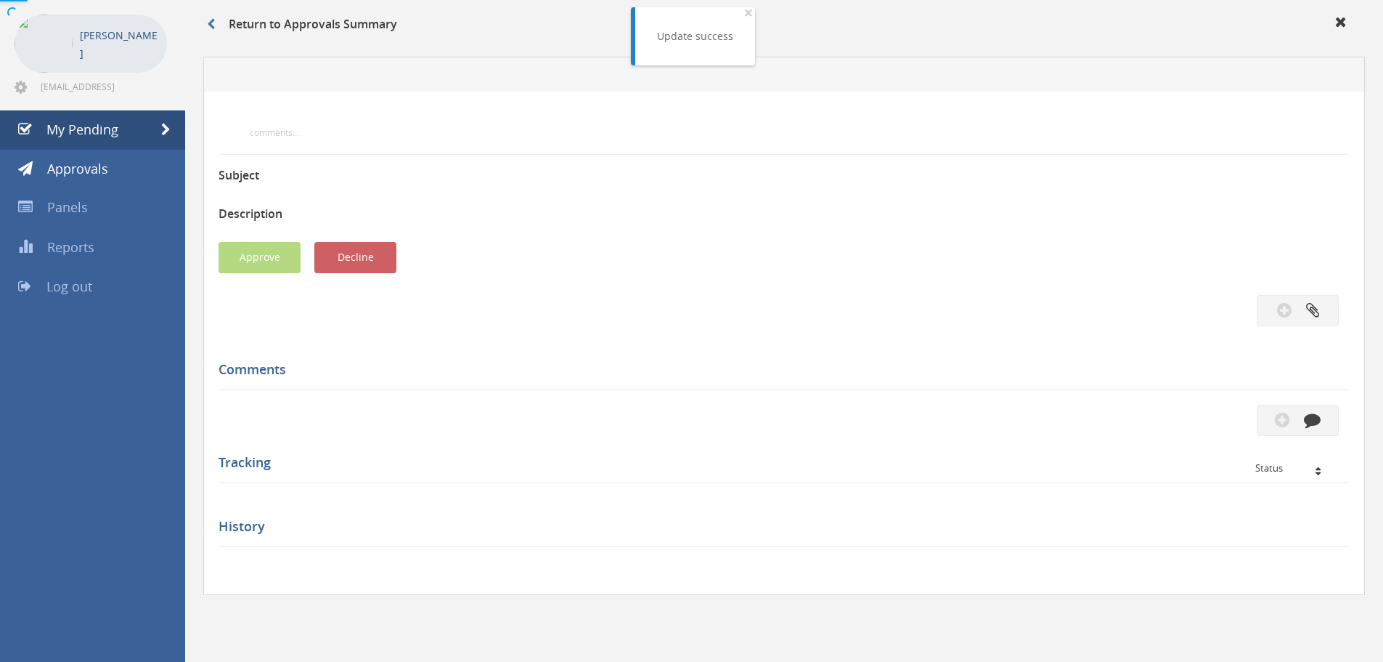
scroll to position [396, 0]
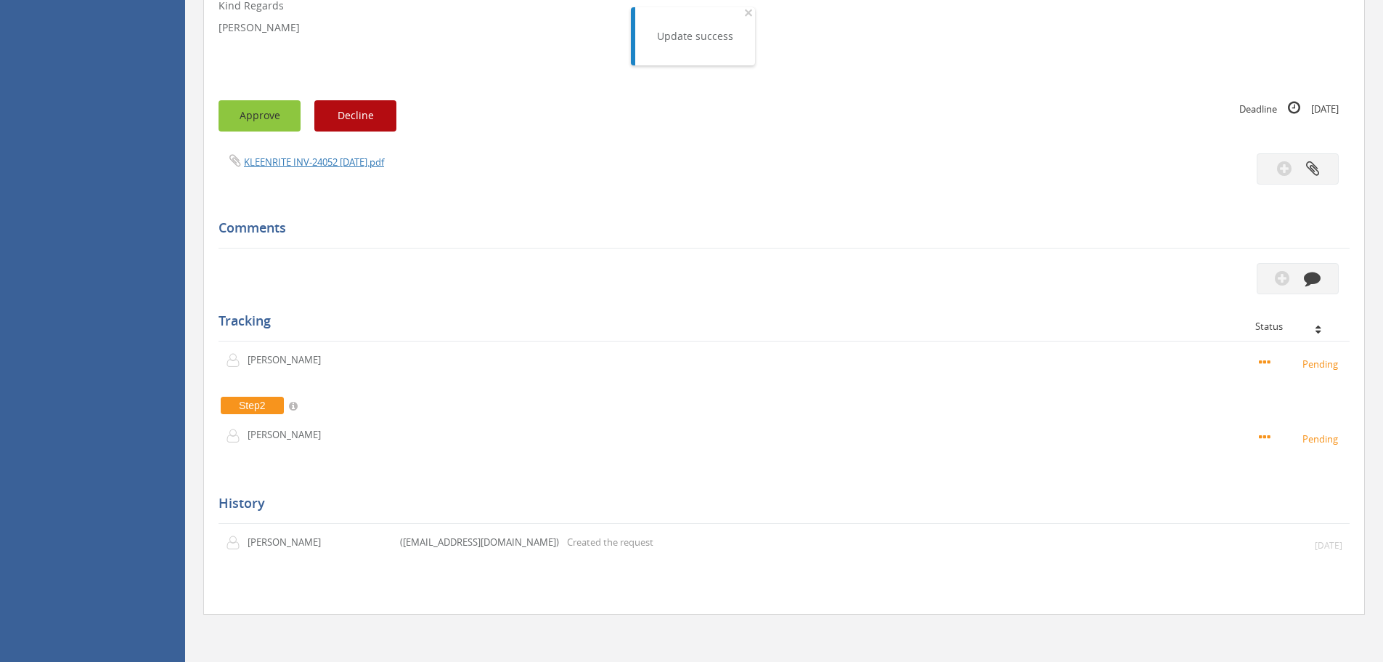
click at [276, 115] on button "Approve" at bounding box center [260, 115] width 82 height 31
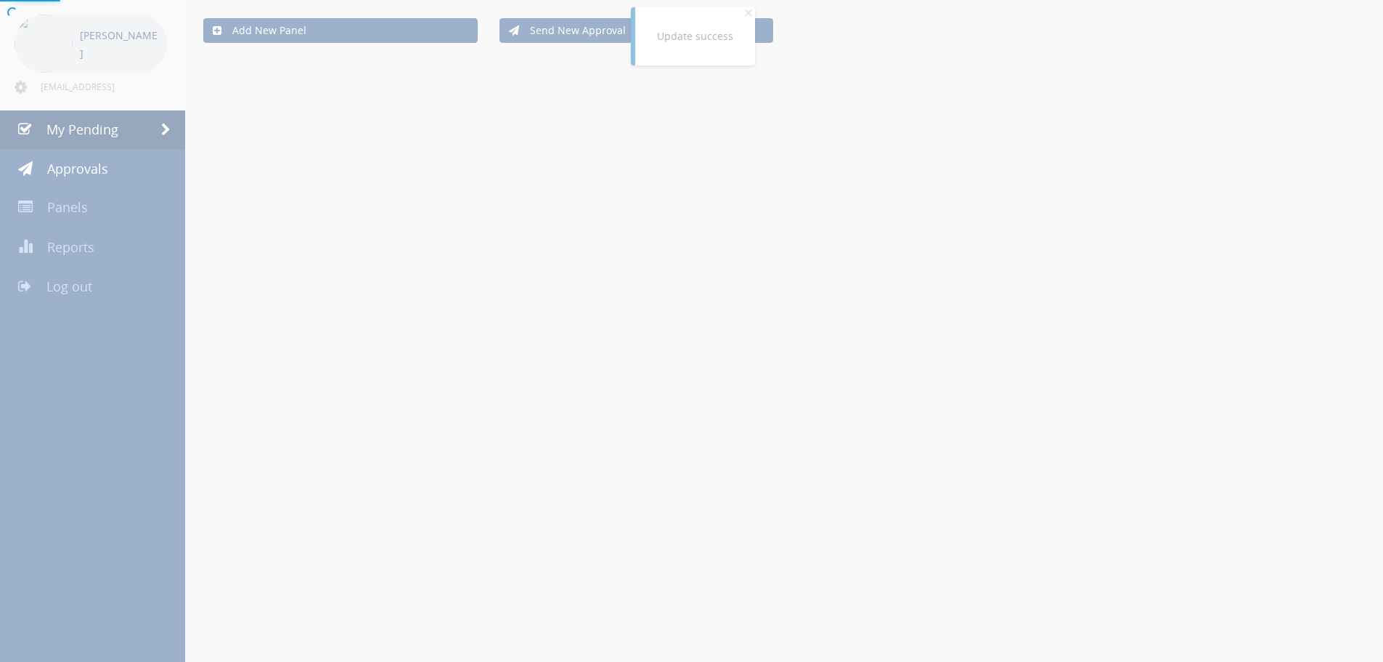
scroll to position [396, 0]
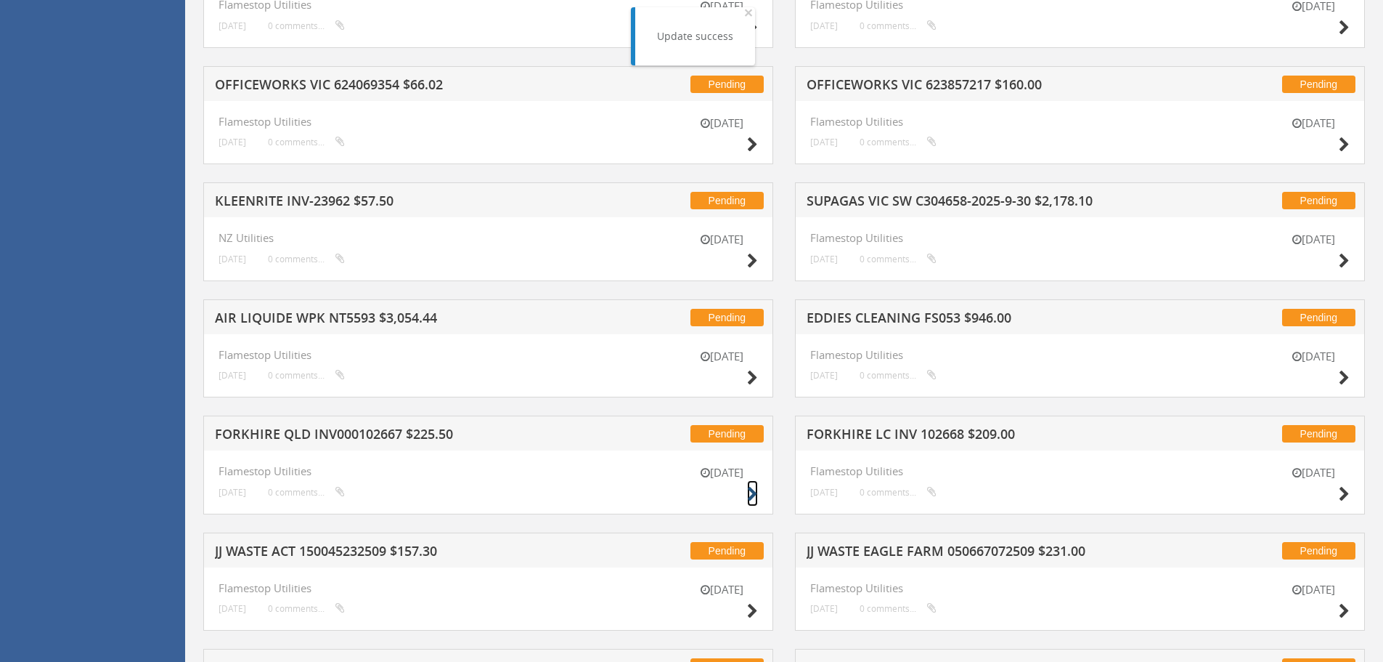
click at [754, 495] on icon at bounding box center [752, 494] width 11 height 15
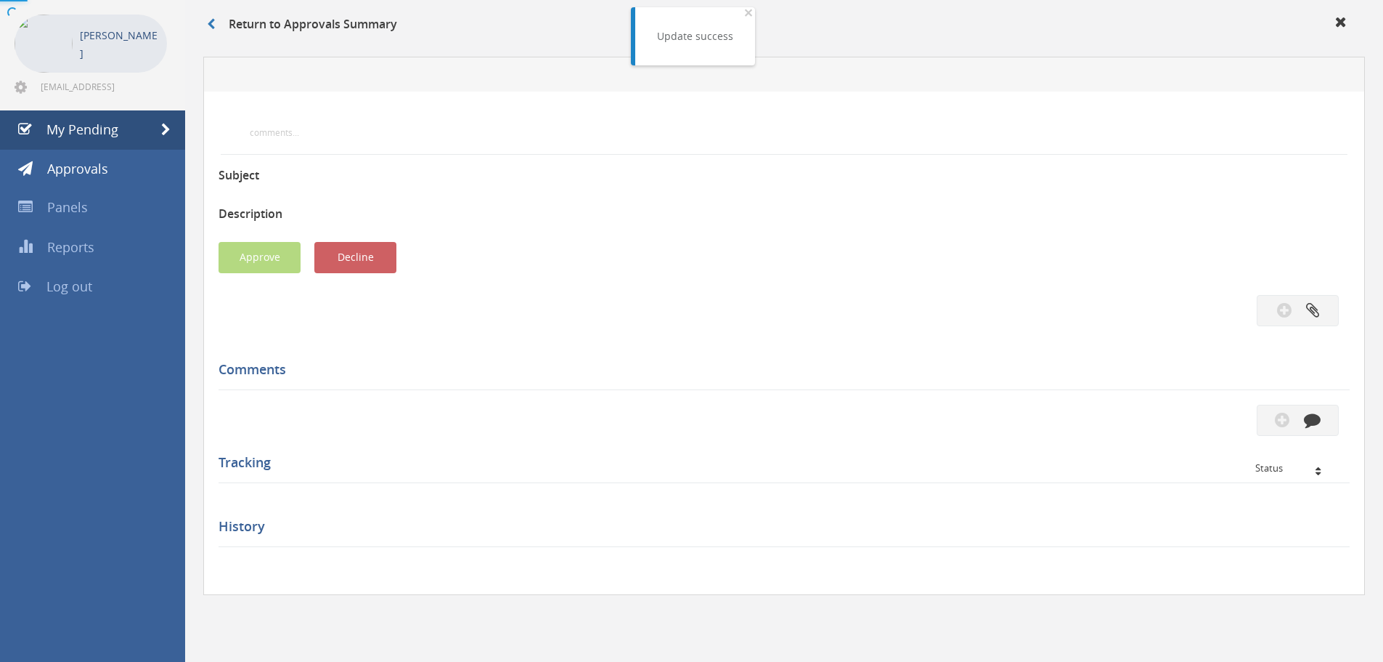
scroll to position [396, 0]
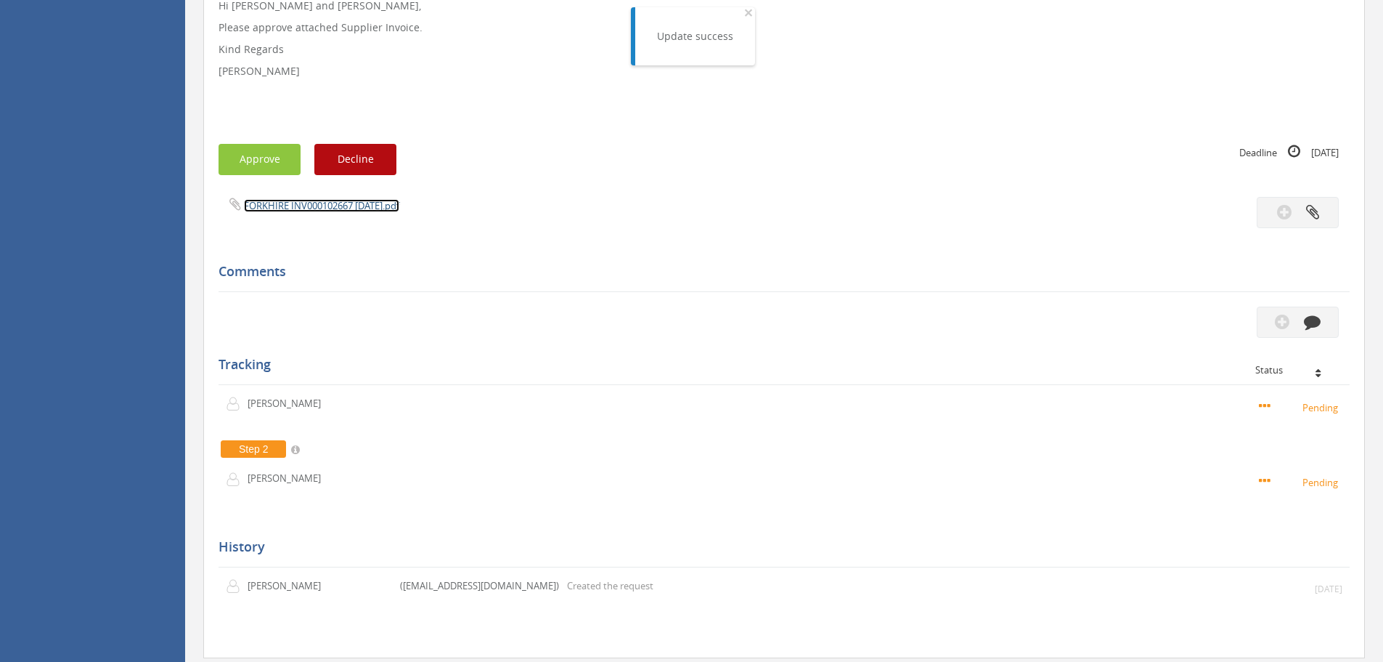
click at [294, 204] on link "FORKHIRE INV000102667 [DATE].pdf" at bounding box center [321, 205] width 155 height 13
click at [270, 171] on button "Approve" at bounding box center [260, 159] width 82 height 31
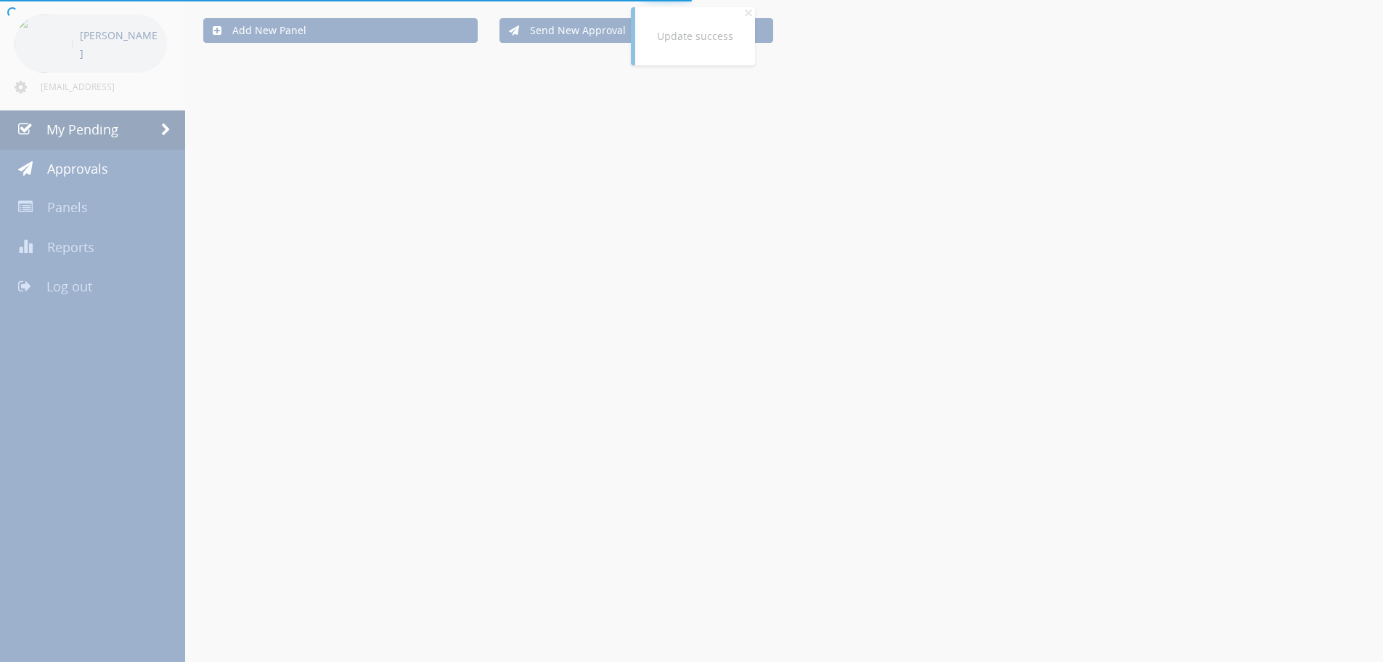
scroll to position [396, 0]
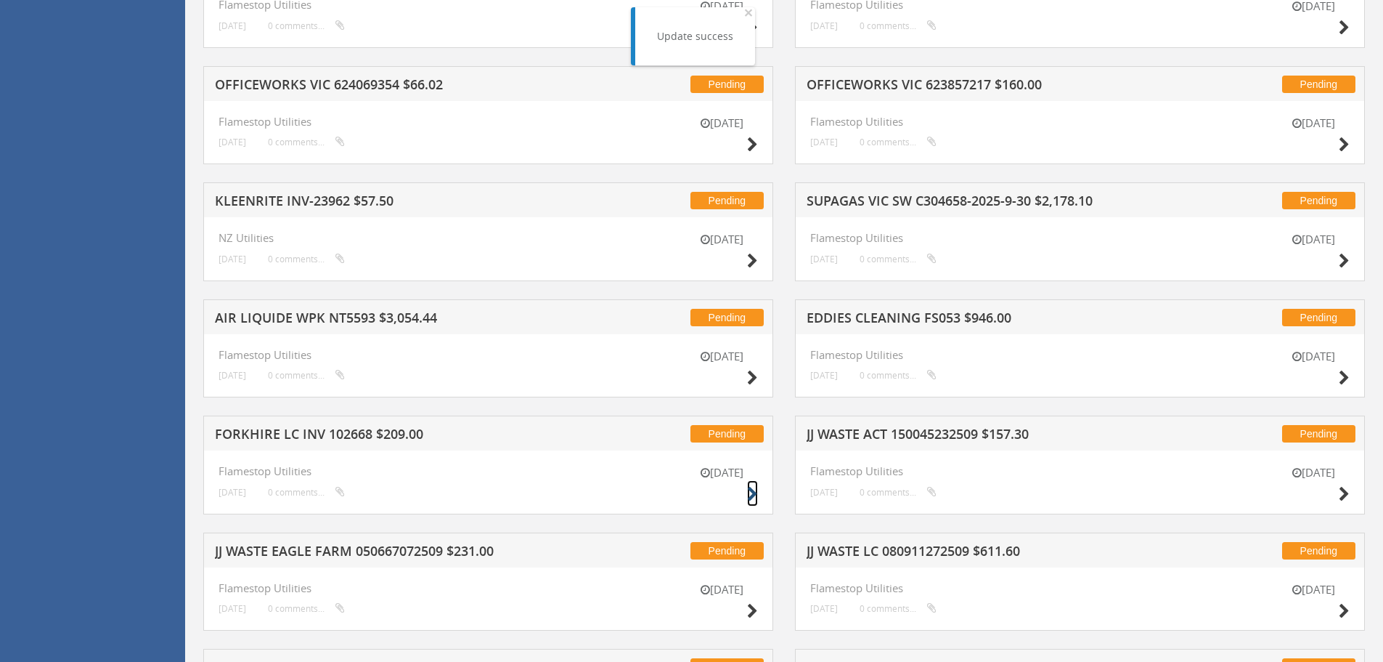
click at [751, 489] on icon at bounding box center [752, 494] width 11 height 15
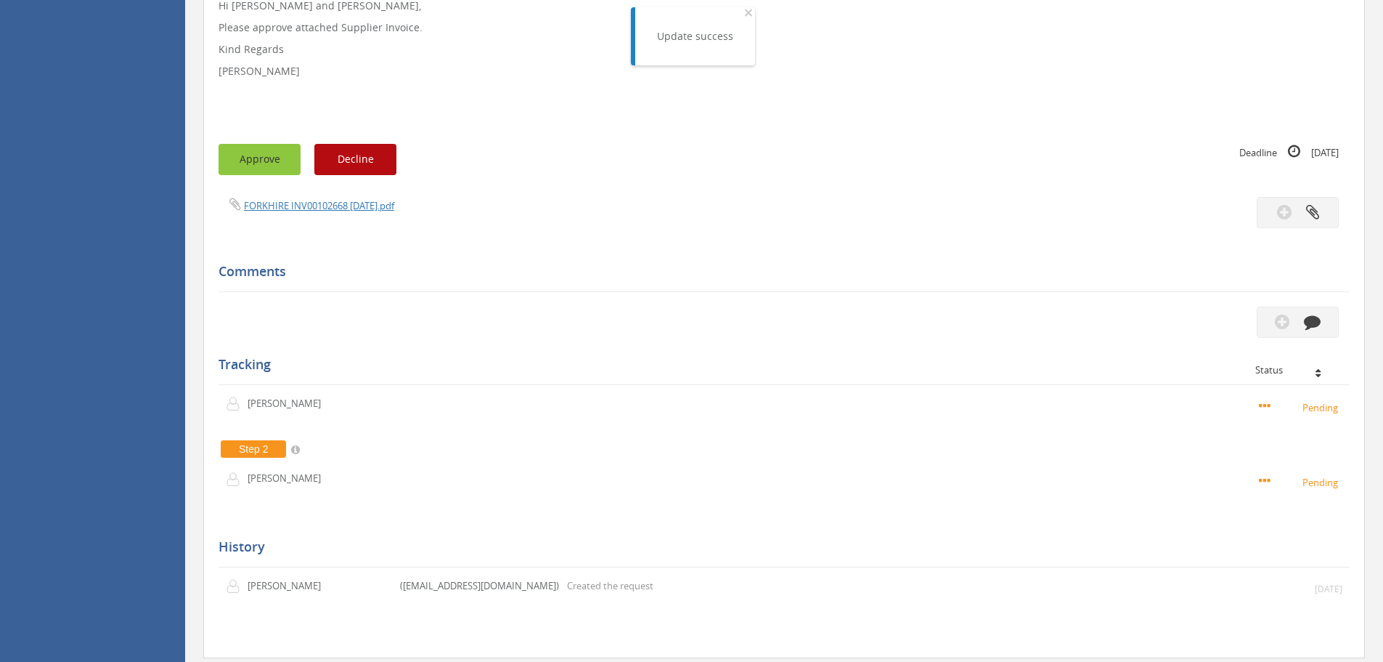
click at [245, 158] on button "Approve" at bounding box center [260, 159] width 82 height 31
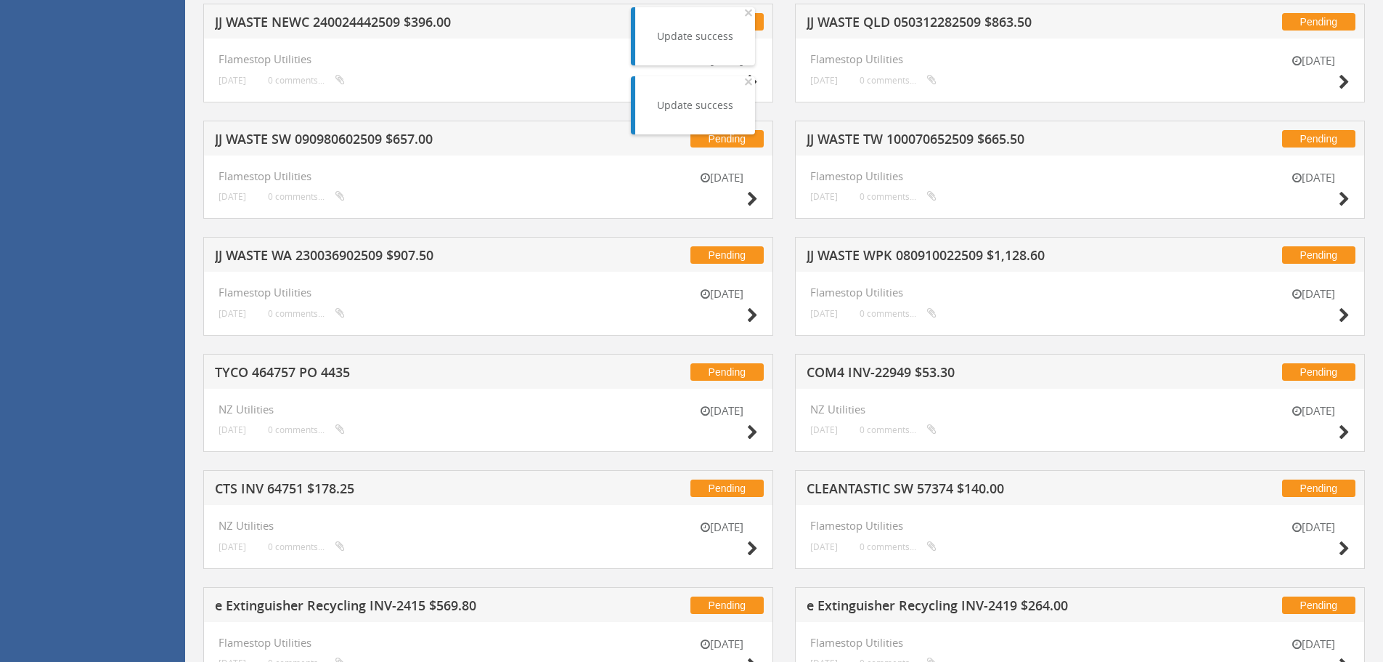
scroll to position [1050, 0]
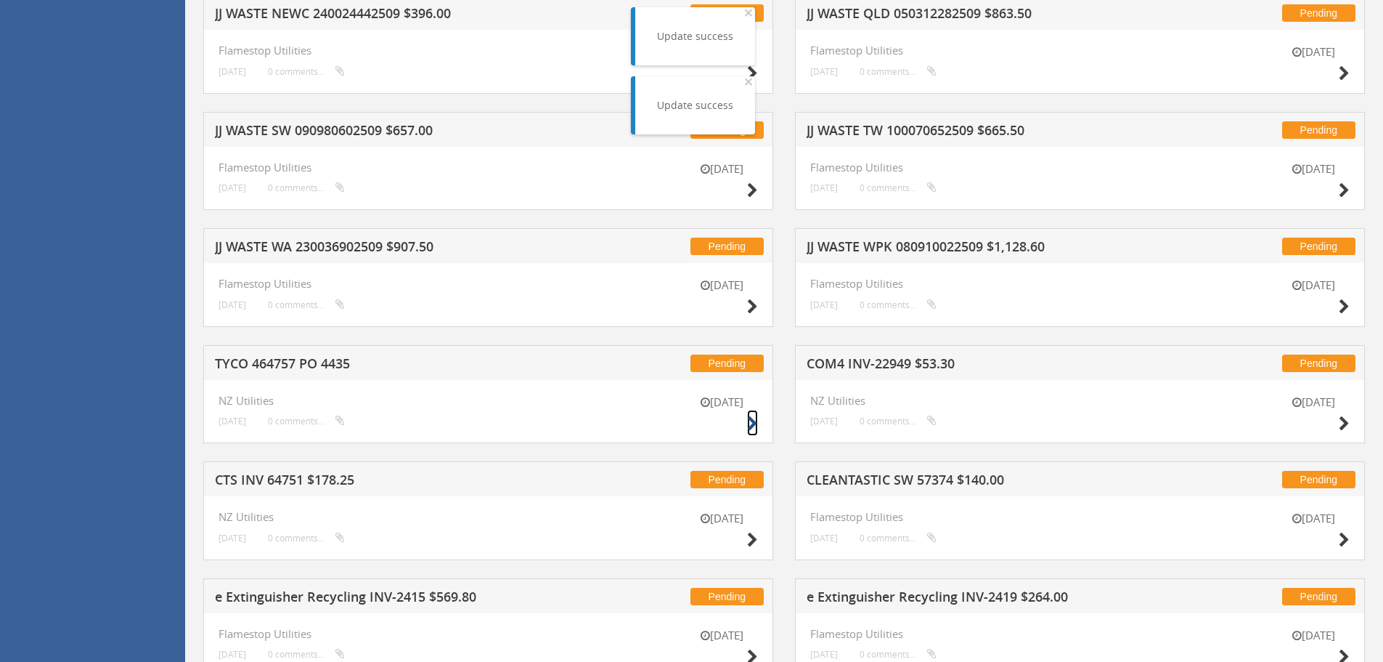
click at [750, 420] on icon at bounding box center [752, 423] width 11 height 15
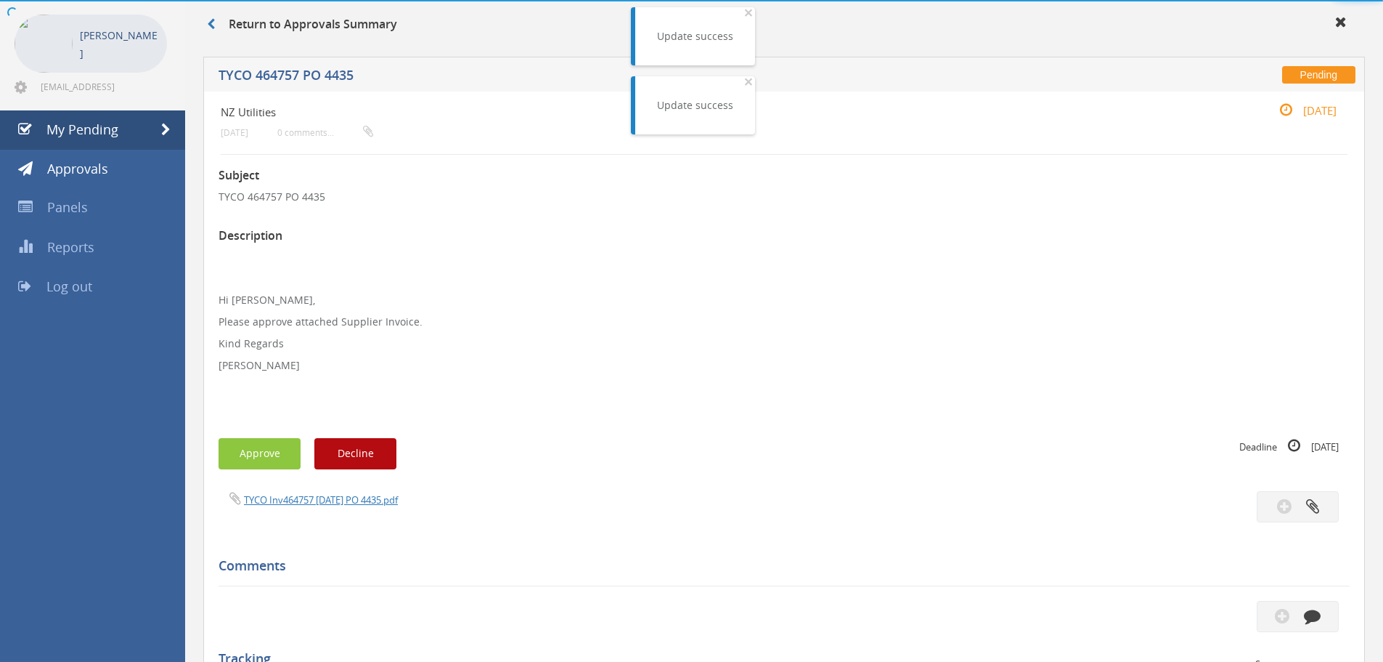
scroll to position [396, 0]
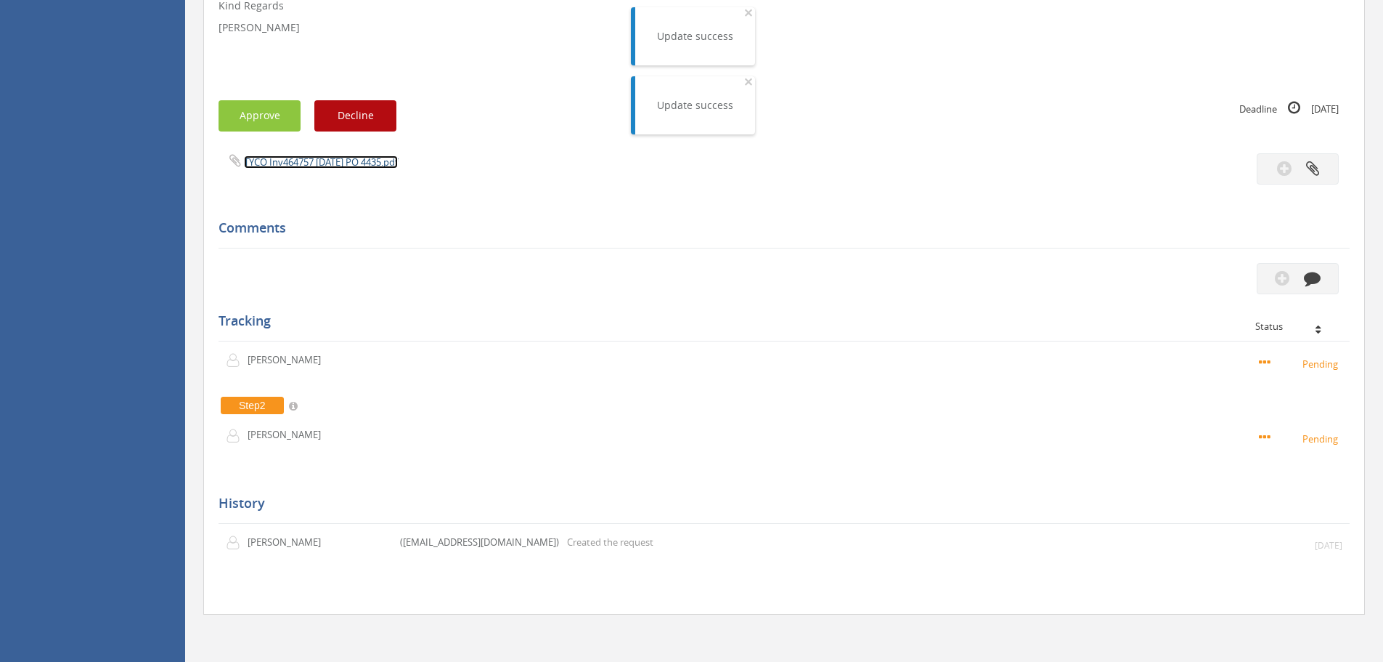
click at [288, 166] on link "TYCO Inv464757 [DATE] PO 4435.pdf" at bounding box center [321, 161] width 154 height 13
click at [264, 127] on button "Approve" at bounding box center [260, 115] width 82 height 31
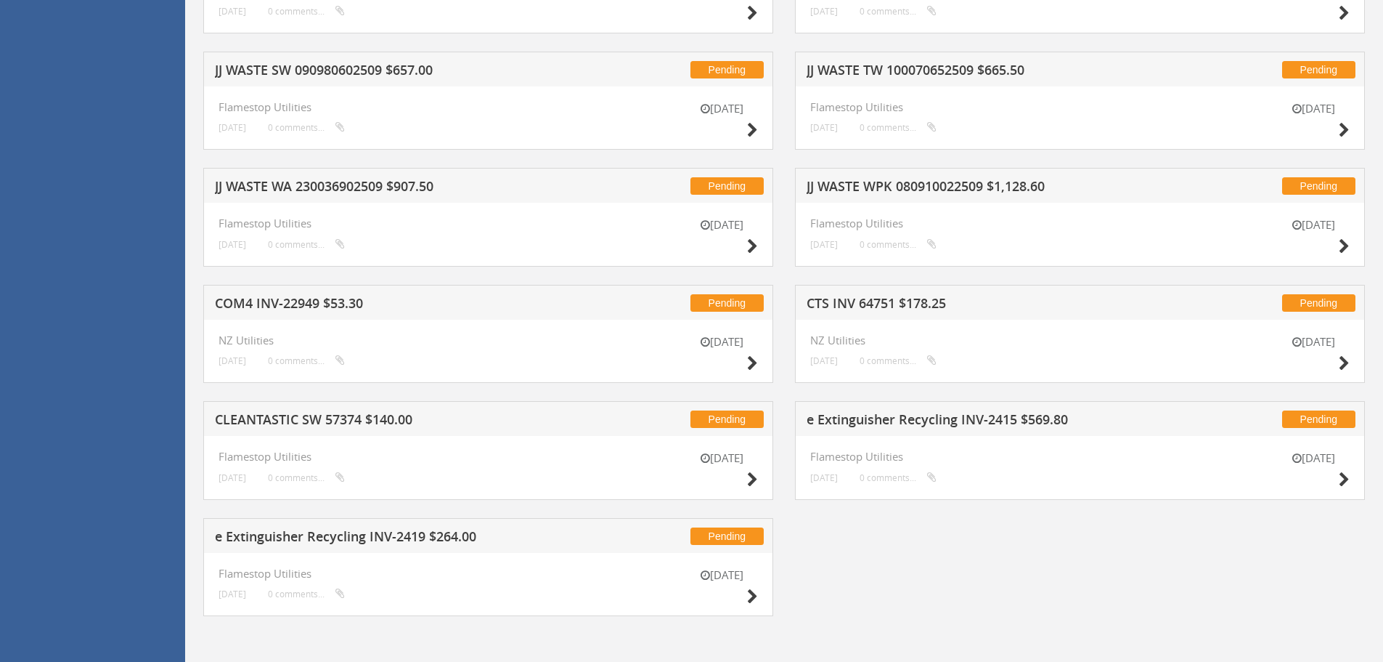
scroll to position [1112, 0]
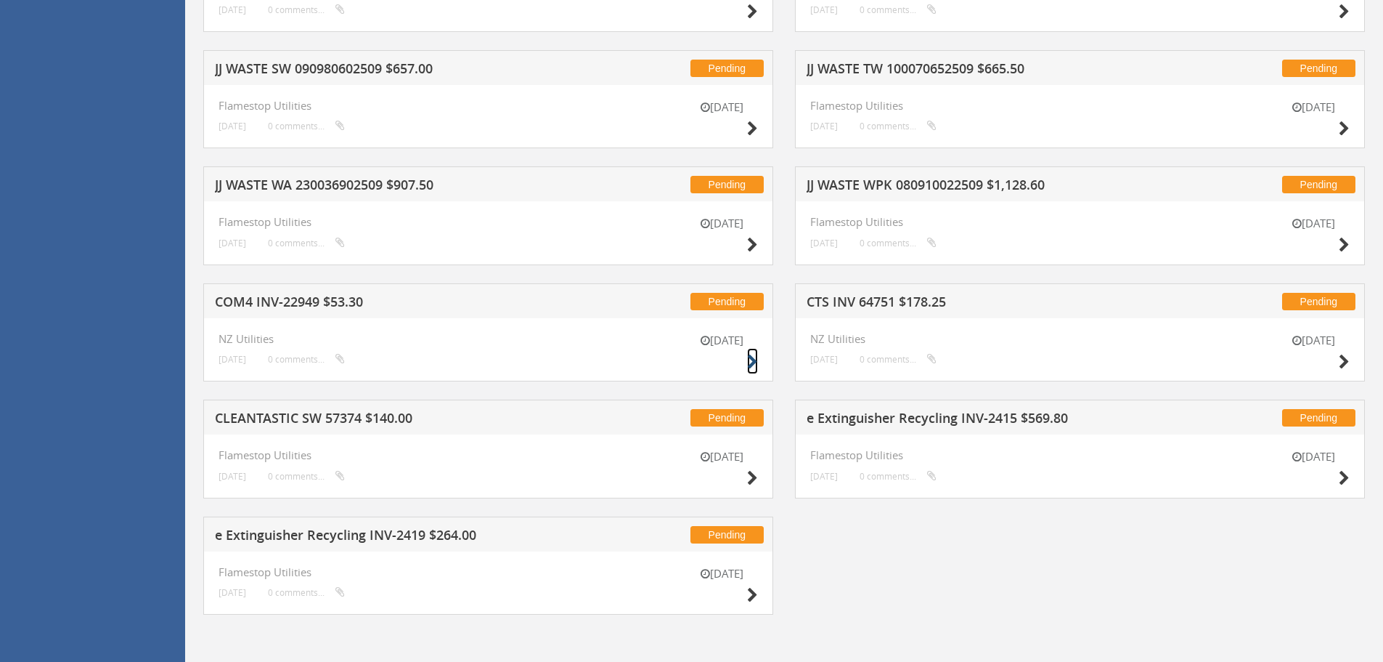
click at [754, 361] on icon at bounding box center [752, 361] width 11 height 15
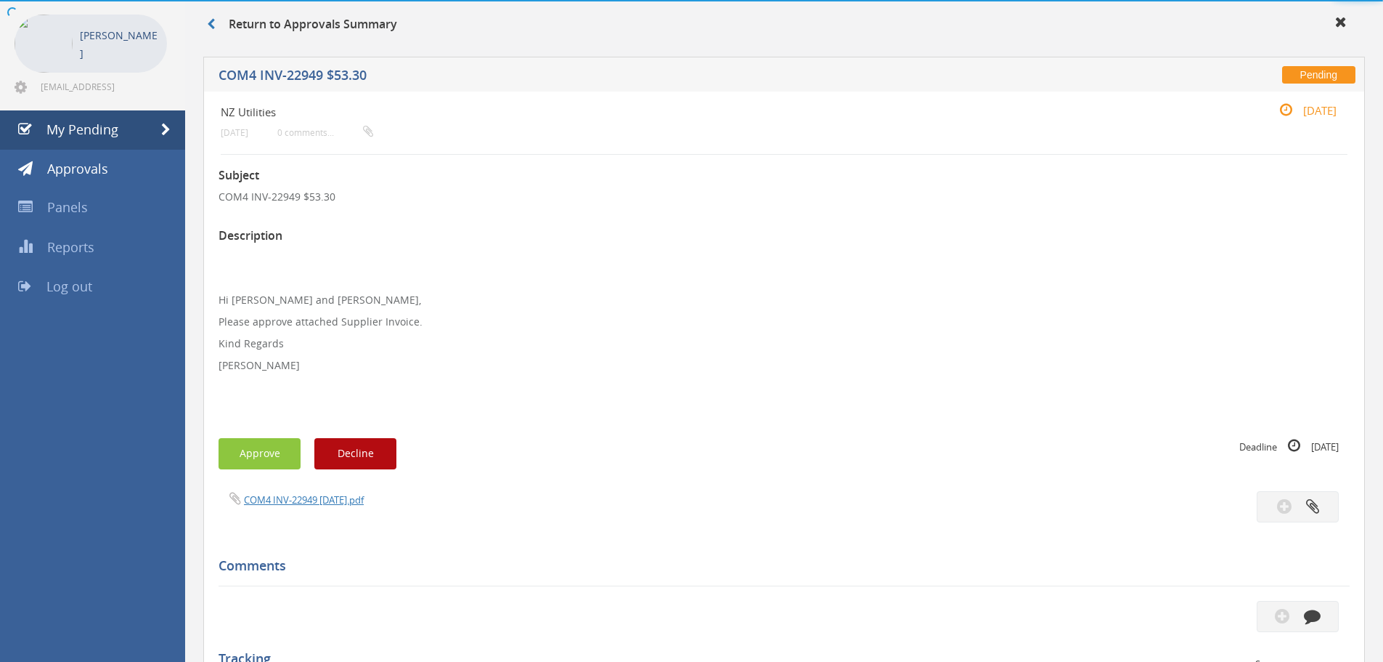
scroll to position [396, 0]
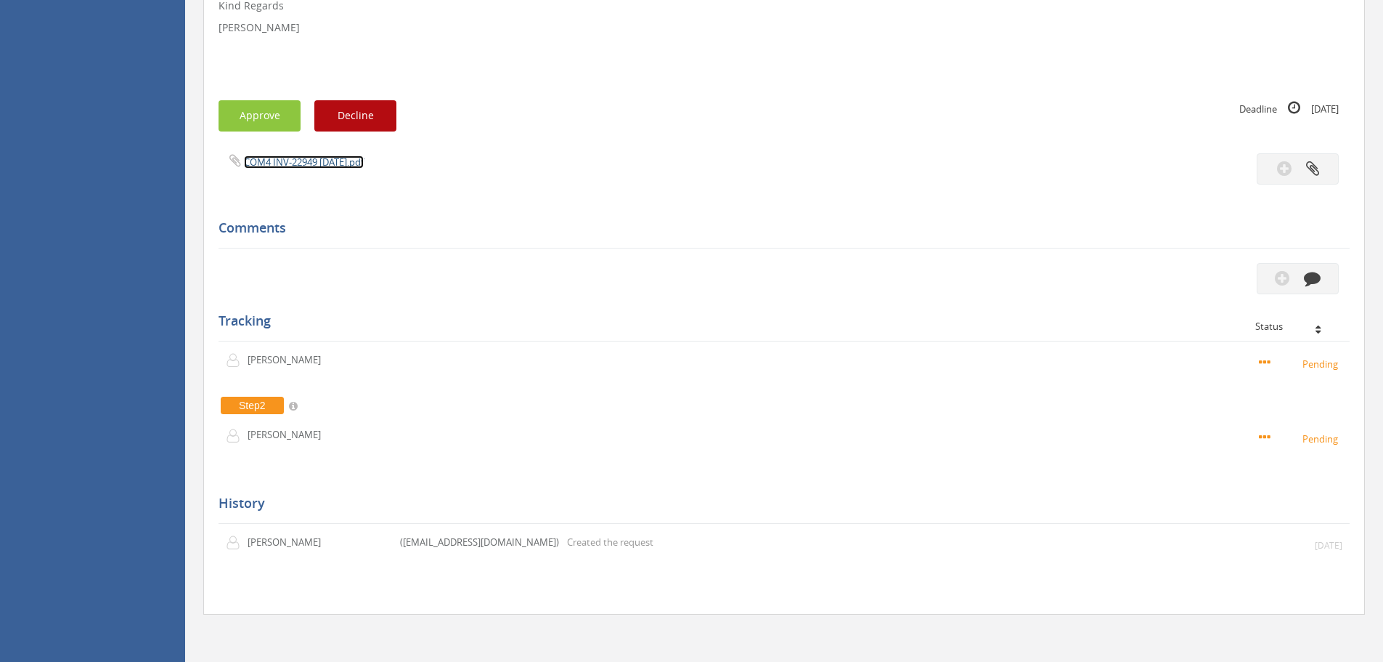
click at [285, 163] on link "COM4 INV-22949 [DATE].pdf" at bounding box center [304, 161] width 120 height 13
click at [281, 126] on button "Approve" at bounding box center [260, 115] width 82 height 31
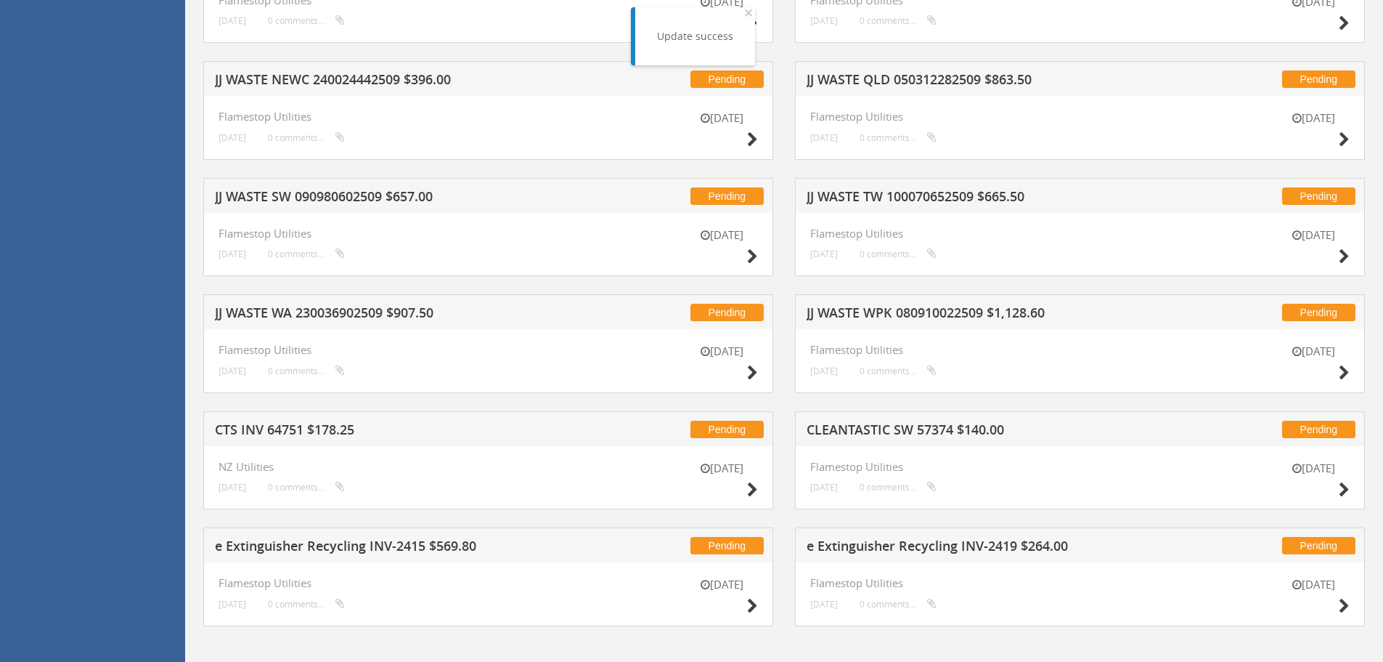
scroll to position [996, 0]
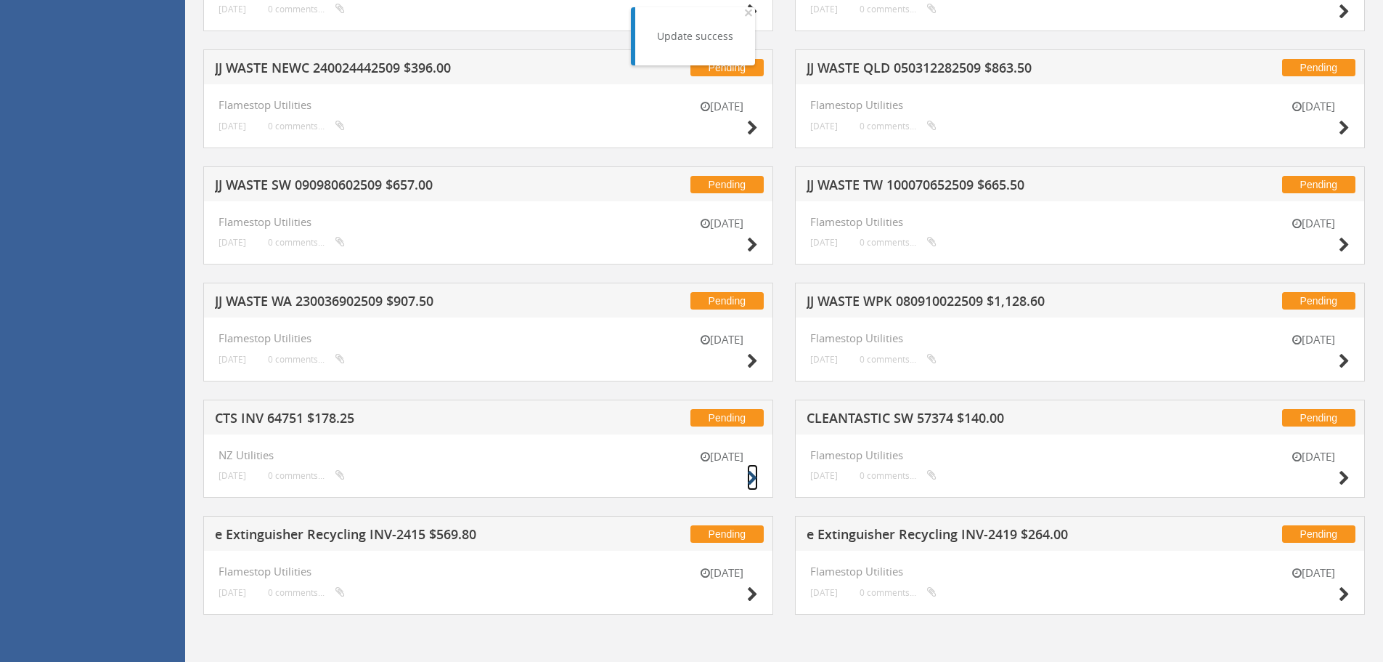
click at [750, 477] on icon at bounding box center [752, 478] width 11 height 15
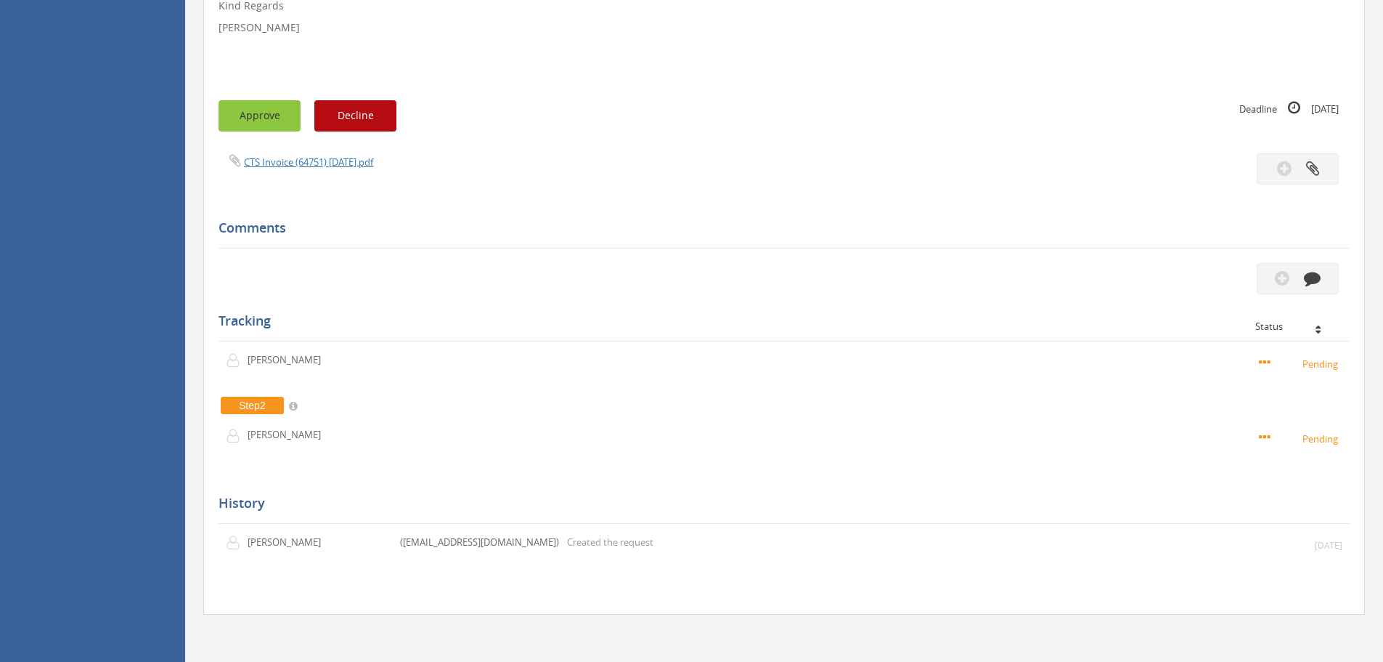
click at [254, 118] on button "Approve" at bounding box center [260, 115] width 82 height 31
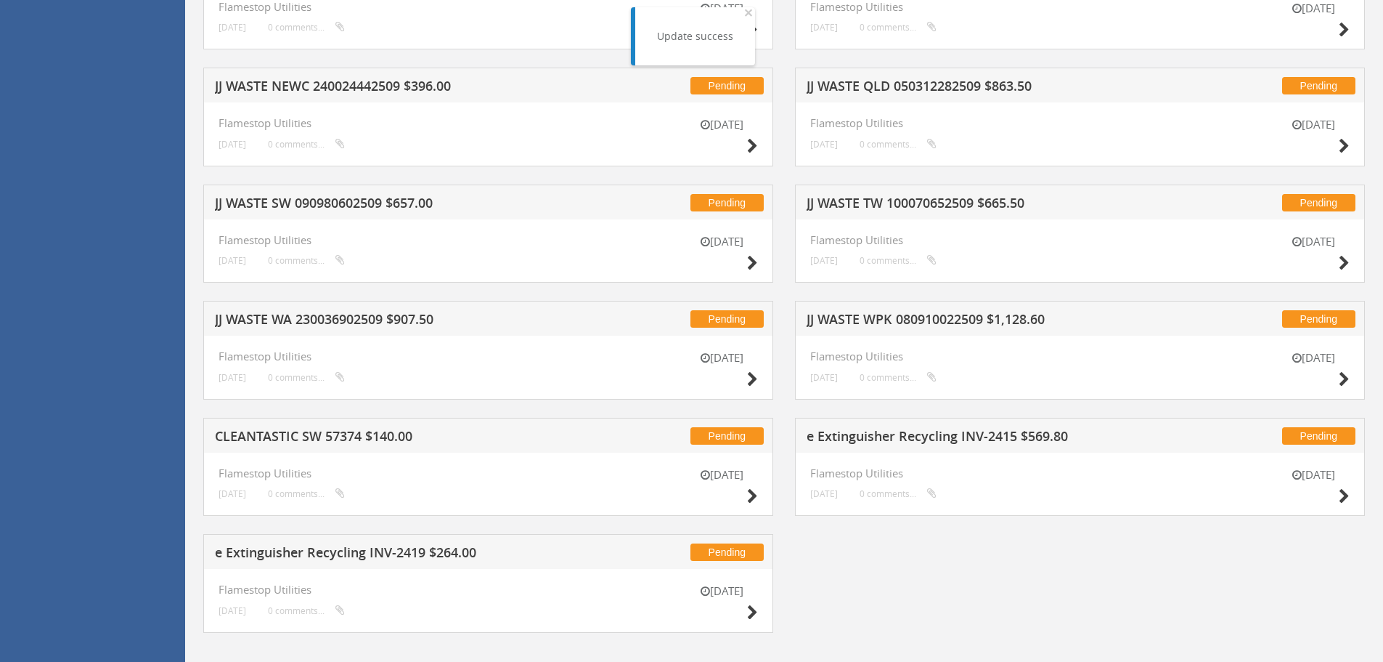
scroll to position [996, 0]
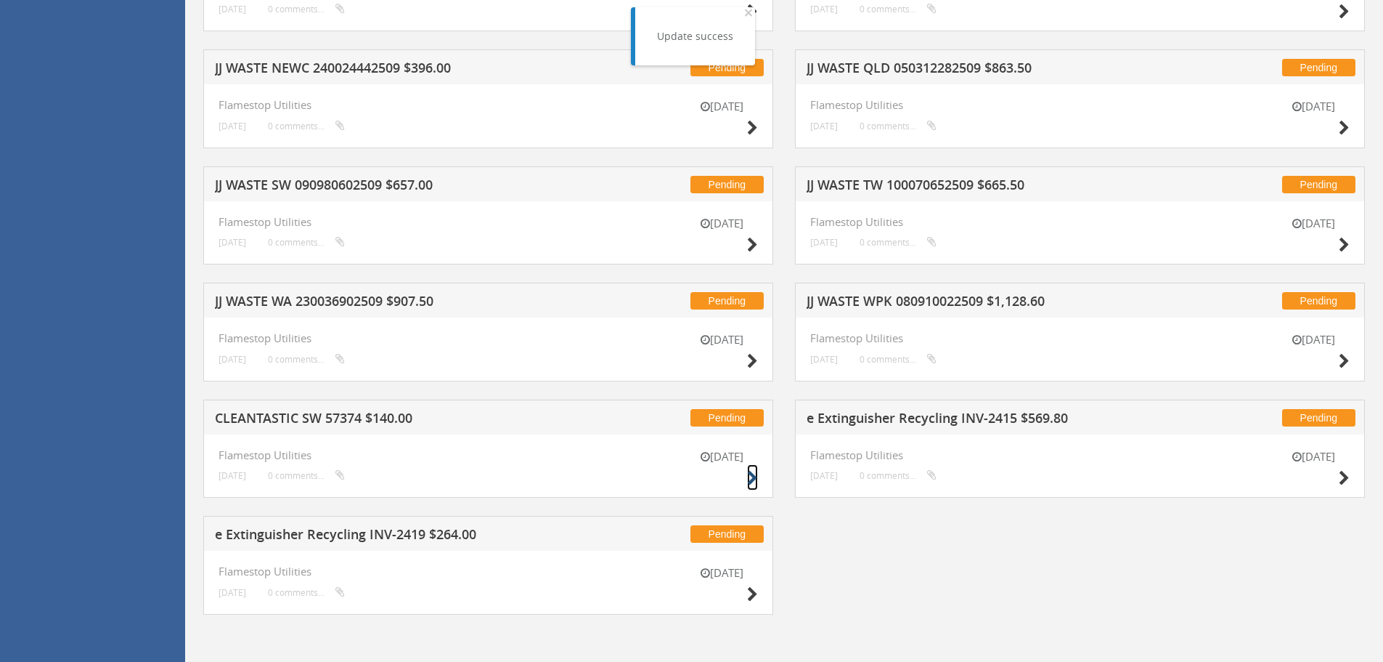
click at [754, 476] on icon at bounding box center [752, 478] width 11 height 15
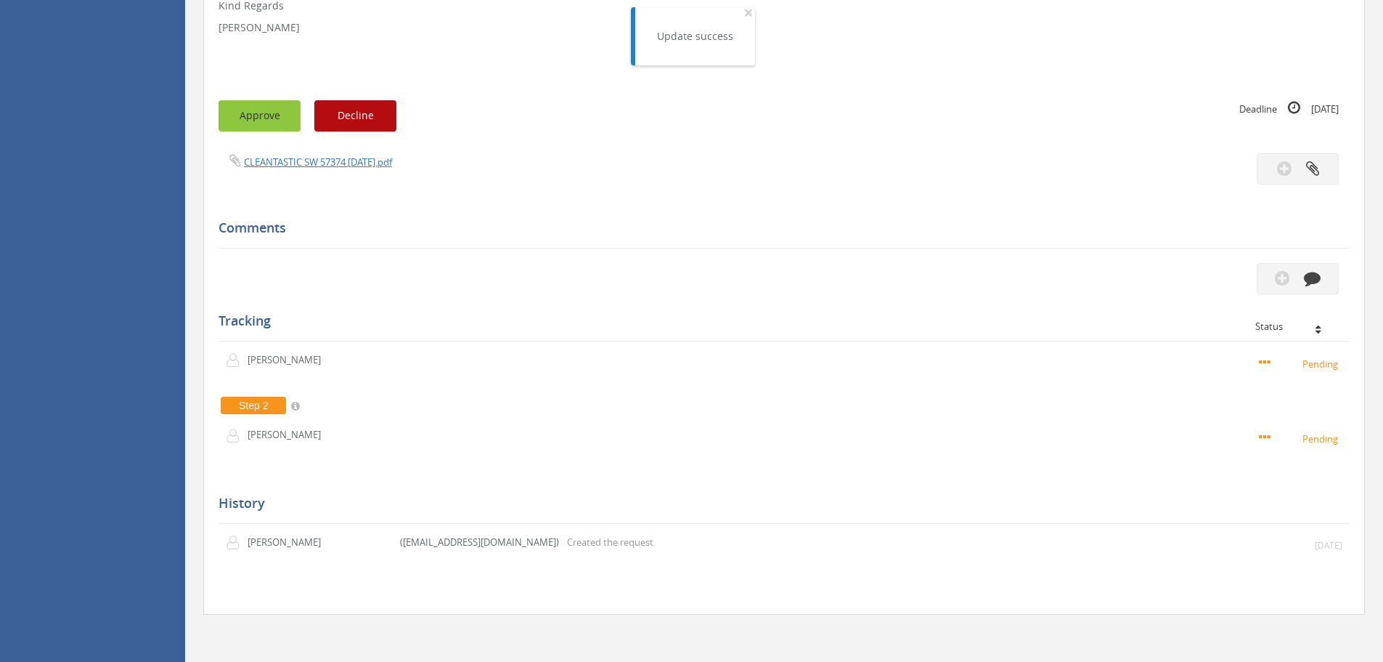
click at [256, 121] on button "Approve" at bounding box center [260, 115] width 82 height 31
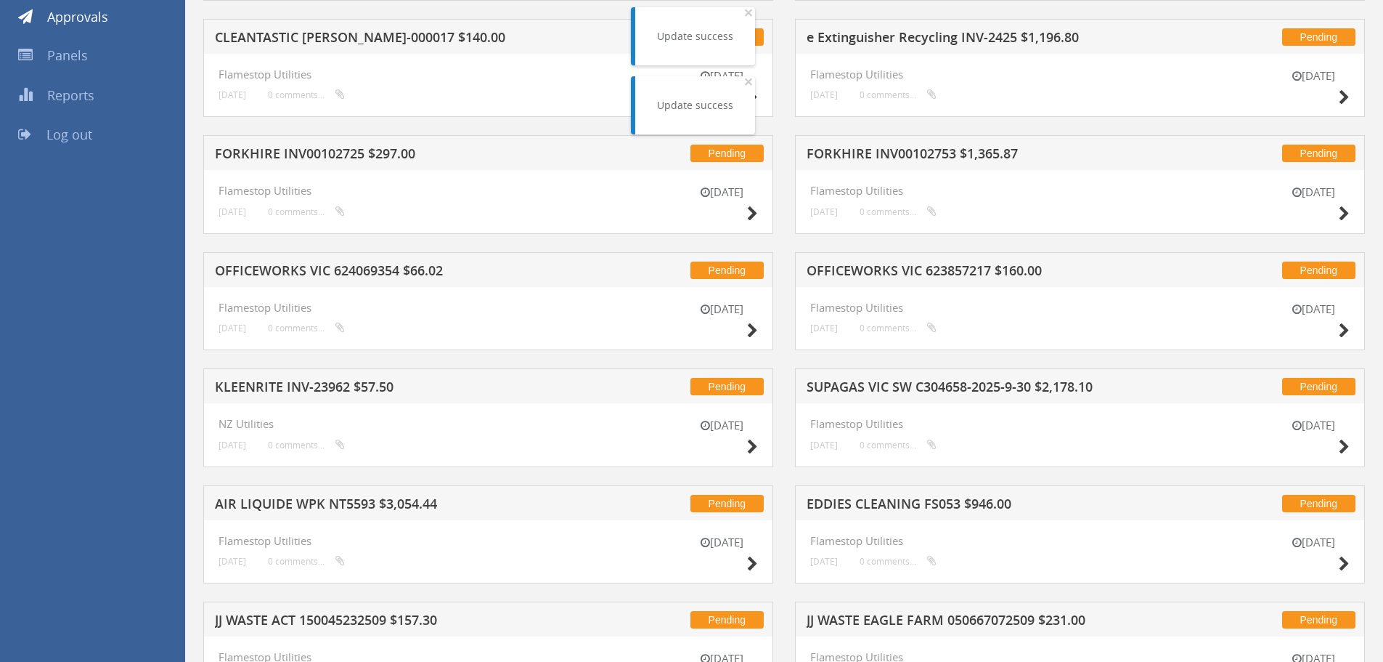
scroll to position [200, 0]
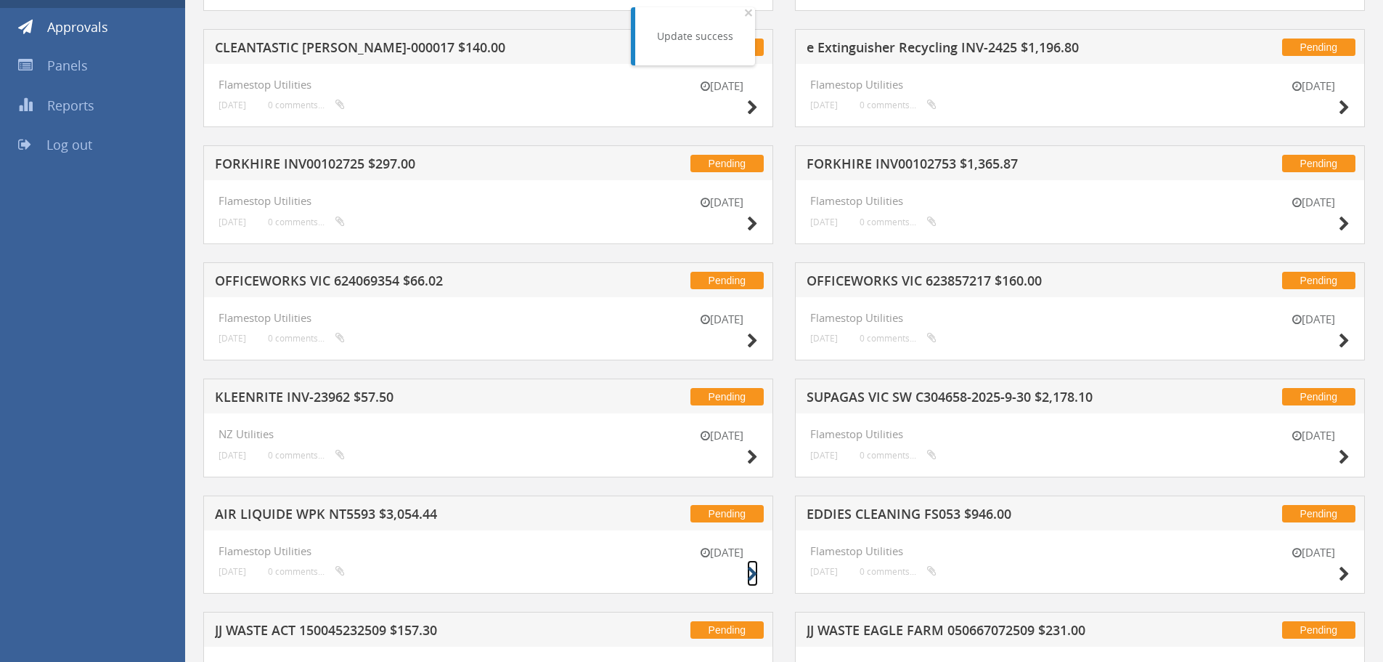
click at [752, 569] on icon at bounding box center [752, 573] width 11 height 15
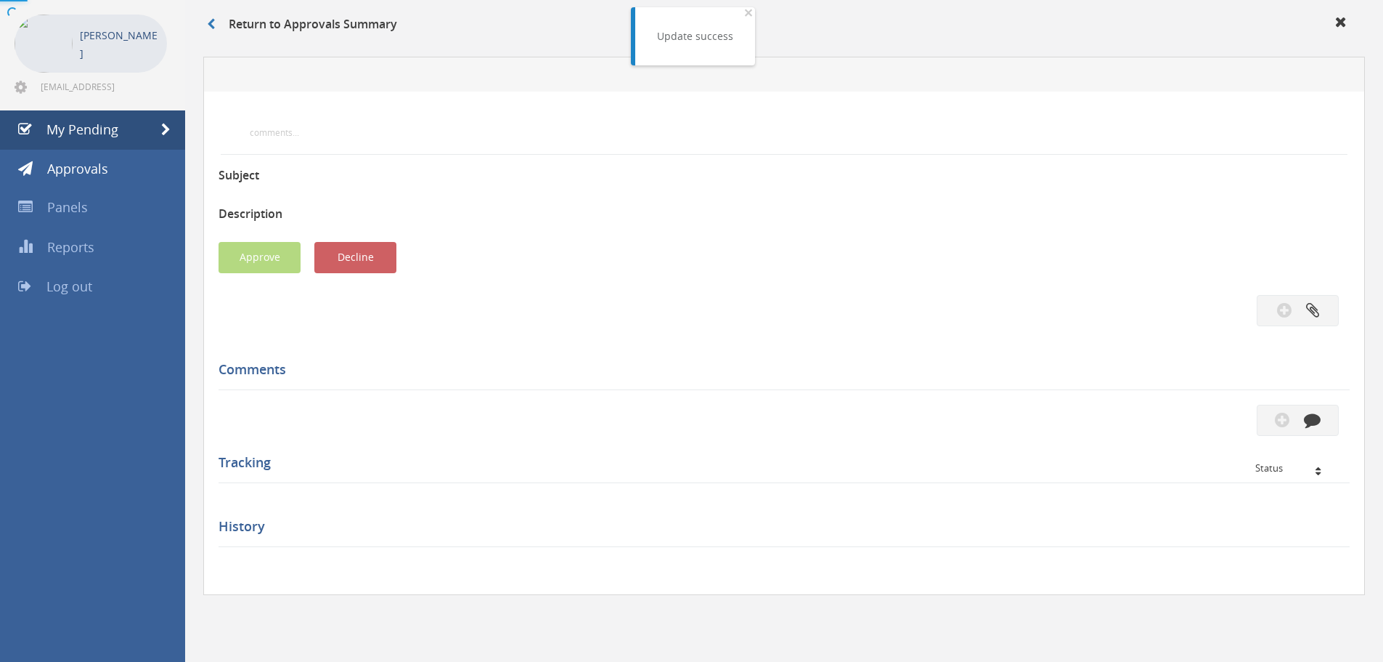
scroll to position [200, 0]
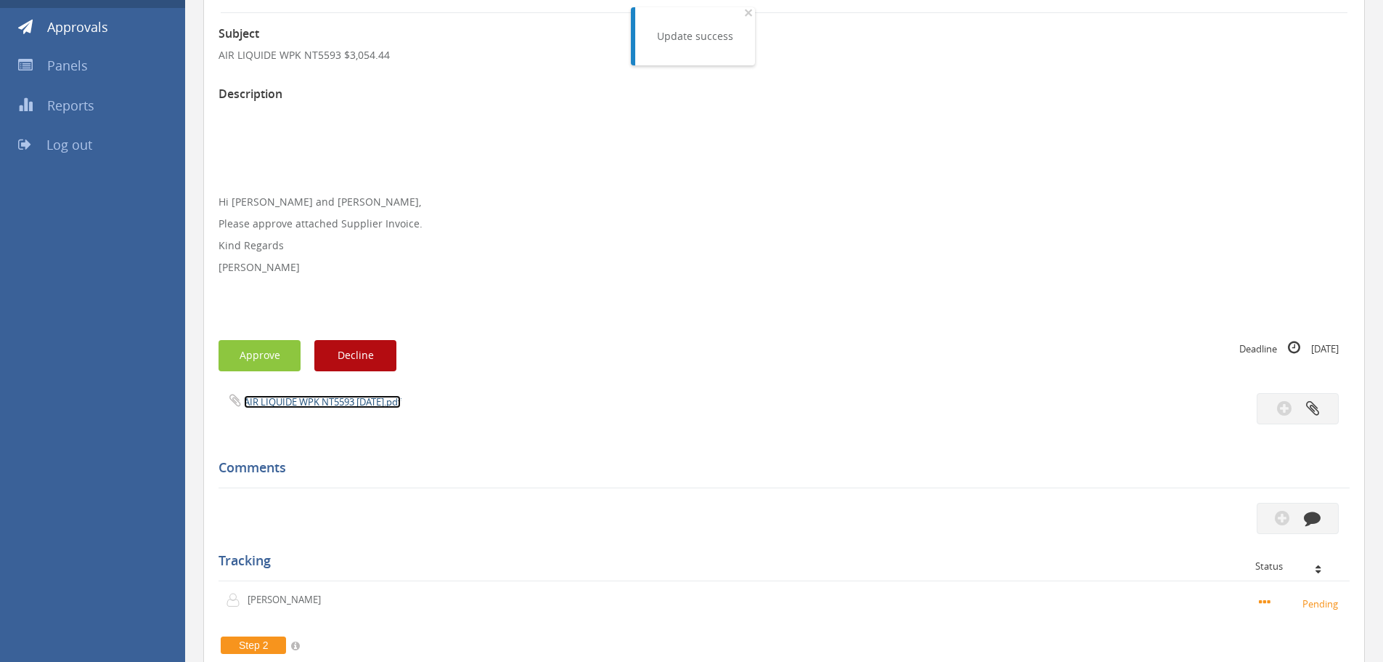
click at [298, 404] on link "AIR LIQUIDE WPK NT5593 [DATE].pdf" at bounding box center [322, 401] width 157 height 13
click at [245, 362] on button "Approve" at bounding box center [260, 355] width 82 height 31
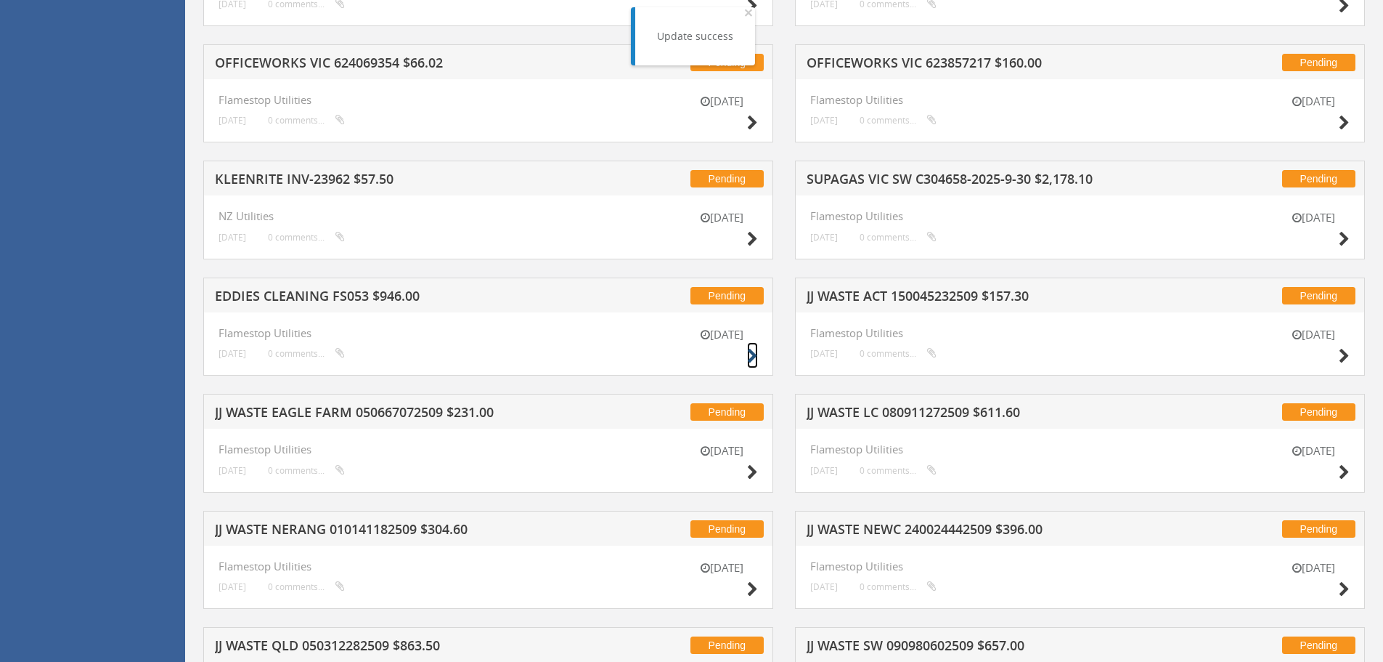
drag, startPoint x: 750, startPoint y: 353, endPoint x: 736, endPoint y: 347, distance: 15.0
click at [750, 353] on icon at bounding box center [752, 356] width 11 height 15
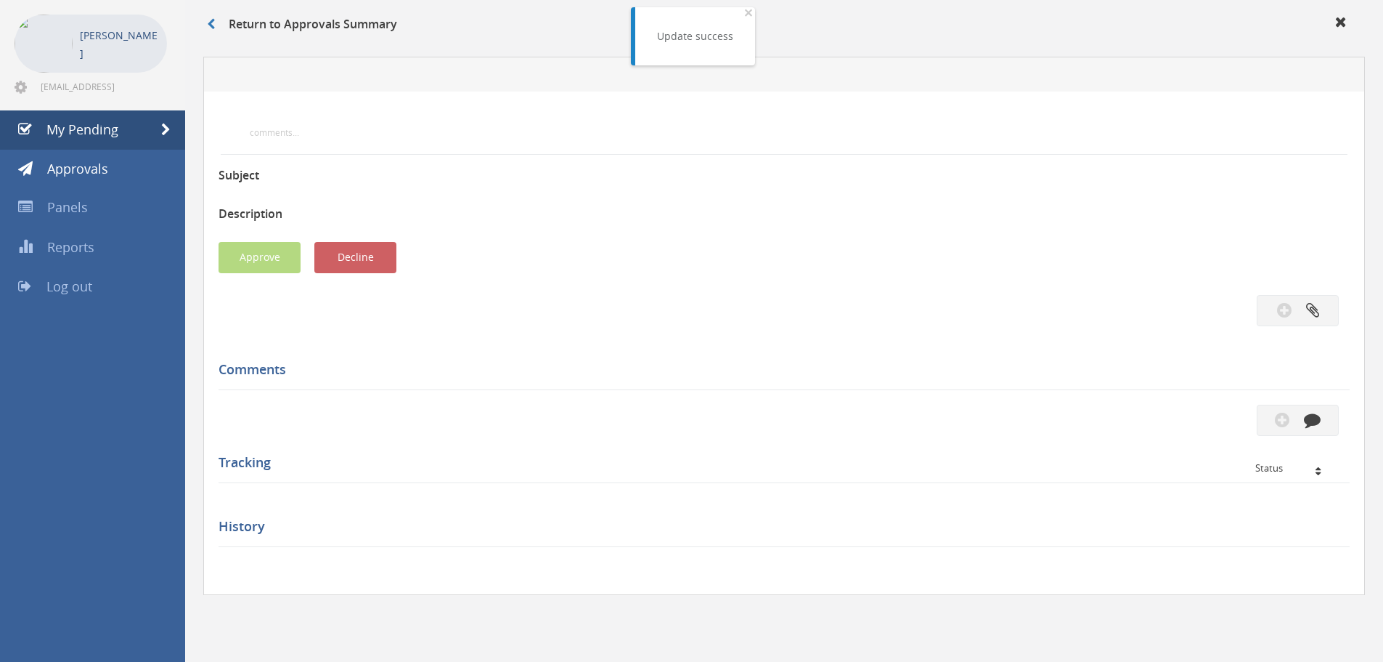
scroll to position [418, 0]
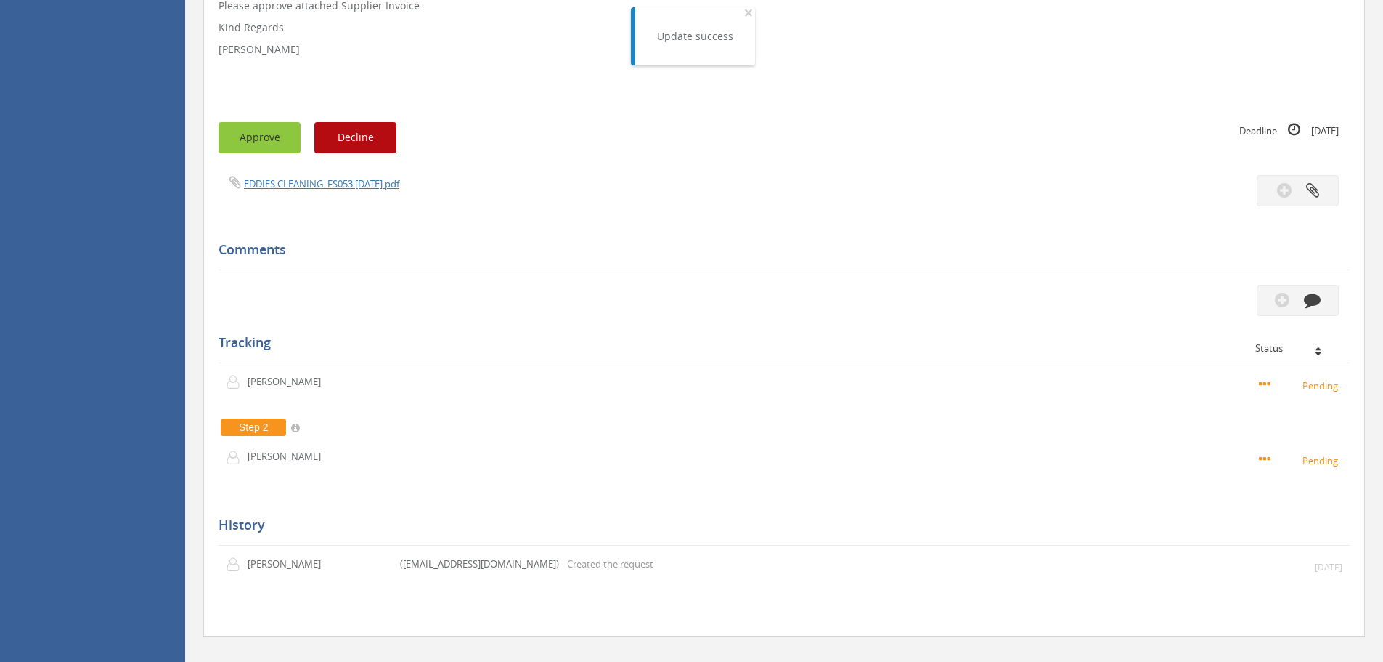
click at [240, 146] on button "Approve" at bounding box center [260, 137] width 82 height 31
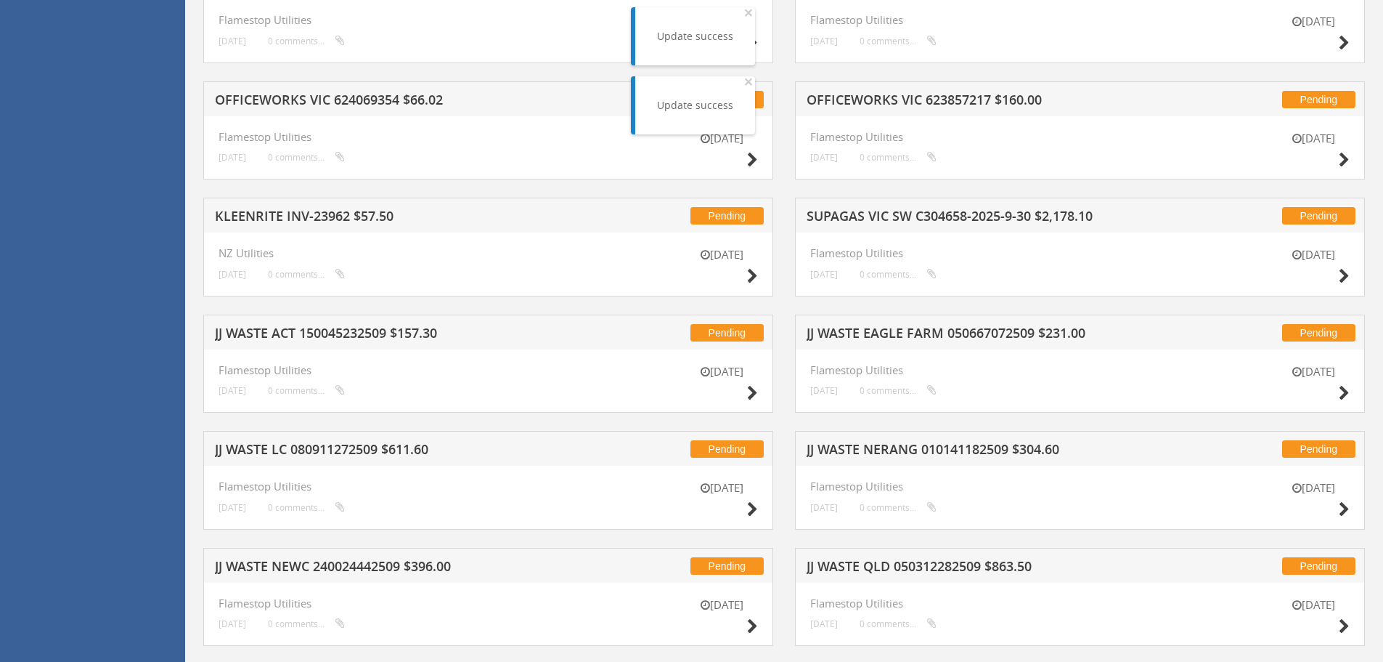
scroll to position [346, 0]
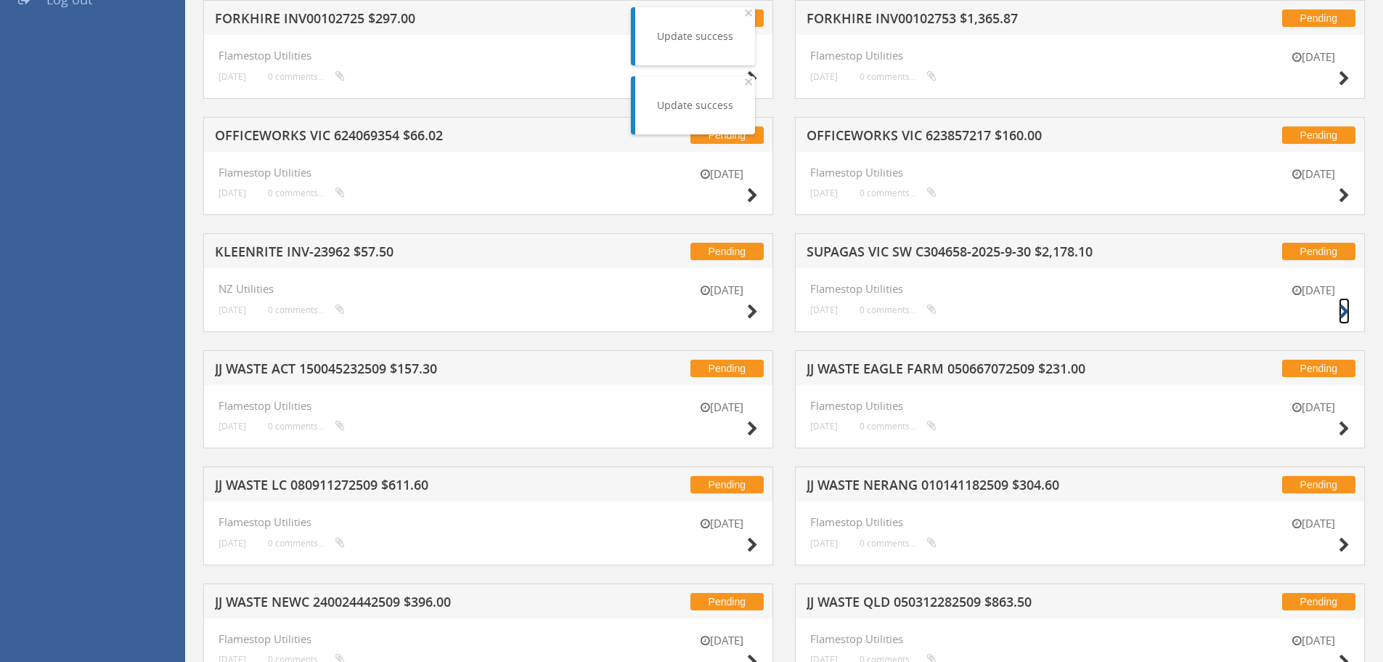
click at [1346, 309] on icon at bounding box center [1344, 311] width 11 height 15
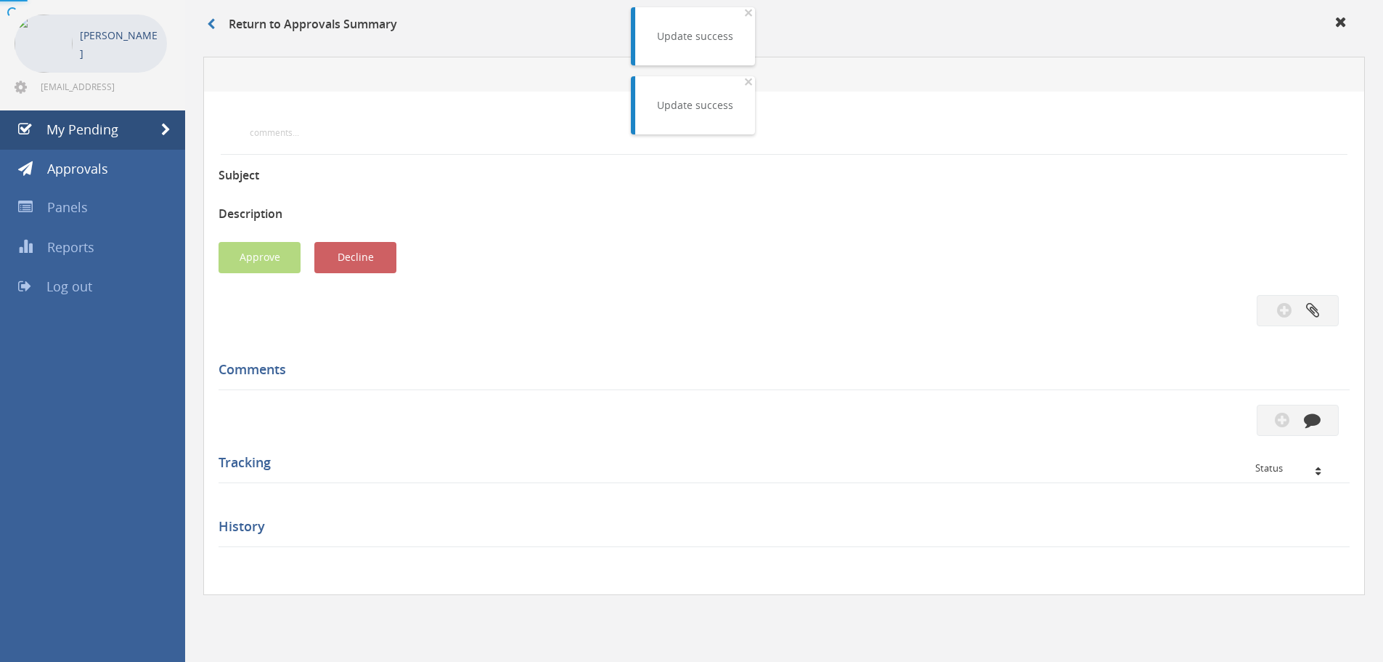
scroll to position [346, 0]
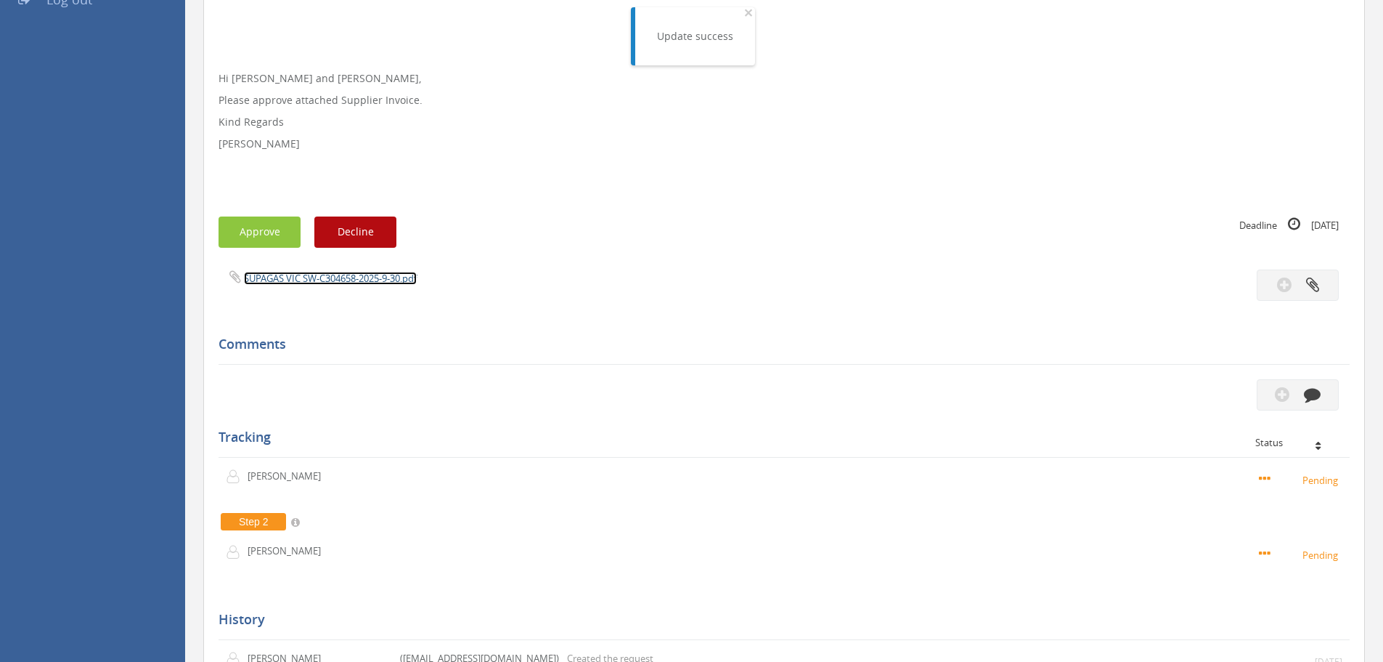
click at [311, 282] on link "SUPAGAS VIC SW-C304658-2025-9-30.pdf" at bounding box center [330, 278] width 173 height 13
click at [256, 235] on button "Approve" at bounding box center [260, 231] width 82 height 31
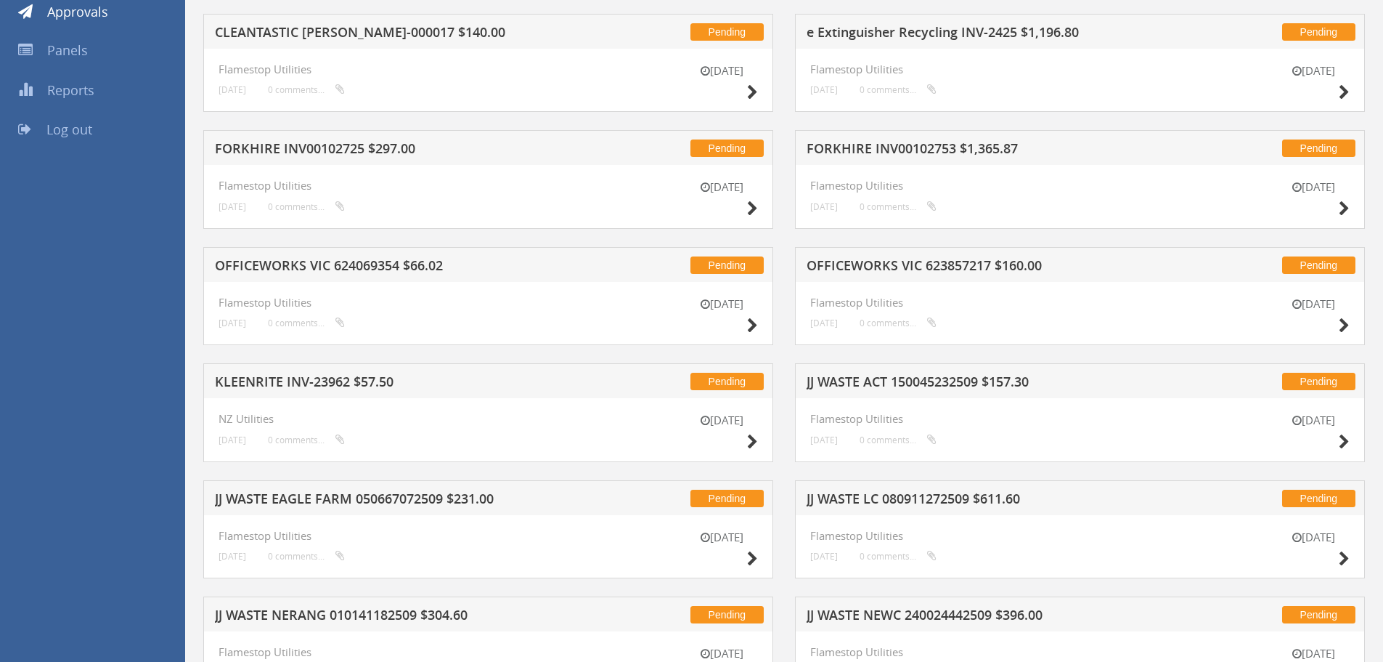
scroll to position [200, 0]
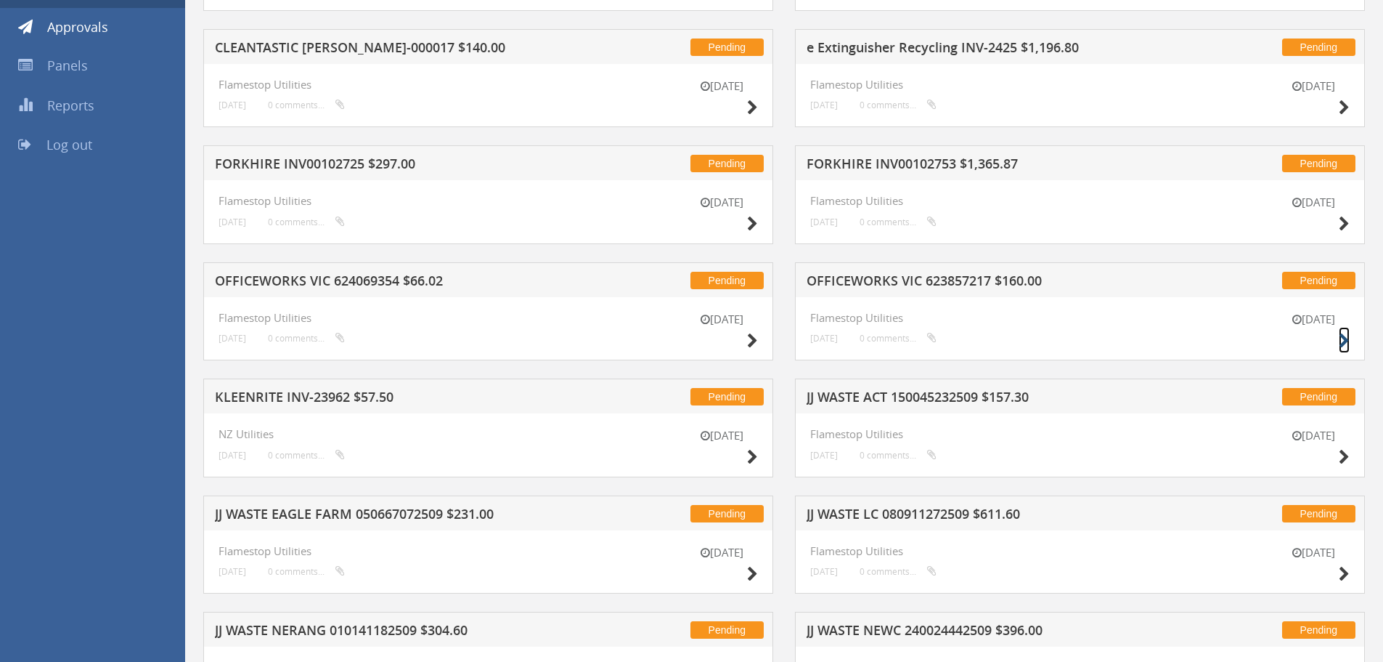
click at [1345, 338] on icon at bounding box center [1344, 340] width 11 height 15
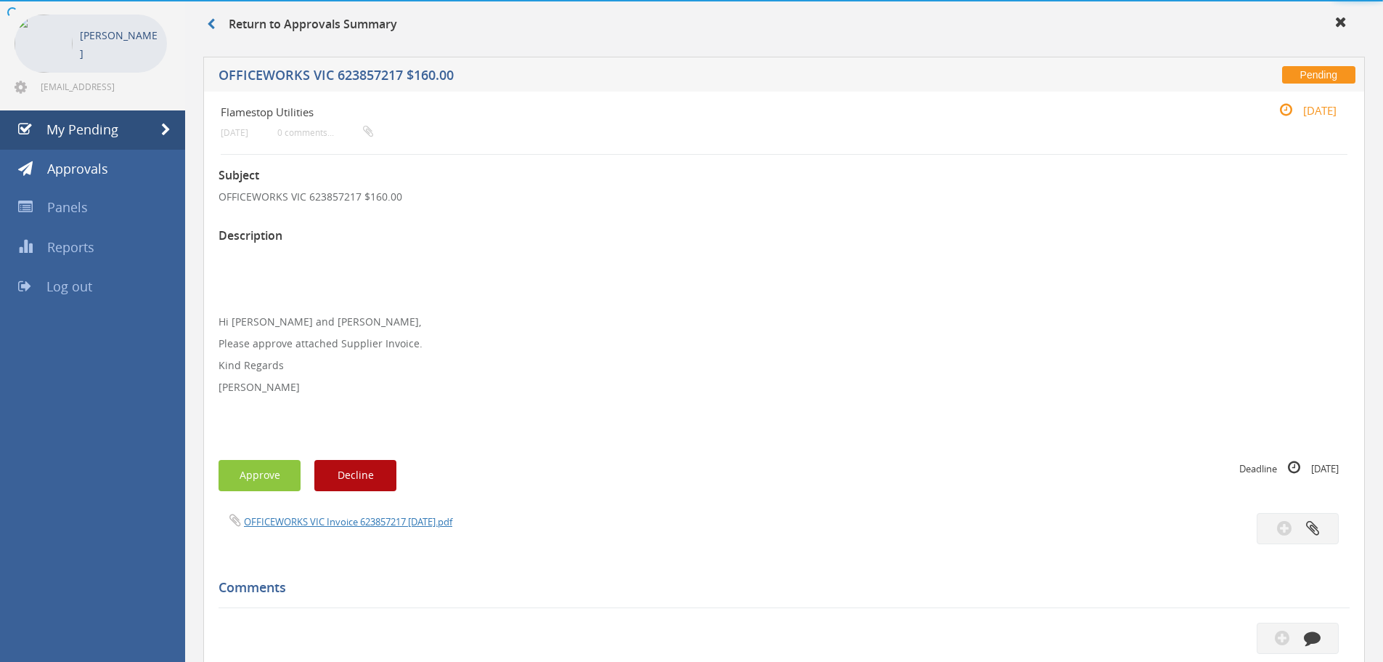
scroll to position [200, 0]
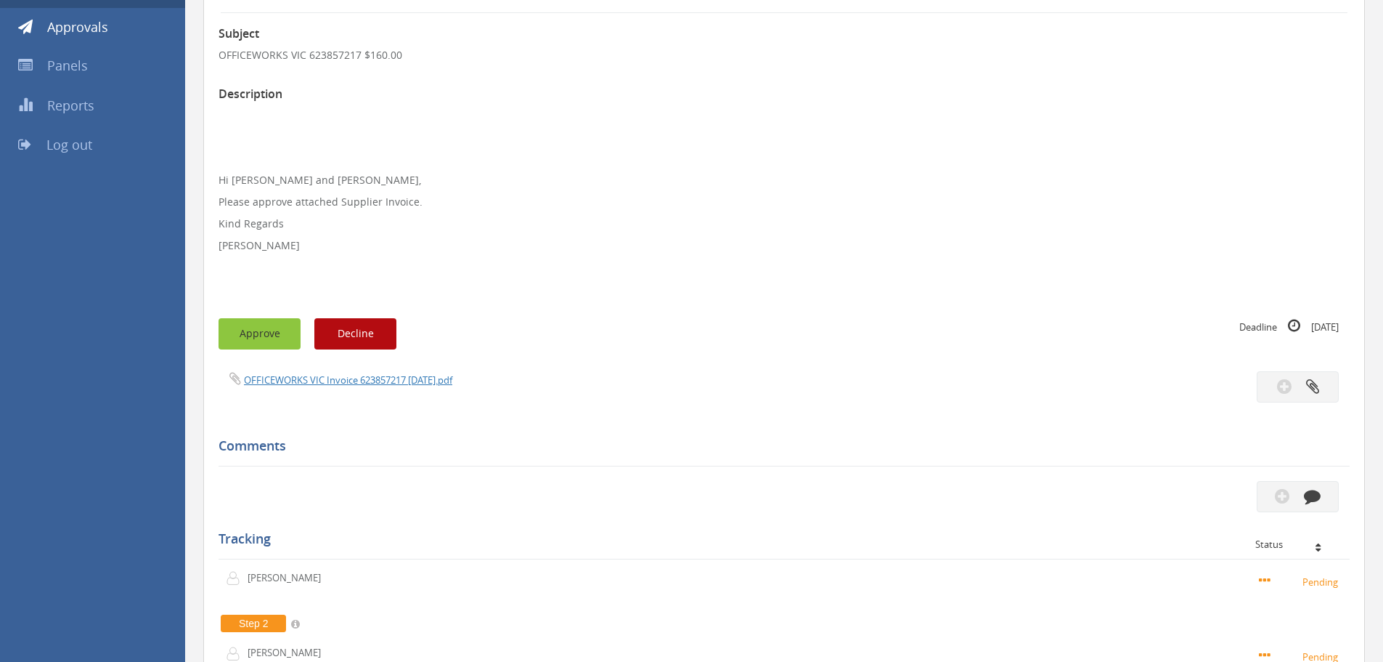
click at [268, 336] on button "Approve" at bounding box center [260, 333] width 82 height 31
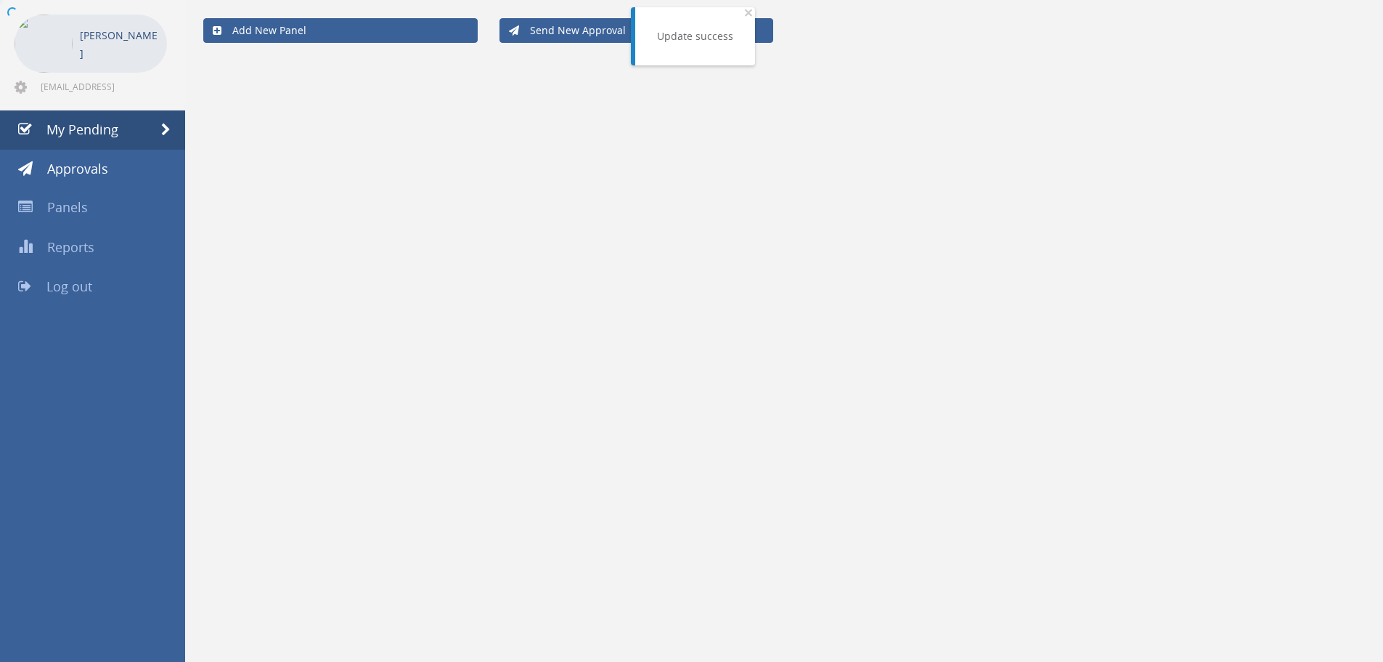
scroll to position [200, 0]
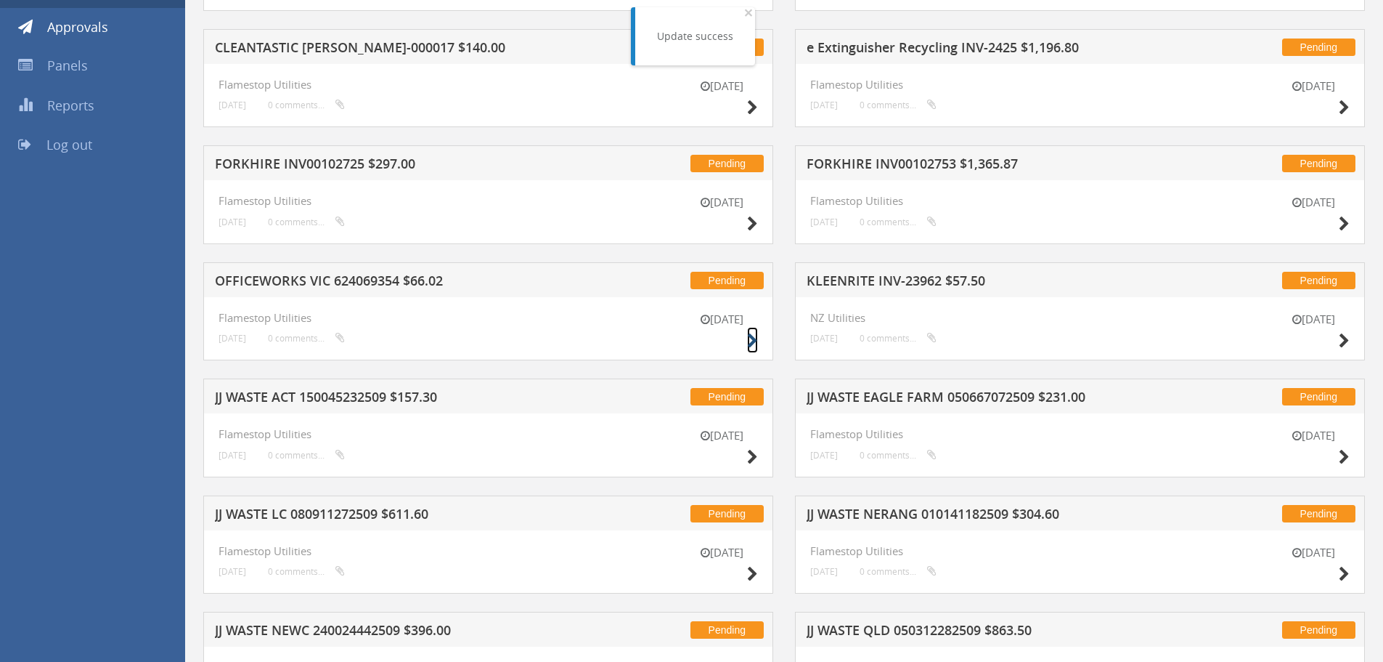
click at [753, 339] on icon at bounding box center [752, 340] width 11 height 15
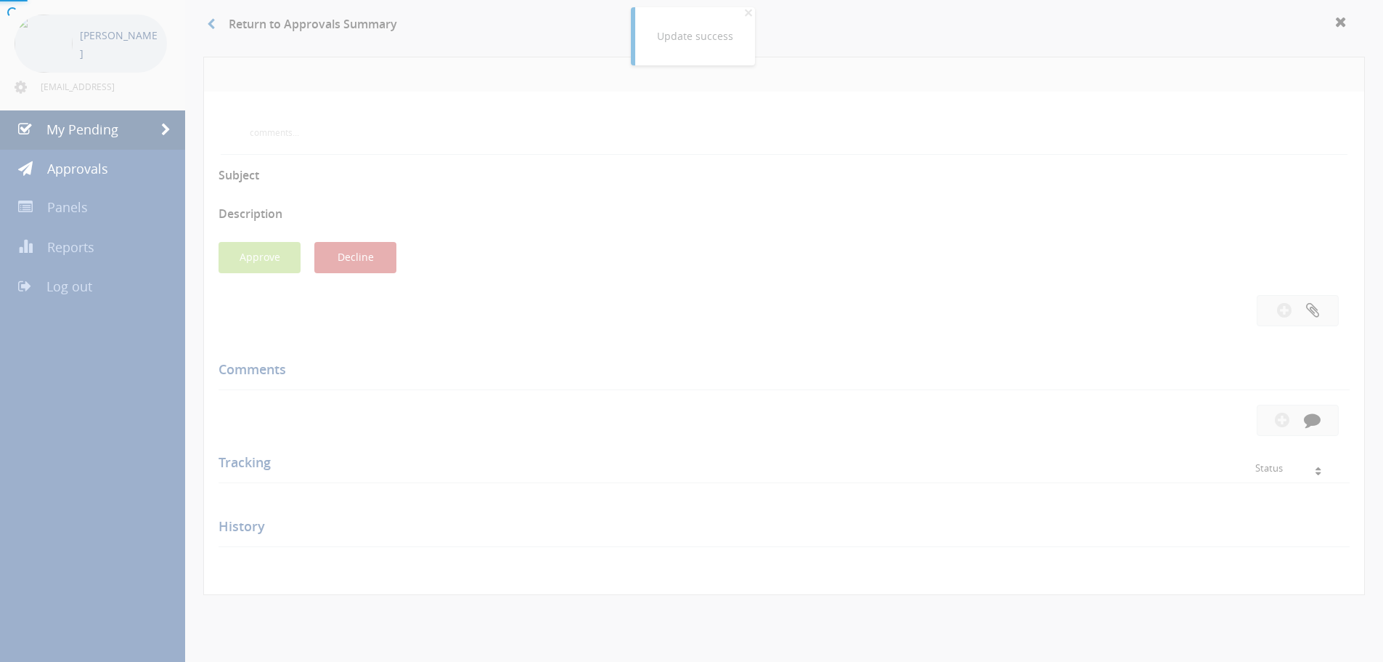
scroll to position [200, 0]
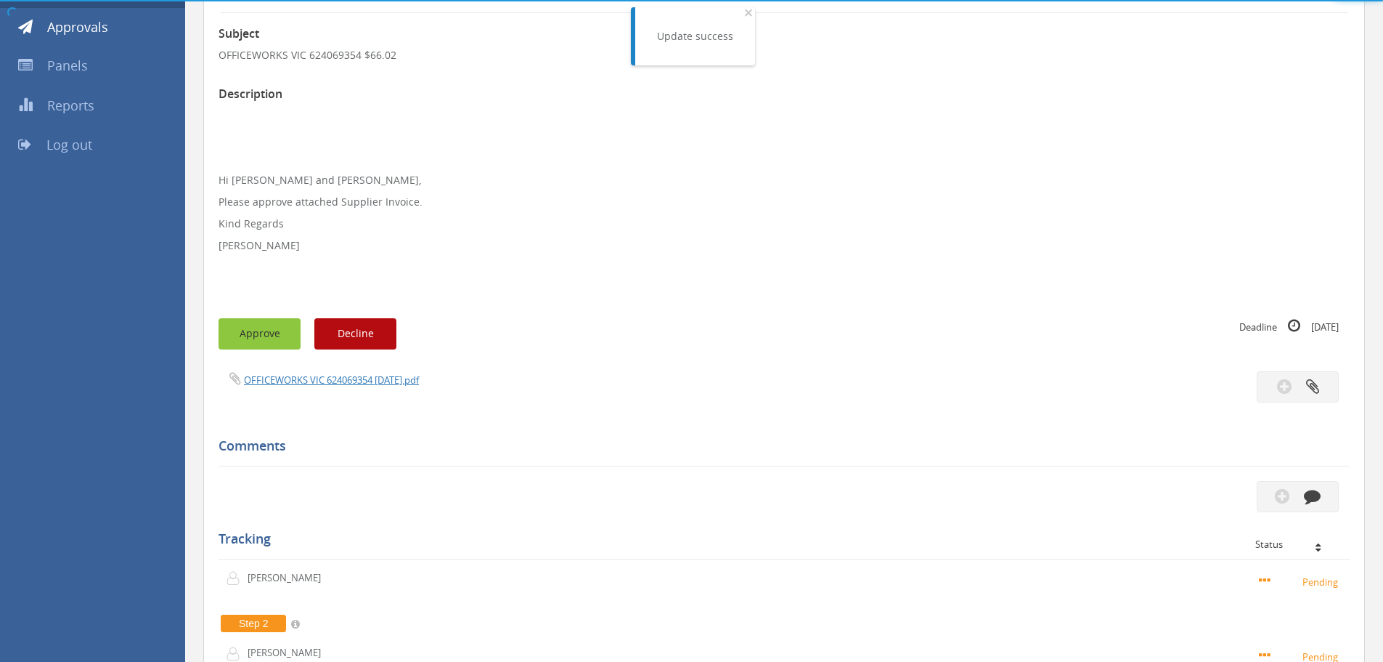
click at [274, 338] on button "Approve" at bounding box center [260, 333] width 82 height 31
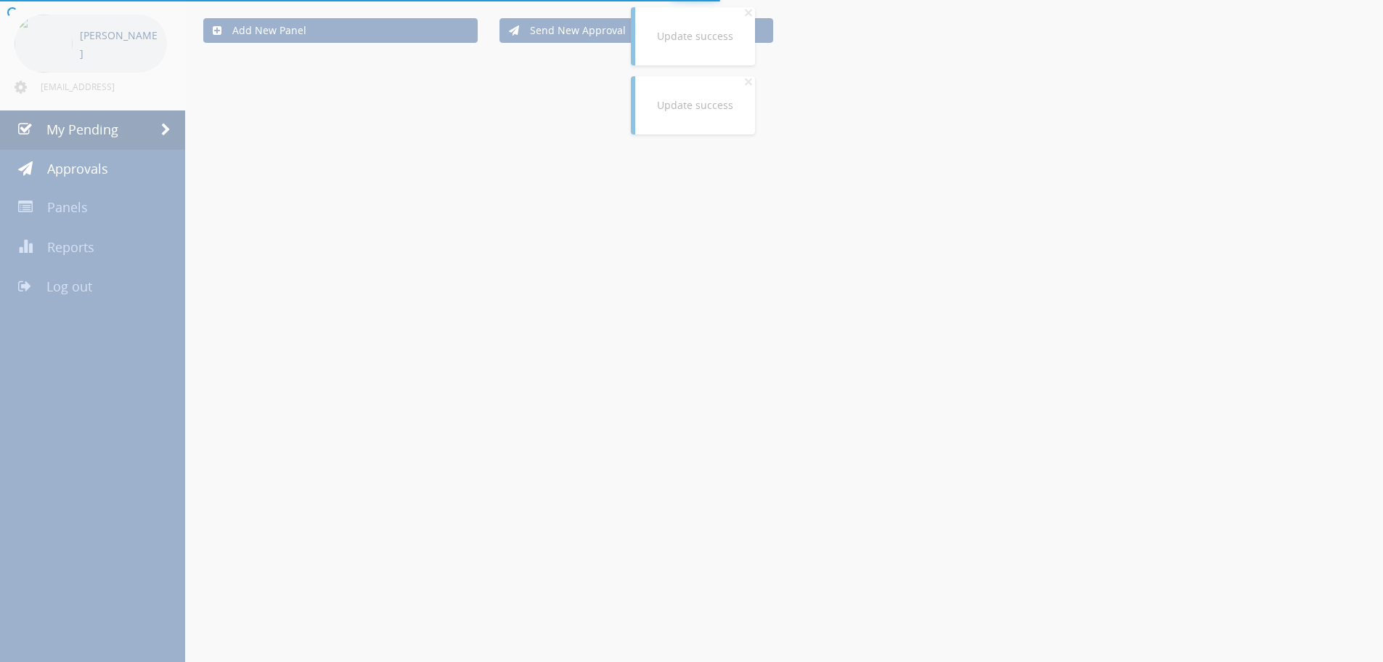
scroll to position [200, 0]
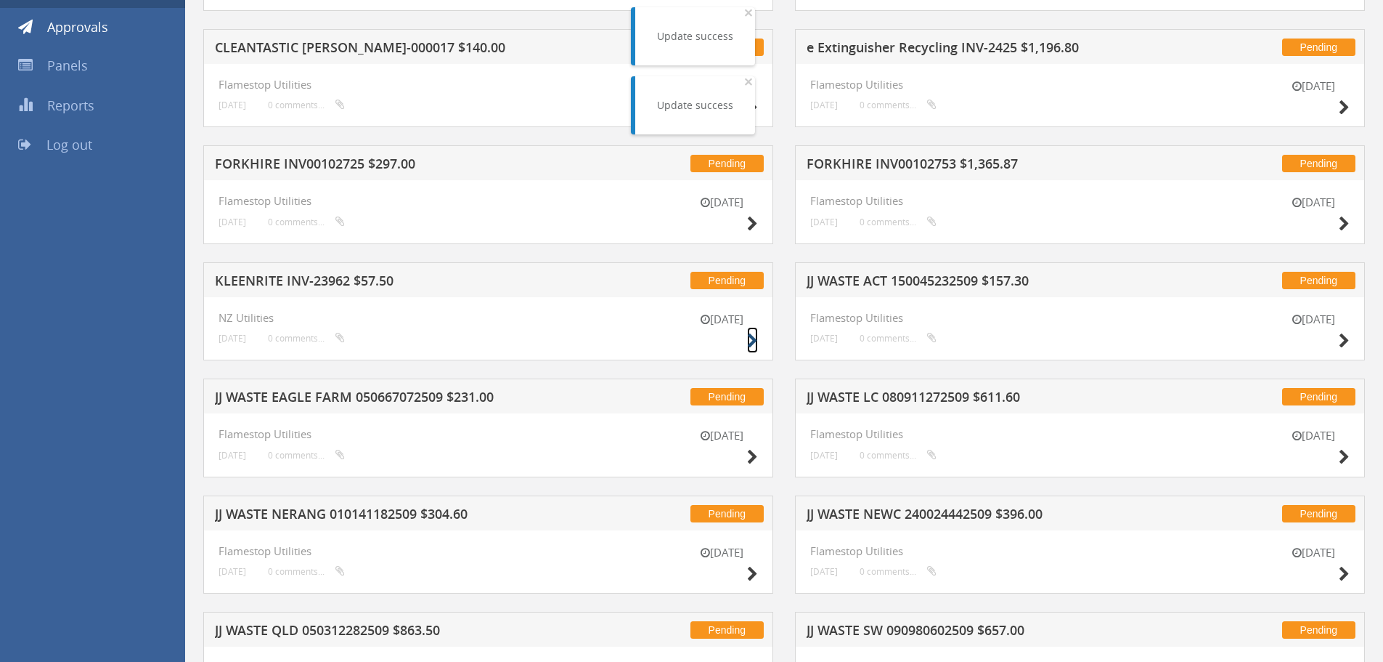
click at [757, 338] on icon at bounding box center [752, 340] width 11 height 15
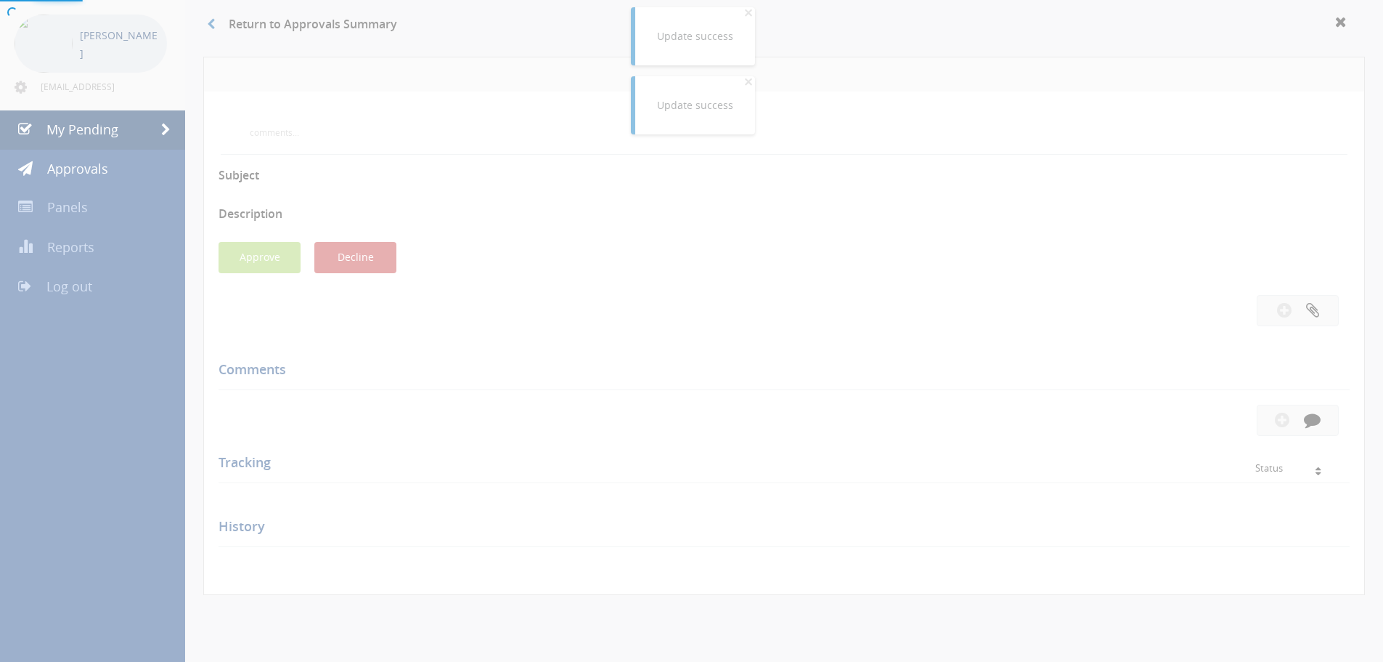
scroll to position [200, 0]
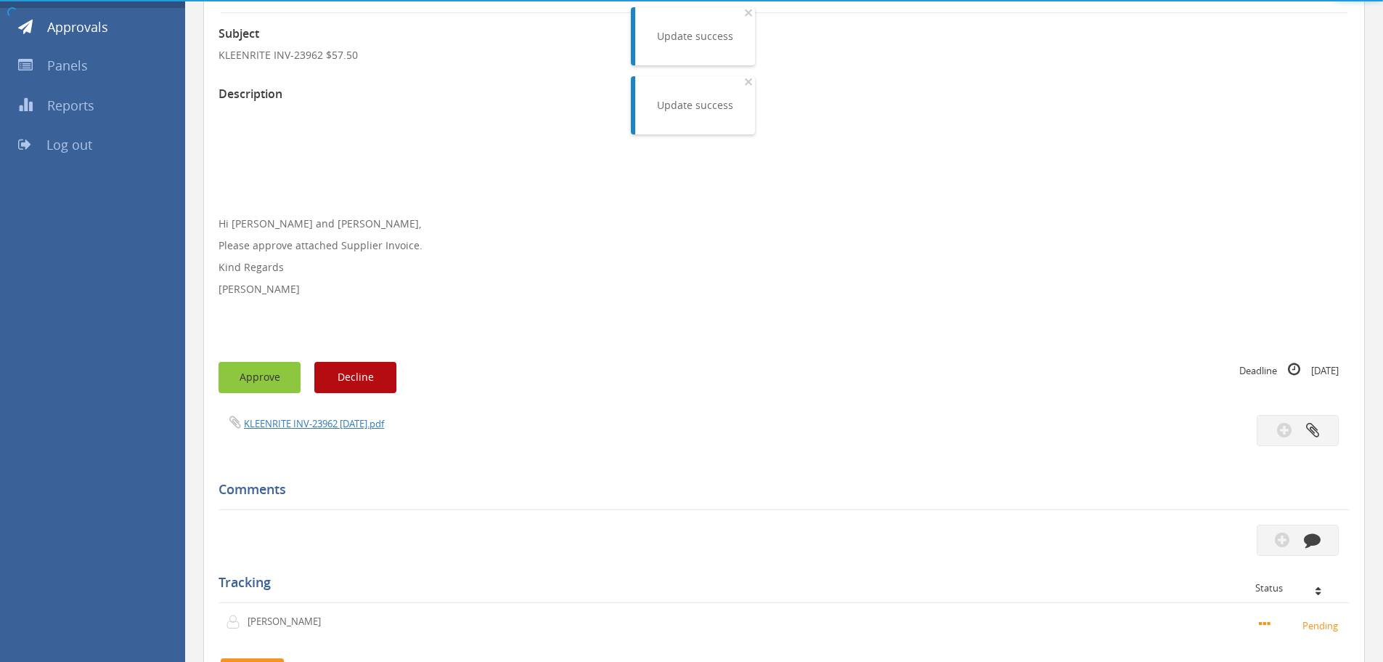
click at [264, 385] on button "Approve" at bounding box center [260, 377] width 82 height 31
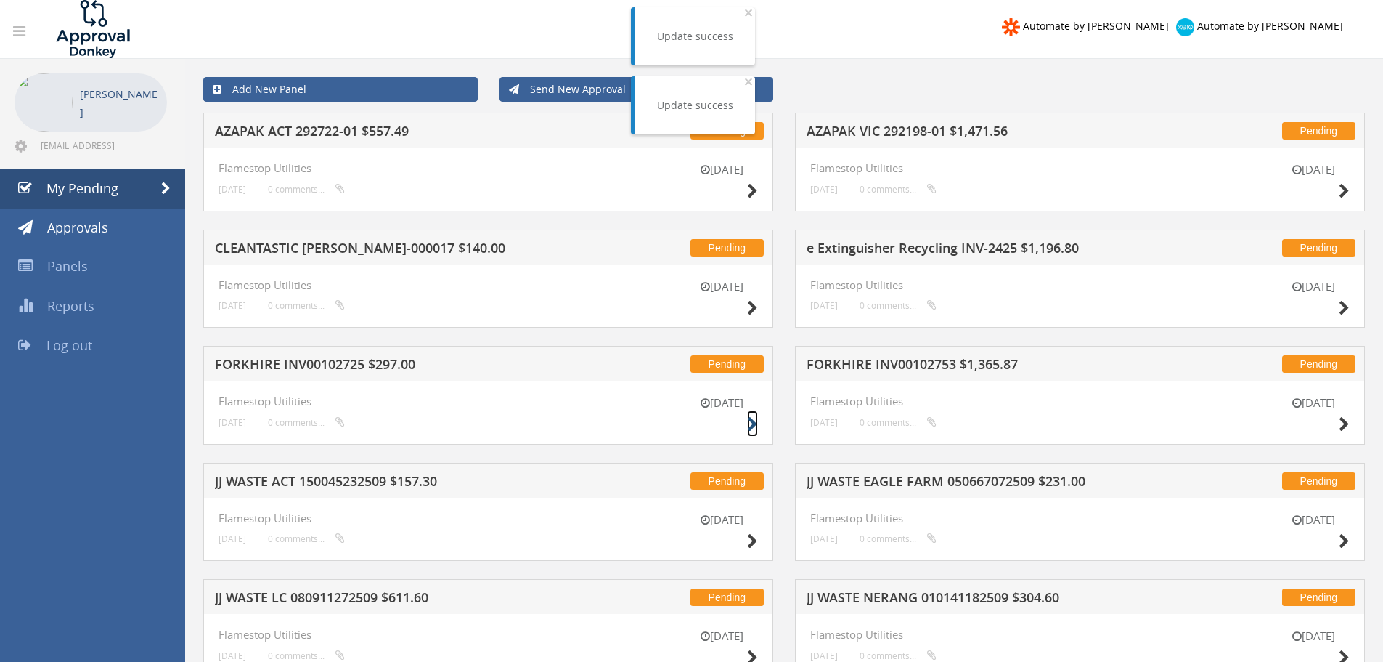
click at [753, 426] on icon at bounding box center [752, 424] width 11 height 15
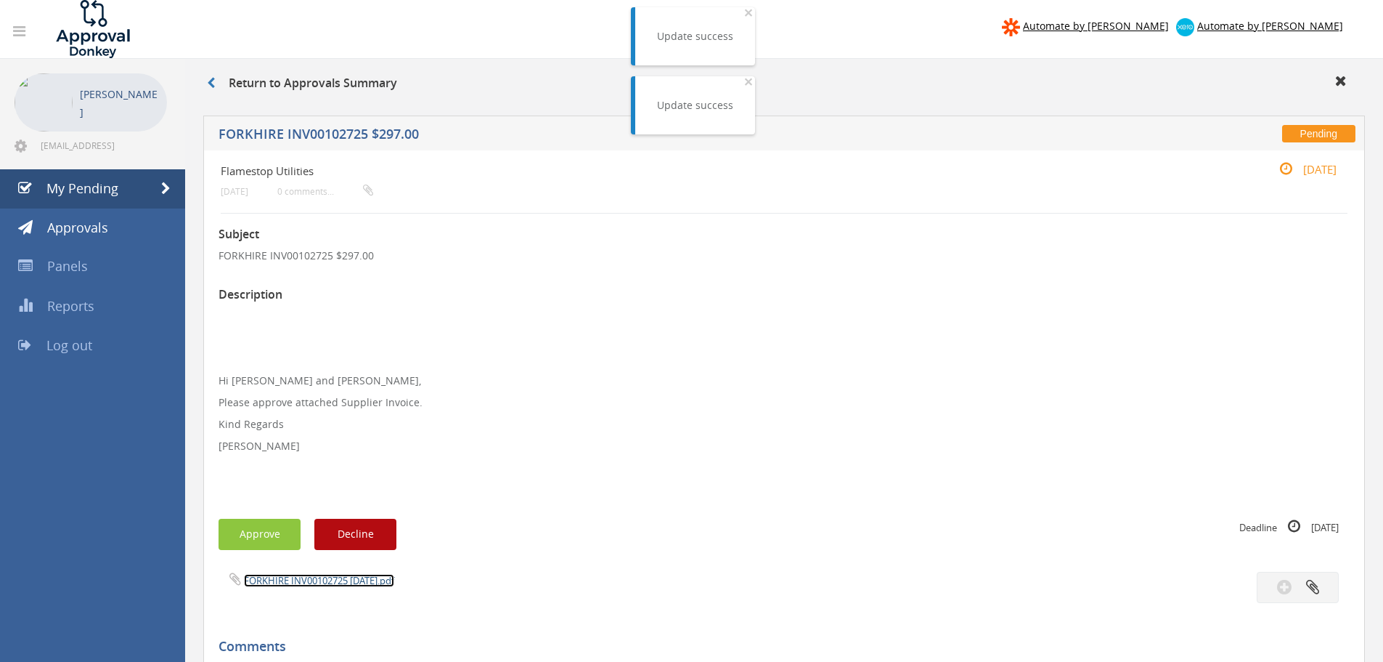
click at [290, 578] on link "FORKHIRE INV00102725 [DATE].pdf" at bounding box center [319, 580] width 150 height 13
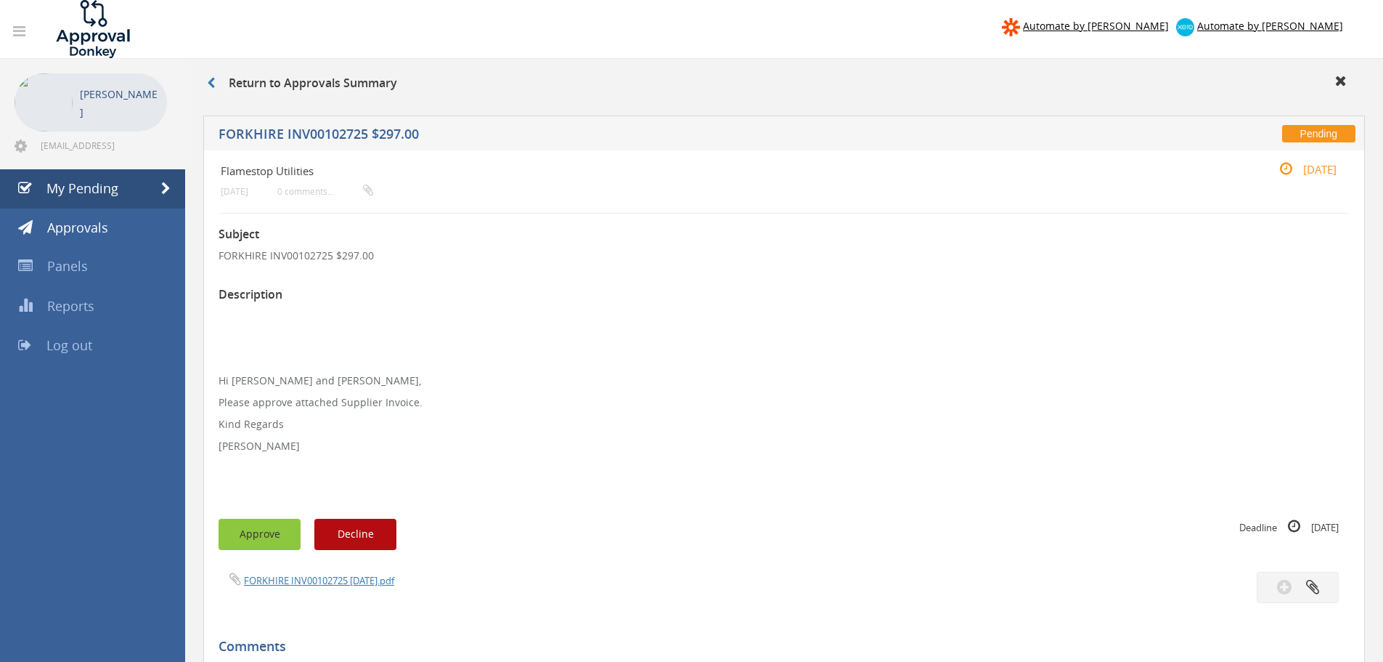
click at [258, 537] on button "Approve" at bounding box center [260, 533] width 82 height 31
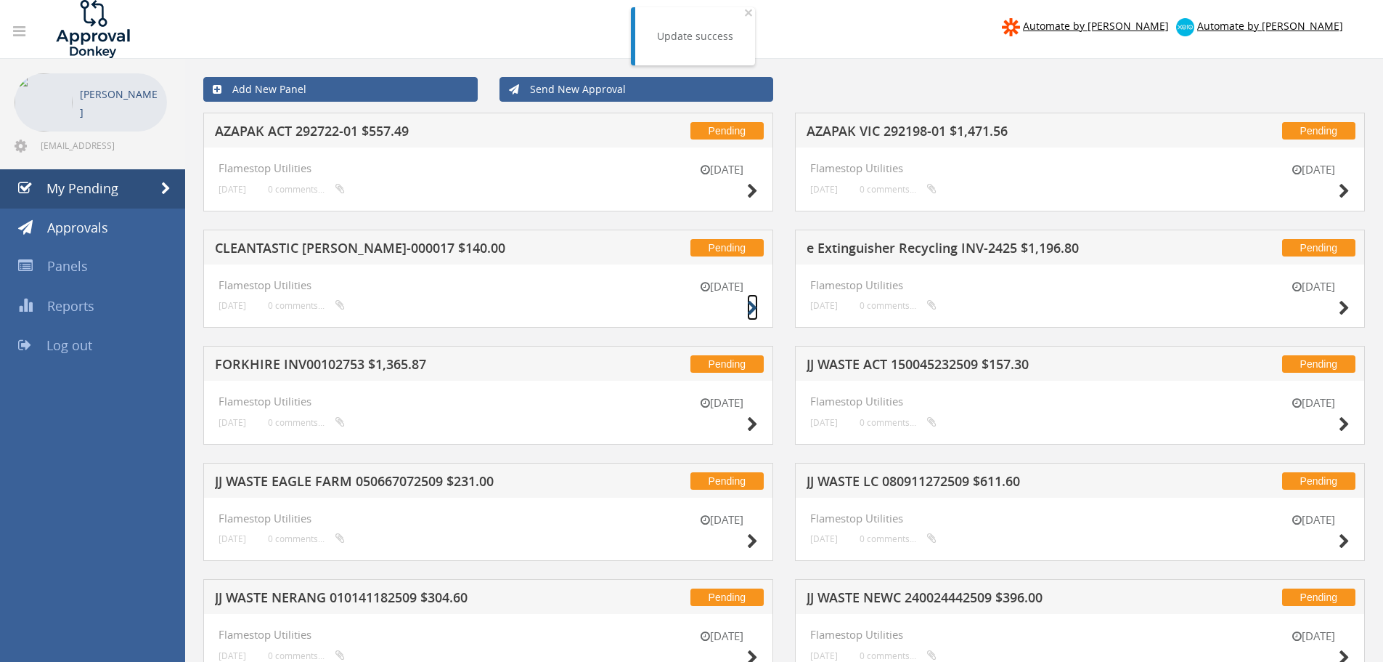
click at [752, 307] on icon at bounding box center [752, 308] width 11 height 15
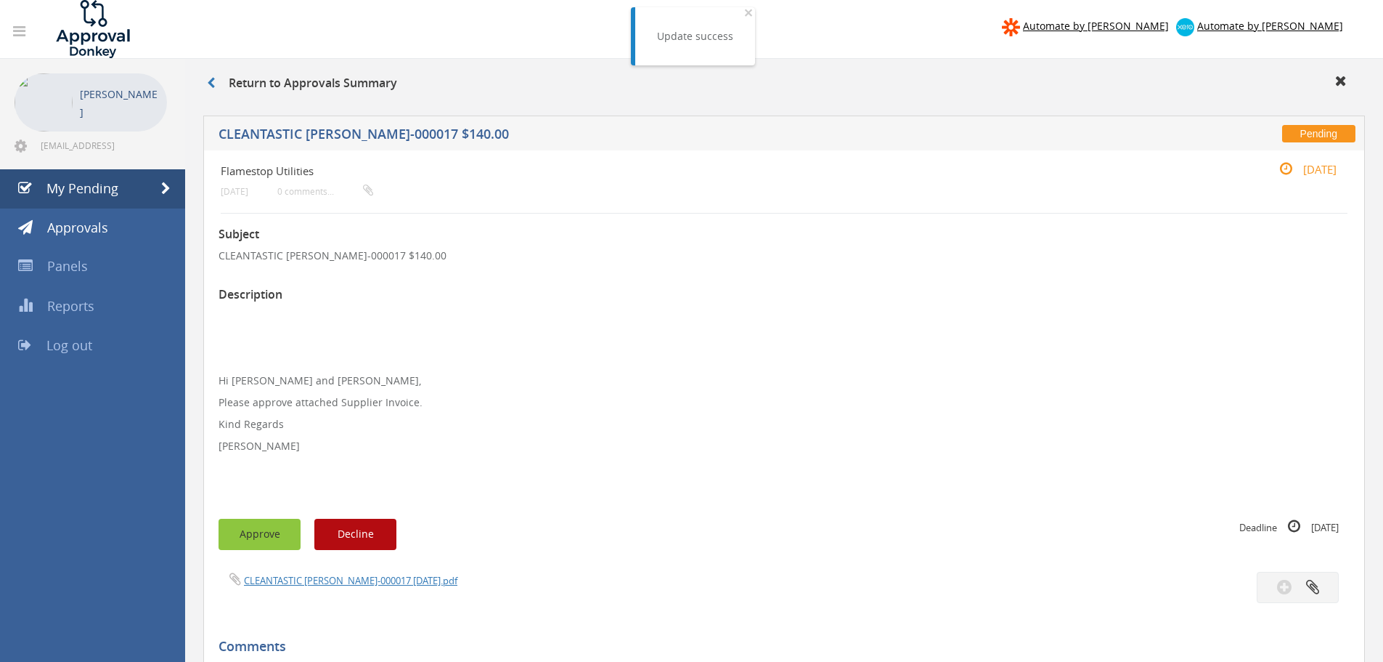
click at [246, 543] on button "Approve" at bounding box center [260, 533] width 82 height 31
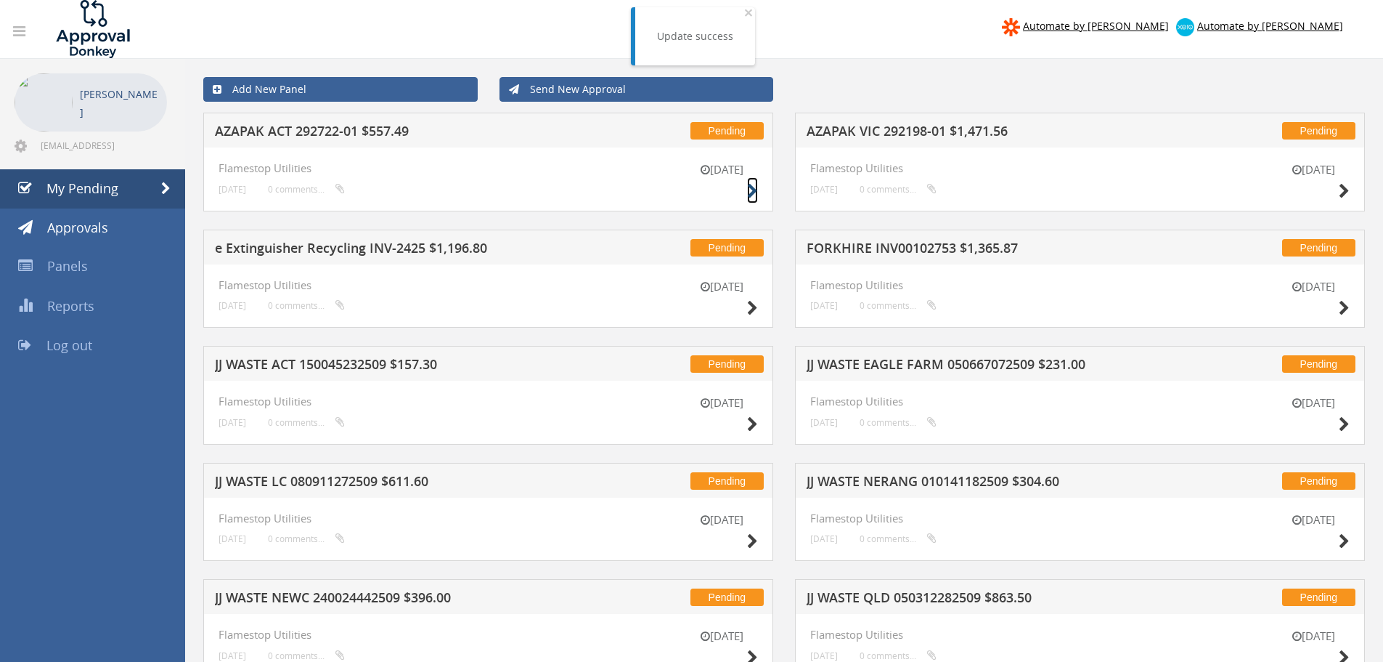
click at [751, 191] on icon at bounding box center [752, 191] width 11 height 15
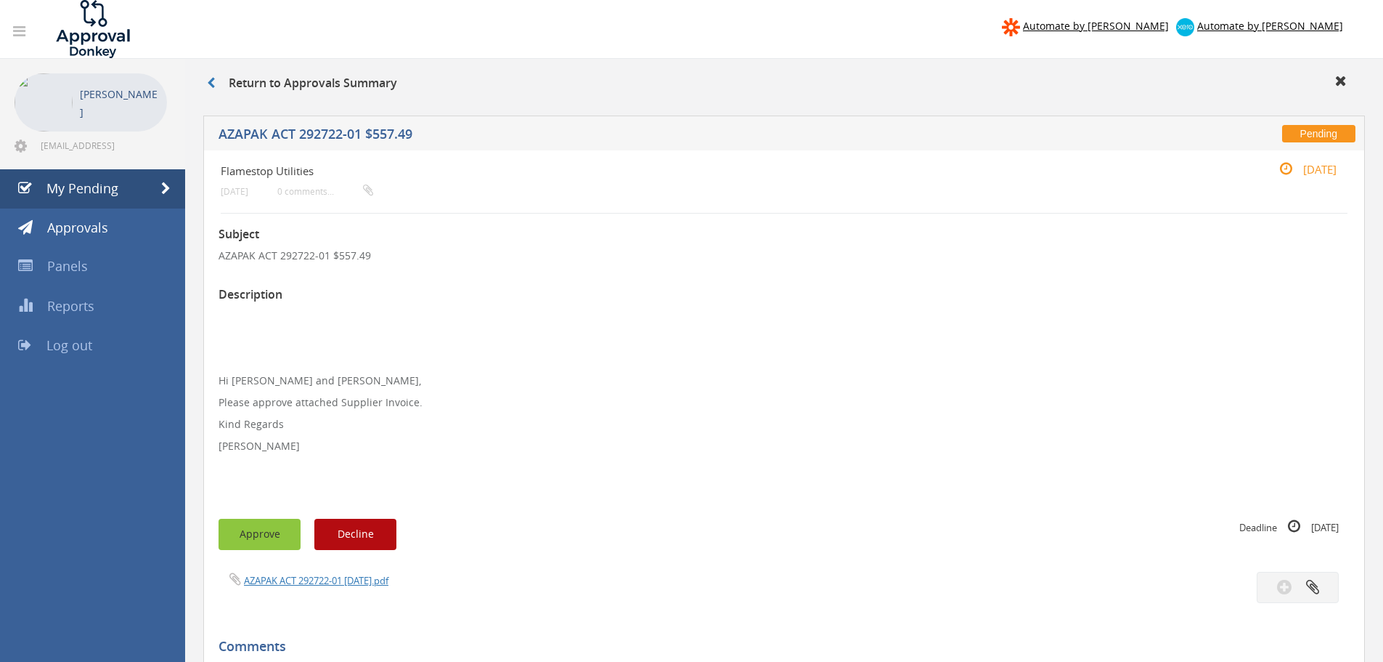
click at [267, 526] on button "Approve" at bounding box center [260, 533] width 82 height 31
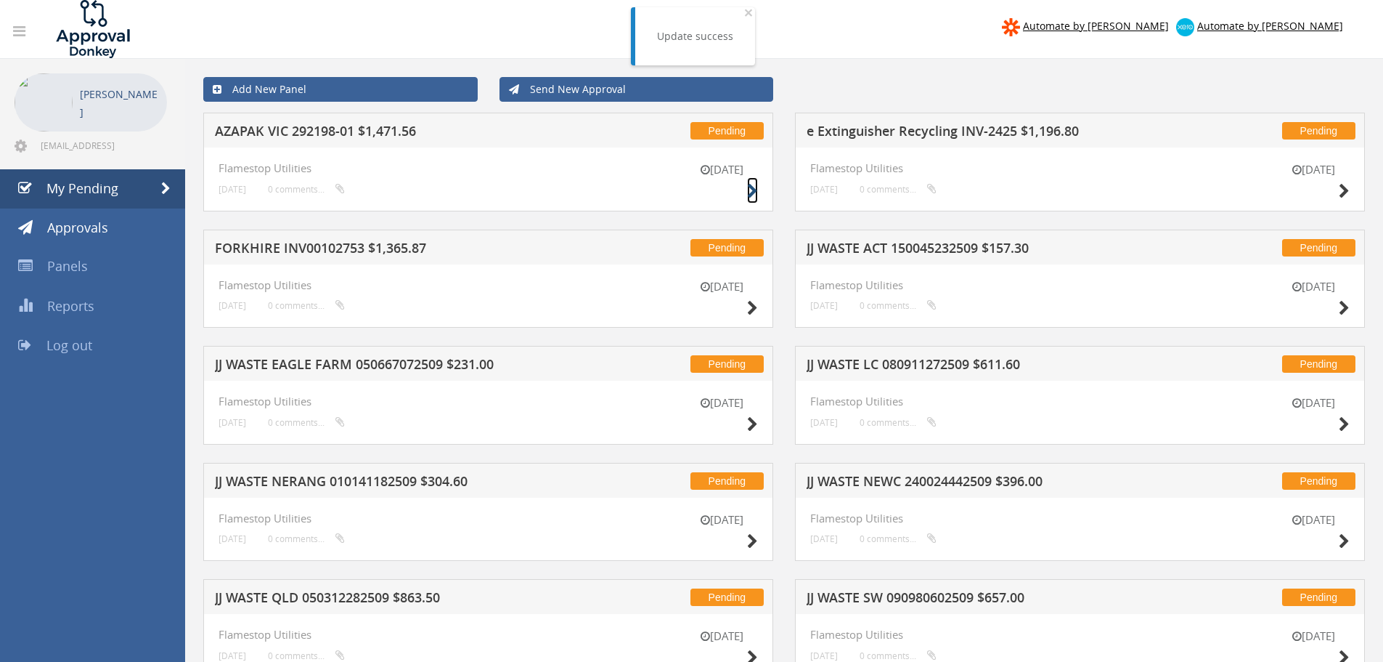
click at [753, 188] on icon at bounding box center [752, 191] width 11 height 15
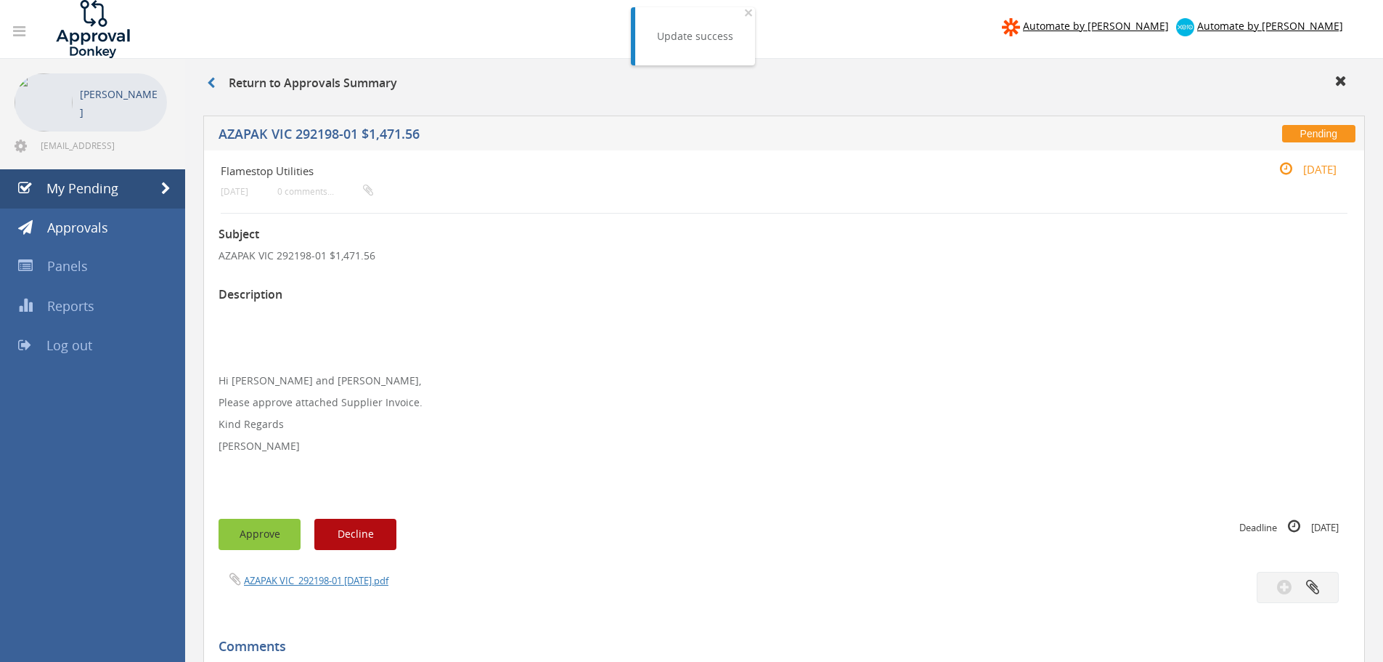
click at [264, 537] on button "Approve" at bounding box center [260, 533] width 82 height 31
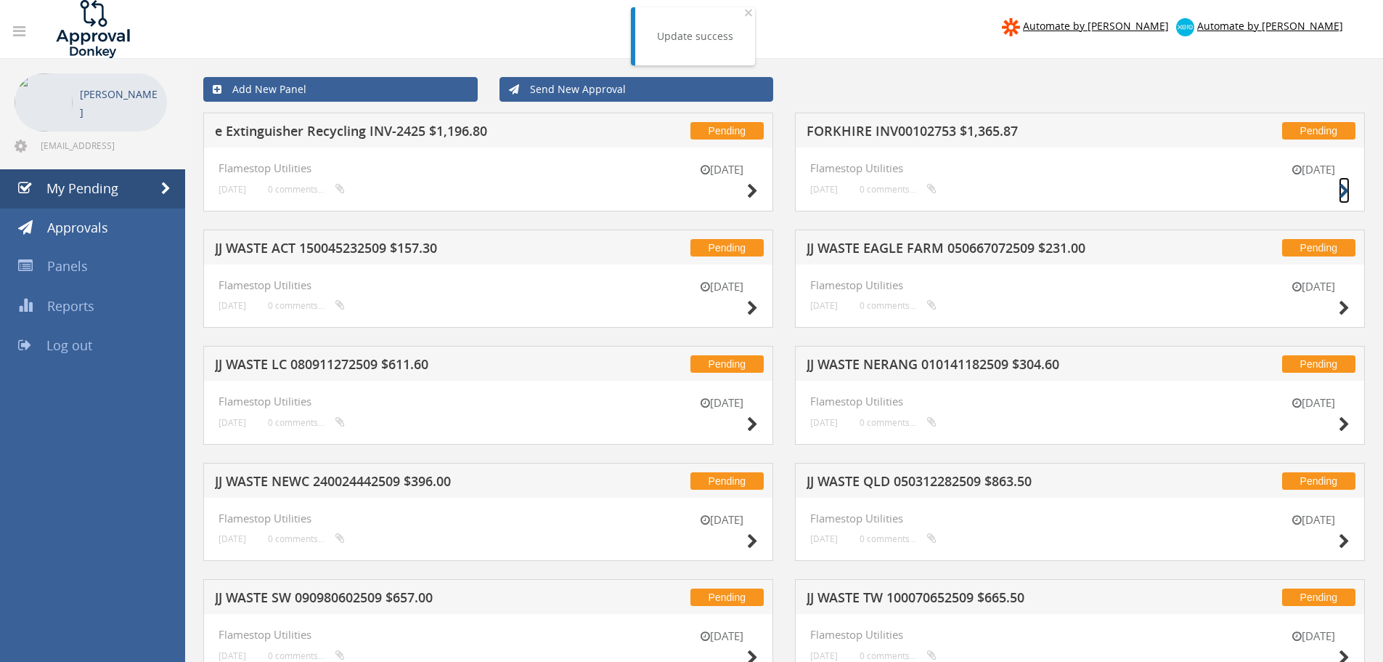
click at [1343, 190] on icon at bounding box center [1344, 191] width 11 height 15
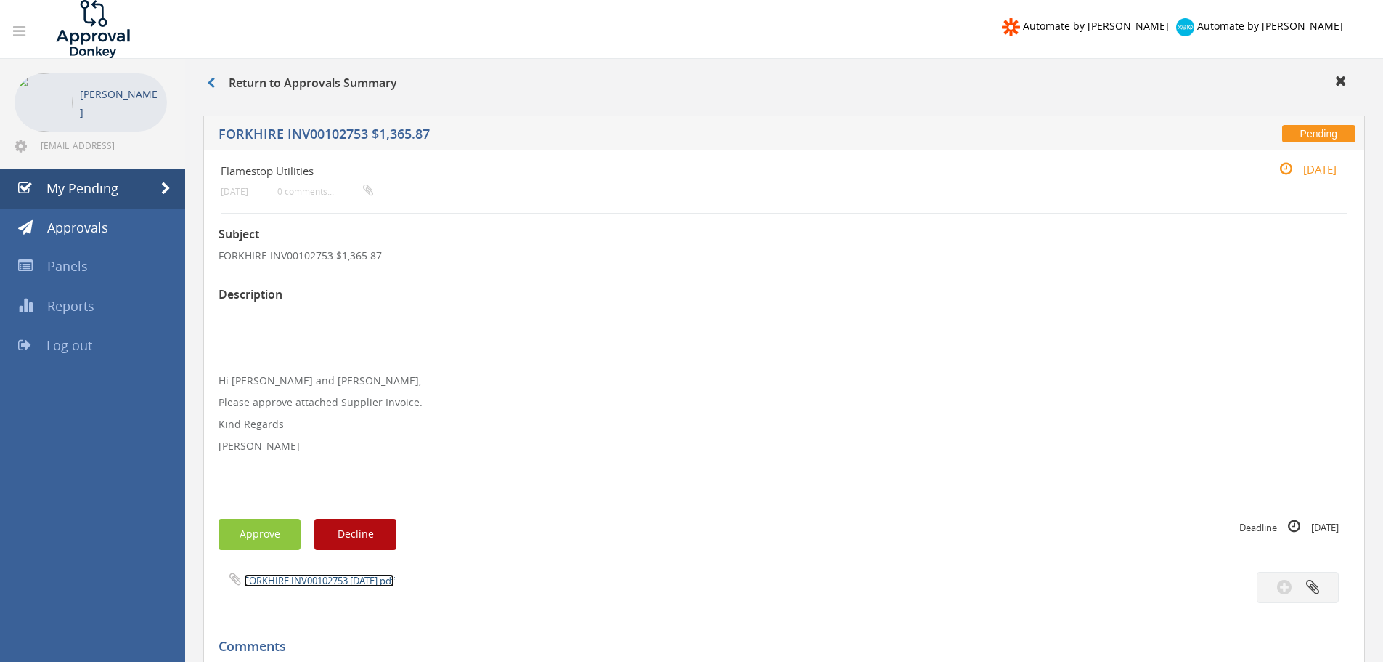
click at [279, 579] on link "FORKHIRE INV00102753 [DATE].pdf" at bounding box center [319, 580] width 150 height 13
